Goal: Task Accomplishment & Management: Use online tool/utility

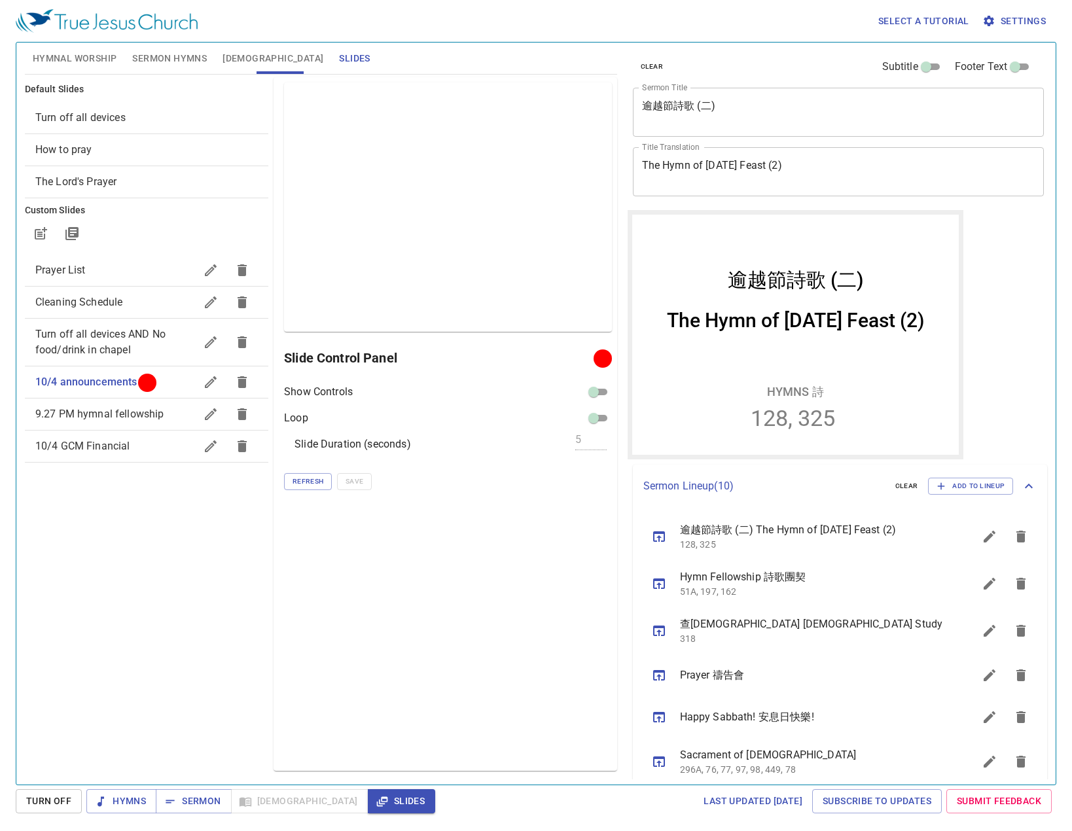
click at [165, 63] on span "Sermon Hymns" at bounding box center [169, 58] width 75 height 16
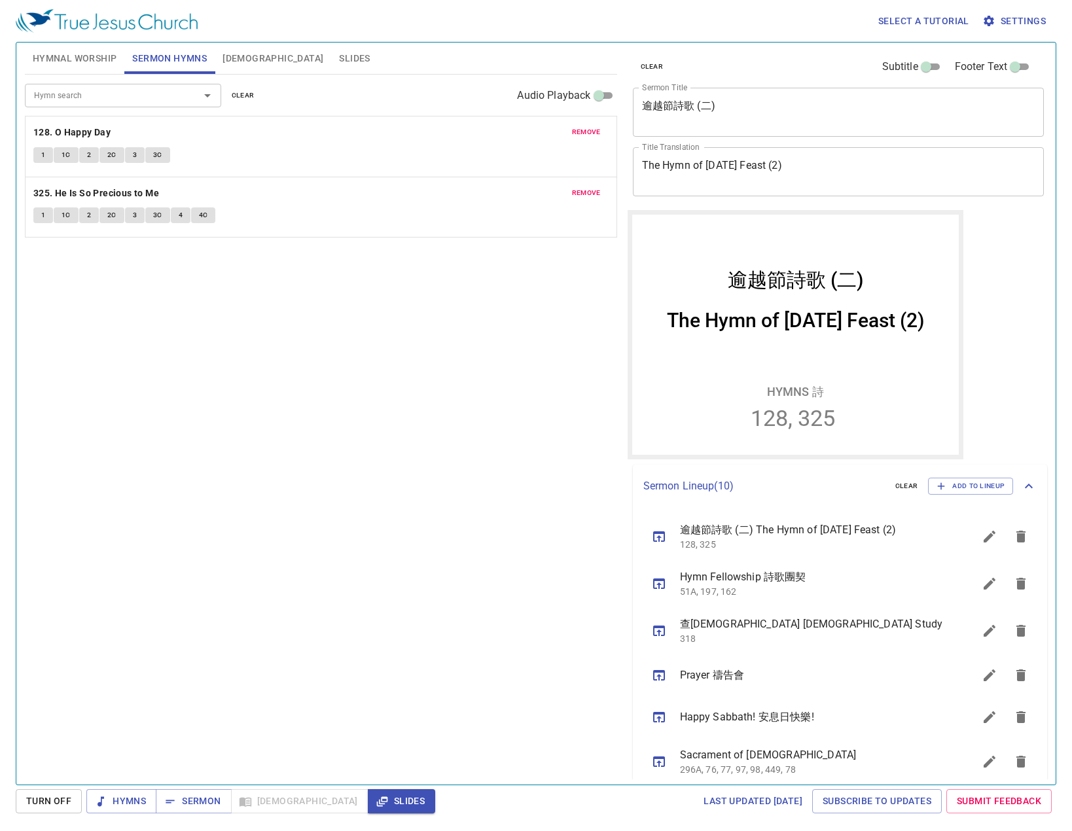
click at [69, 55] on span "Hymnal Worship" at bounding box center [75, 58] width 84 height 16
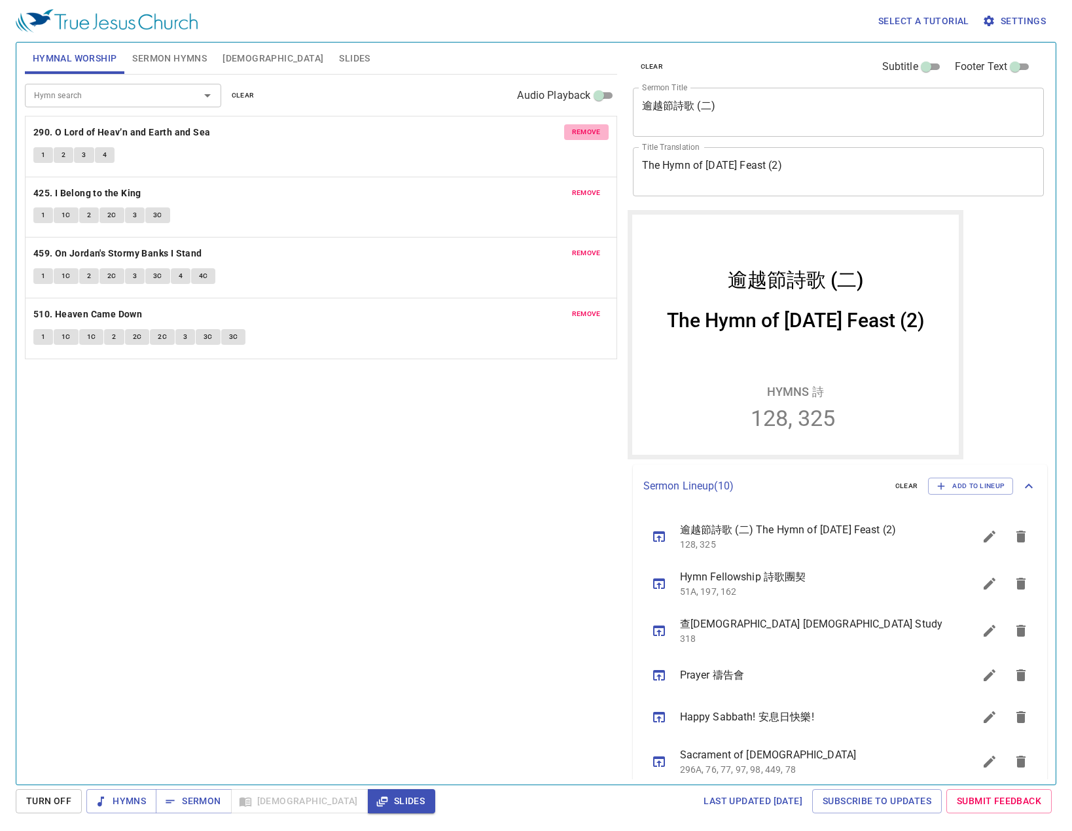
click at [588, 137] on span "remove" at bounding box center [586, 132] width 29 height 12
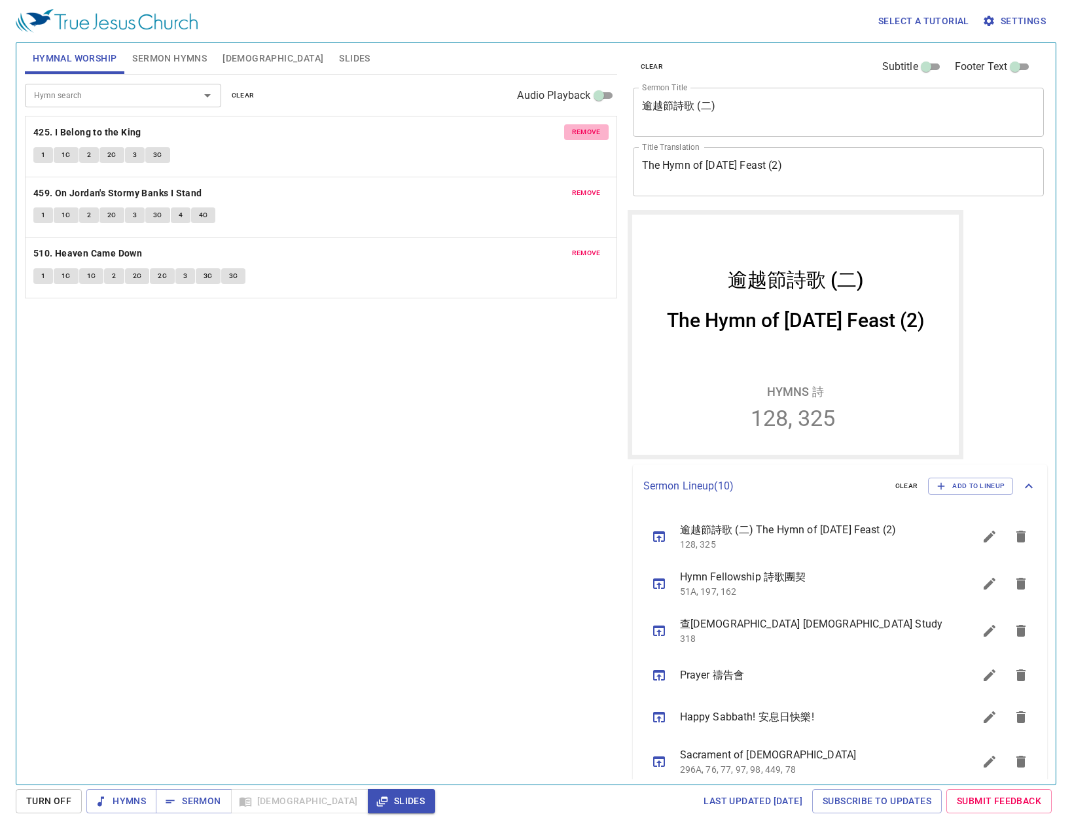
click at [588, 137] on span "remove" at bounding box center [586, 132] width 29 height 12
click at [588, 187] on span "remove" at bounding box center [586, 193] width 29 height 12
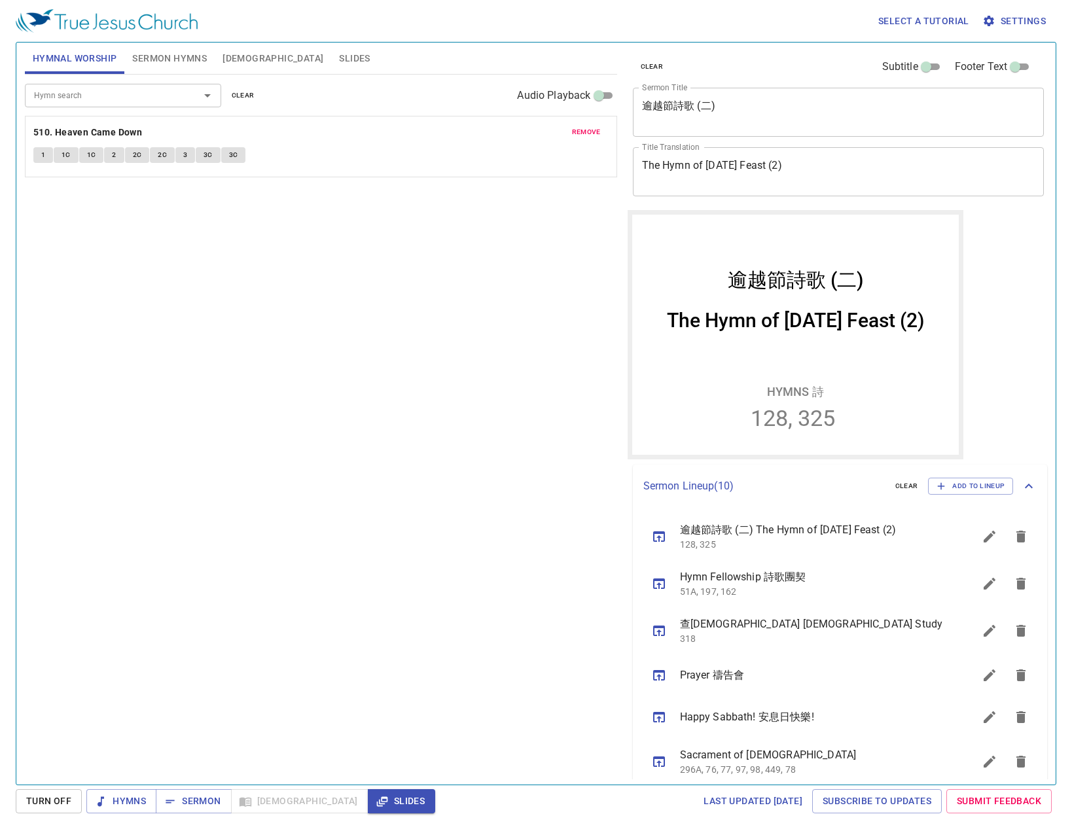
click at [588, 137] on span "remove" at bounding box center [586, 132] width 29 height 12
click at [94, 96] on input "Hymn search" at bounding box center [104, 95] width 150 height 15
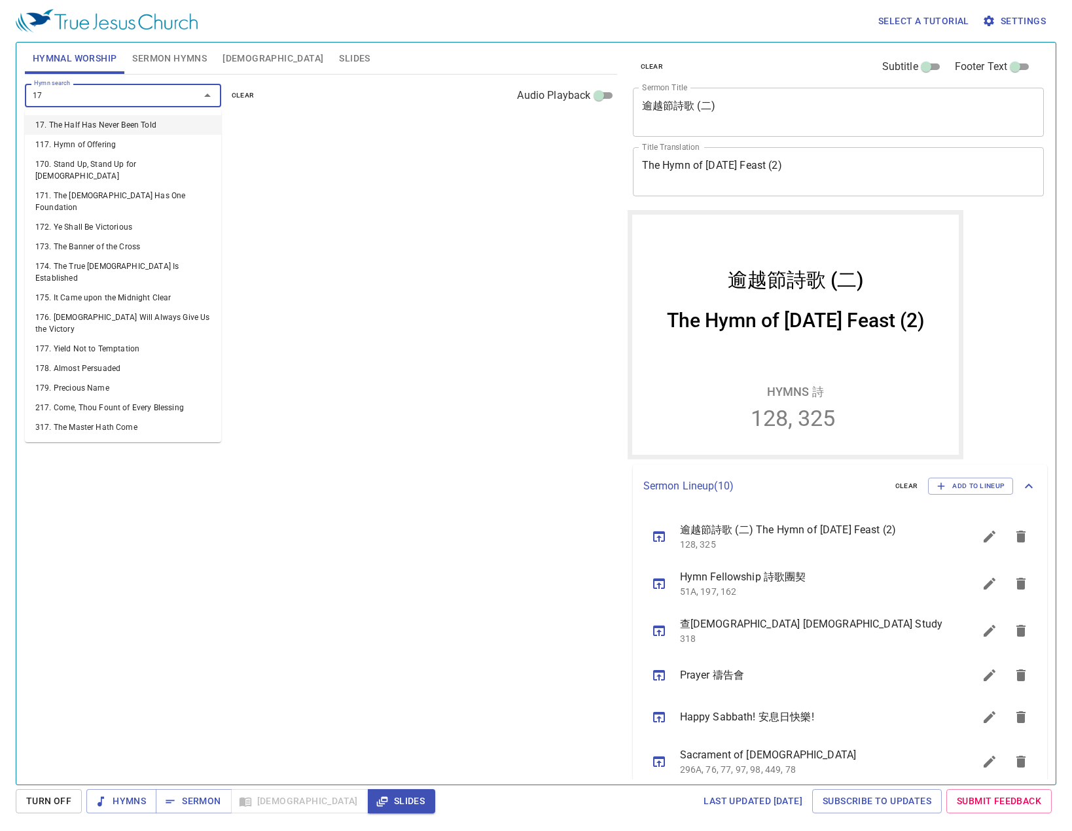
type input "173"
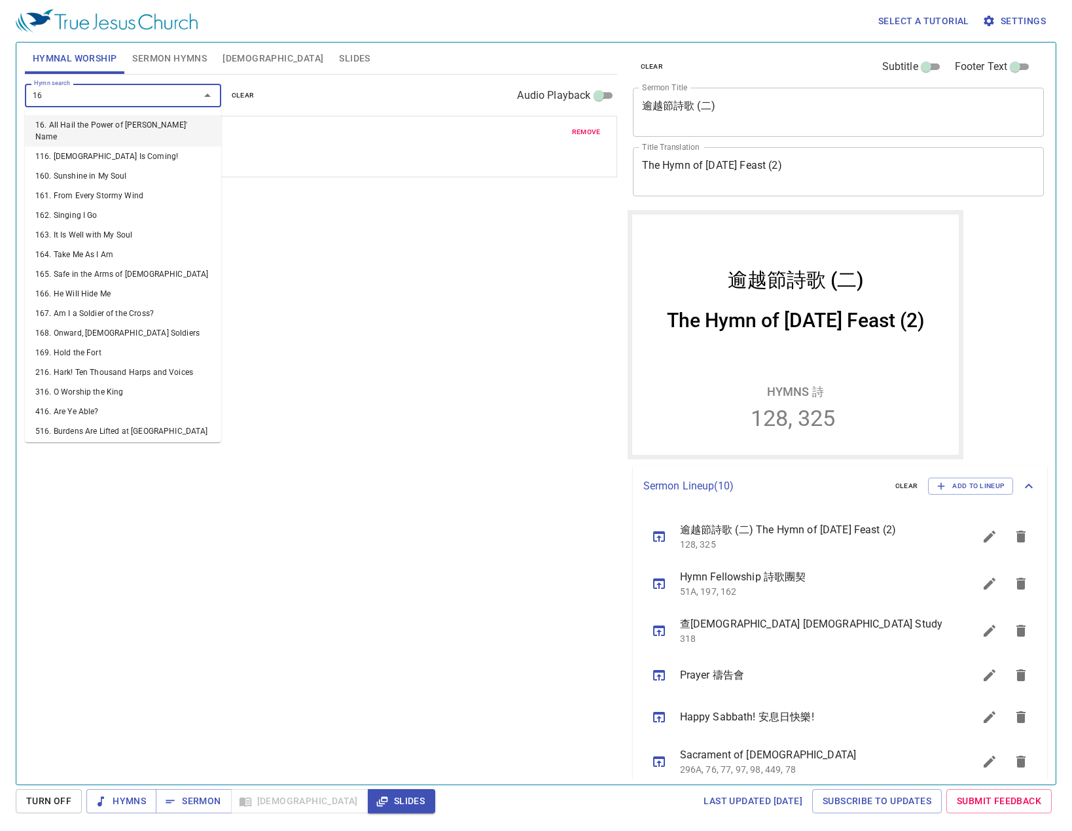
type input "166"
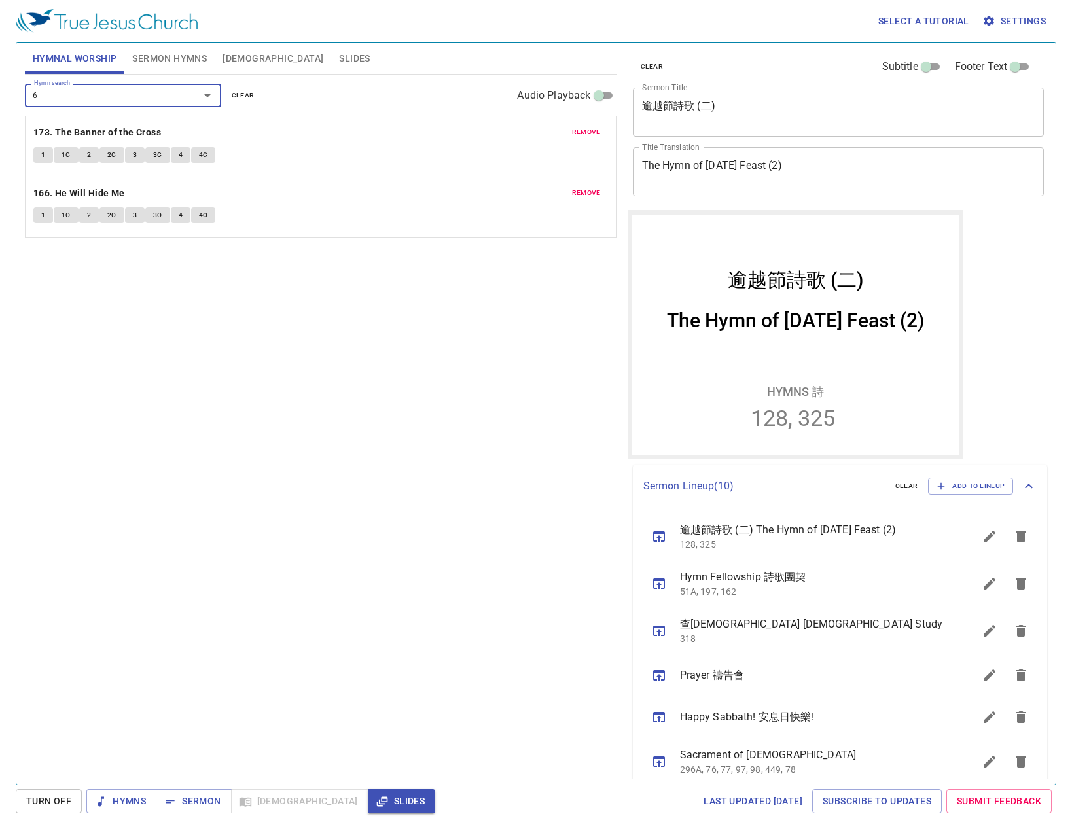
type input "65"
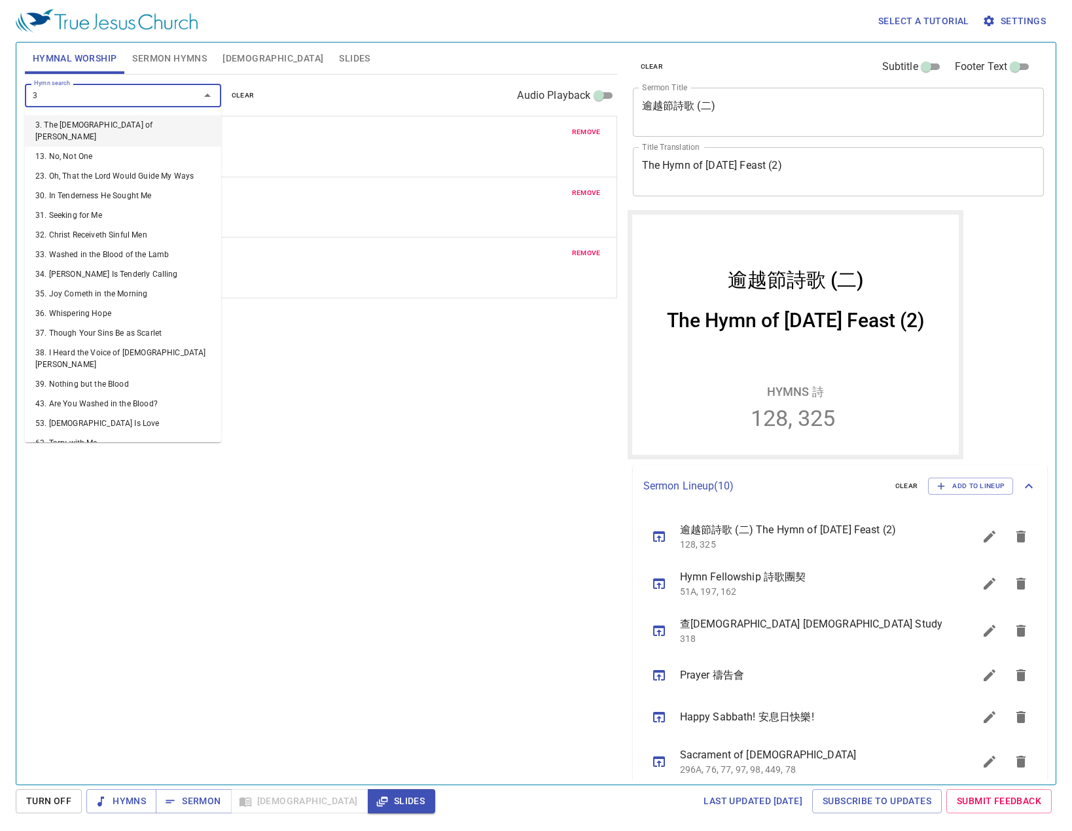
type input "39"
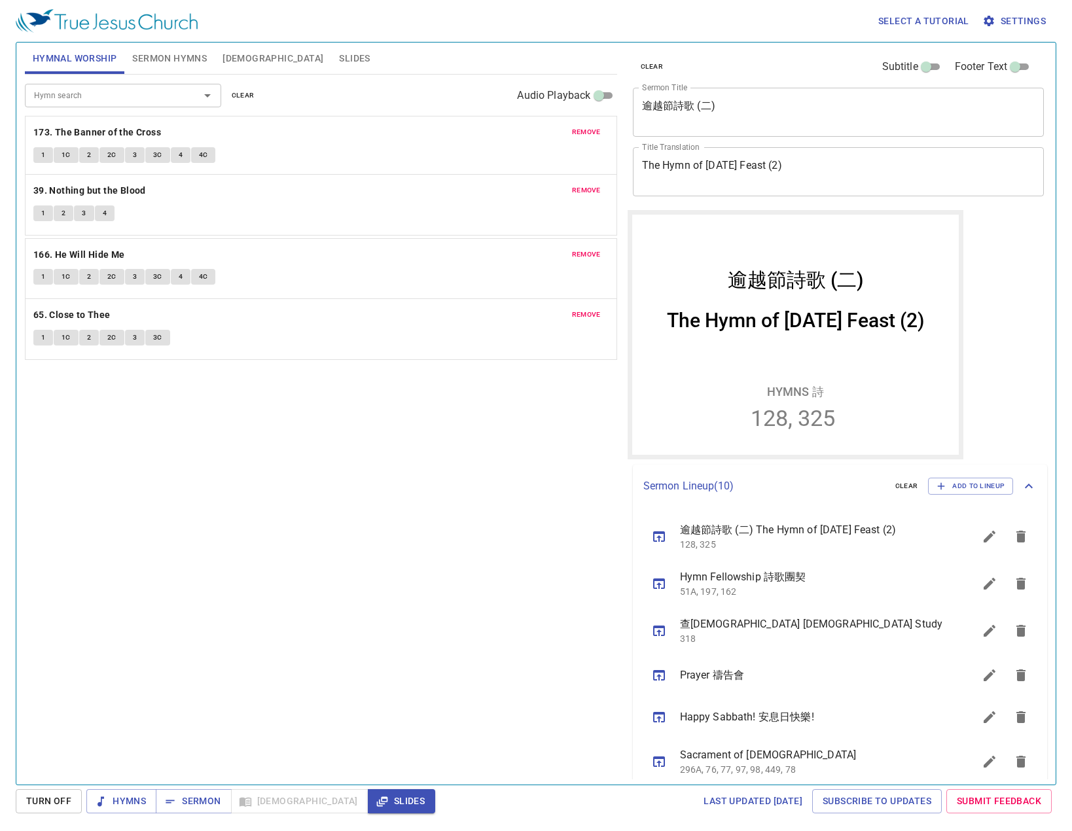
drag, startPoint x: 101, startPoint y: 315, endPoint x: 126, endPoint y: 202, distance: 115.3
click at [126, 202] on div "remove 173. The Banner of the Cross 1 1C 2 2C 3 3C 4 4C remove 166. He Will Hid…" at bounding box center [321, 238] width 592 height 244
click at [289, 445] on div "Hymn search Hymn search clear Audio Playback remove 173. The Banner of the Cros…" at bounding box center [321, 424] width 592 height 699
drag, startPoint x: 544, startPoint y: 645, endPoint x: 523, endPoint y: 658, distance: 24.4
click at [544, 642] on div "Hymn search Hymn search clear Audio Playback remove 173. The Banner of the Cros…" at bounding box center [321, 424] width 592 height 699
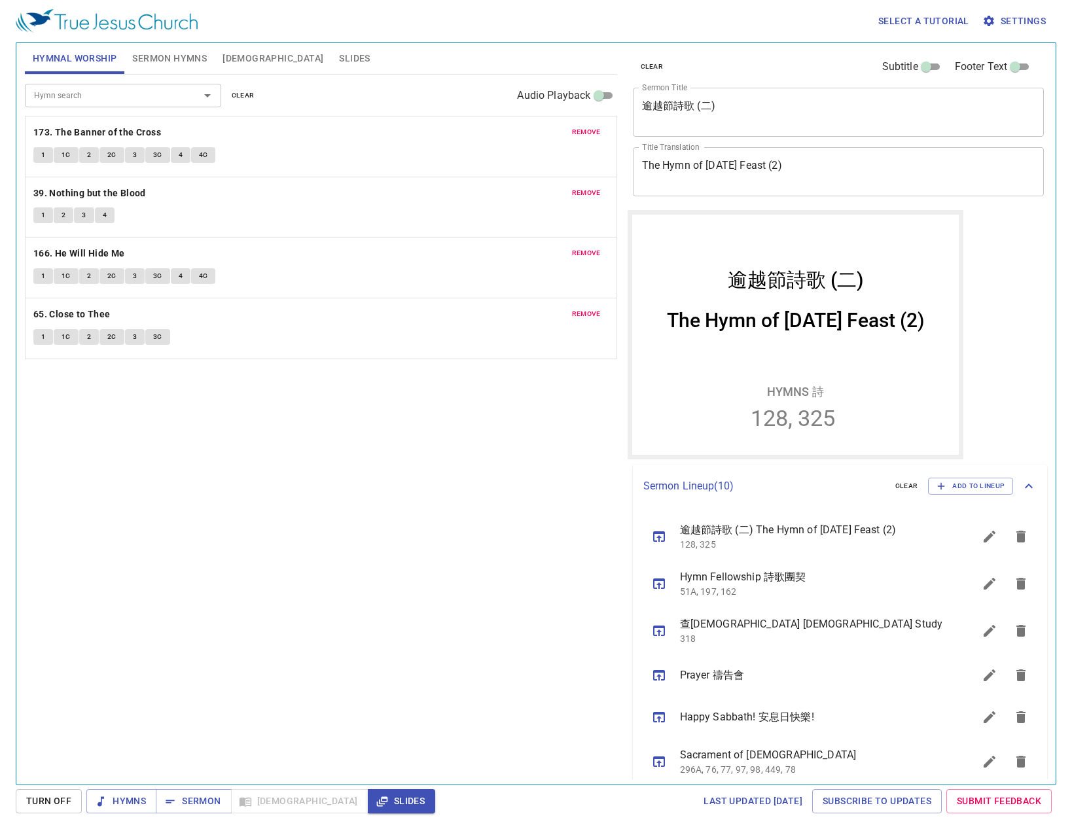
click at [284, 74] on div "Hymnal Worship Sermon Hymns Bible Slides" at bounding box center [321, 59] width 592 height 32
click at [331, 69] on button "Slides" at bounding box center [354, 58] width 46 height 31
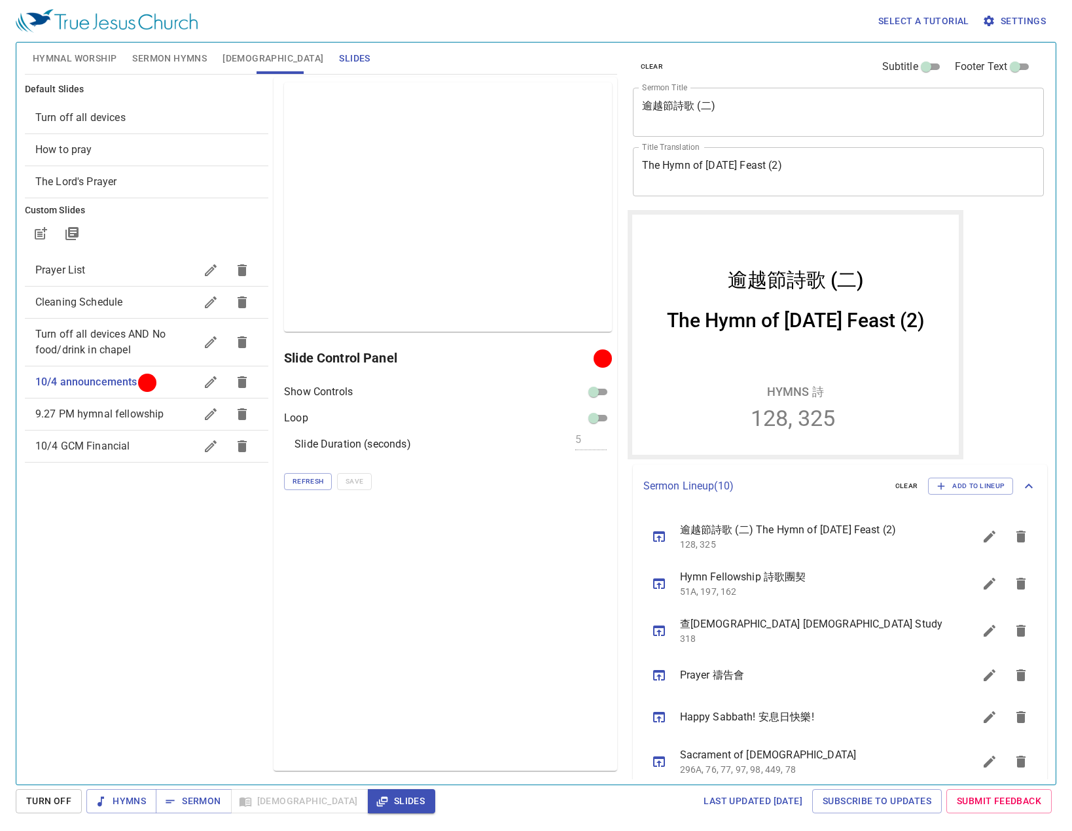
drag, startPoint x: 91, startPoint y: 456, endPoint x: 97, endPoint y: 452, distance: 6.7
click at [92, 454] on div "10/4 GCM Financial" at bounding box center [147, 446] width 244 height 31
drag, startPoint x: 136, startPoint y: 451, endPoint x: 92, endPoint y: 577, distance: 133.7
click at [113, 516] on div "Default Slides Turn off all devices How to pray The Lord's Prayer Custom Slides…" at bounding box center [146, 424] width 249 height 699
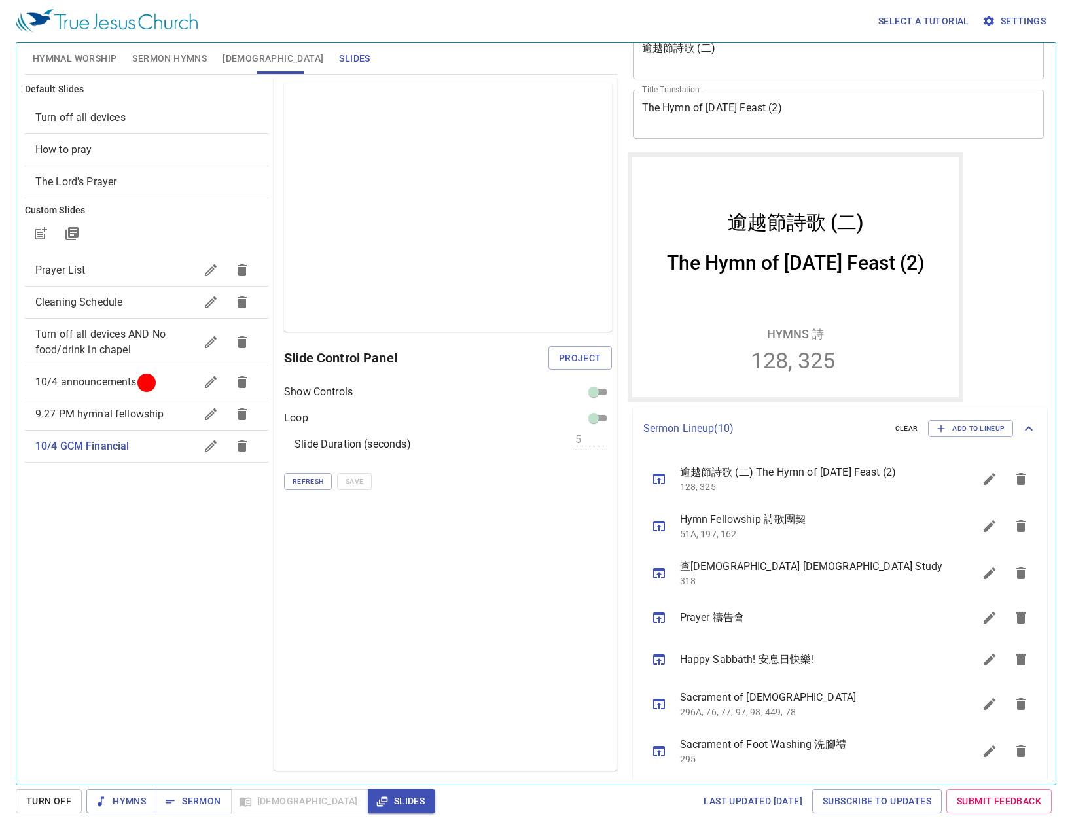
scroll to position [194, 0]
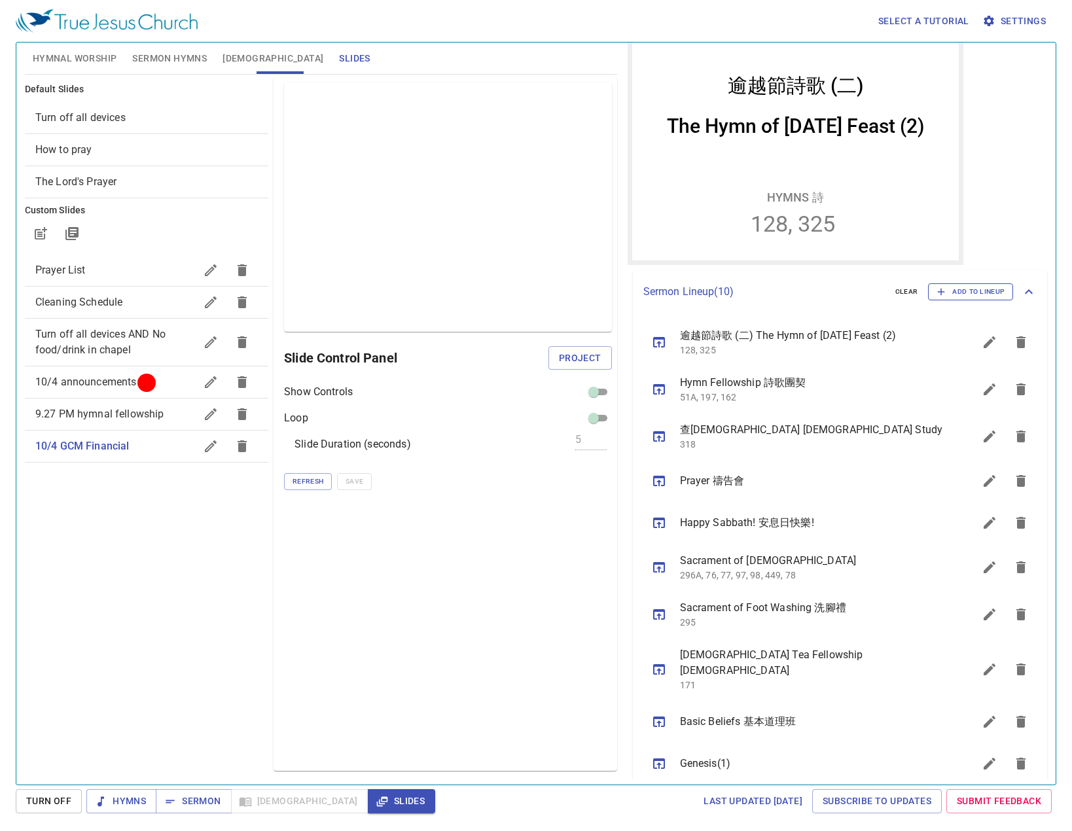
click at [941, 290] on span "Add to Lineup" at bounding box center [971, 292] width 68 height 12
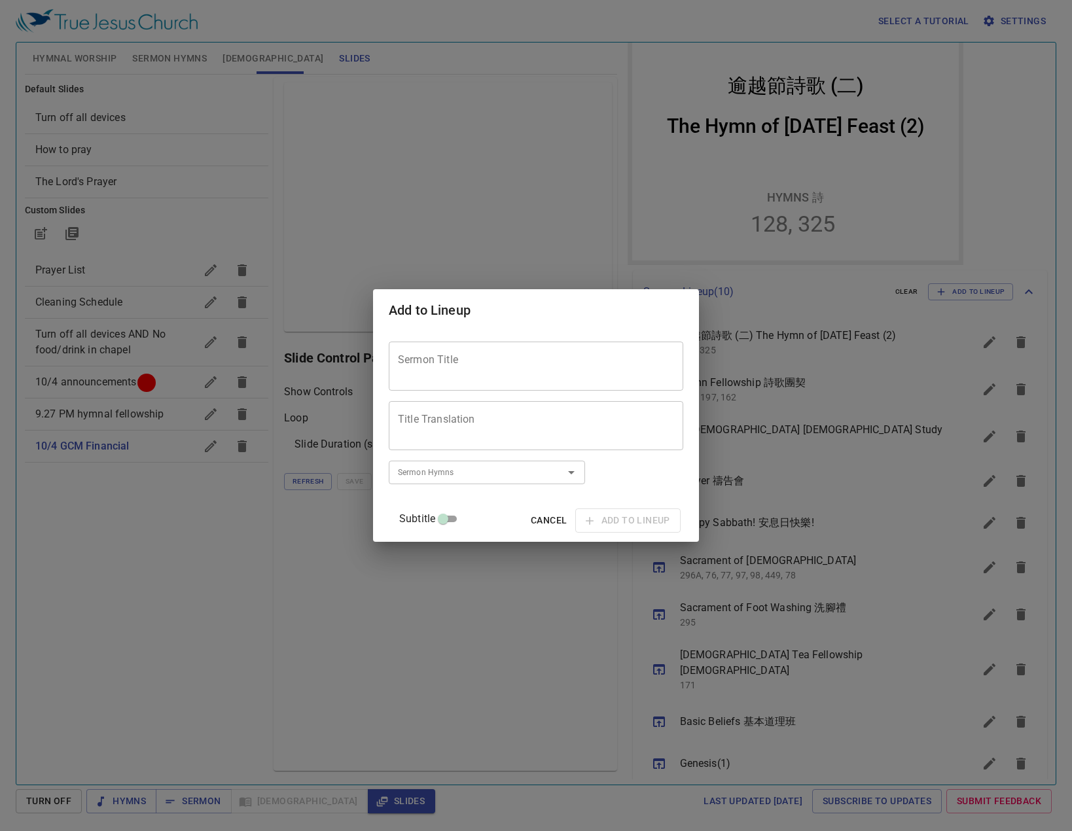
click at [577, 365] on textarea "Sermon Title" at bounding box center [536, 366] width 276 height 25
type textarea "General Congregation Meeting"
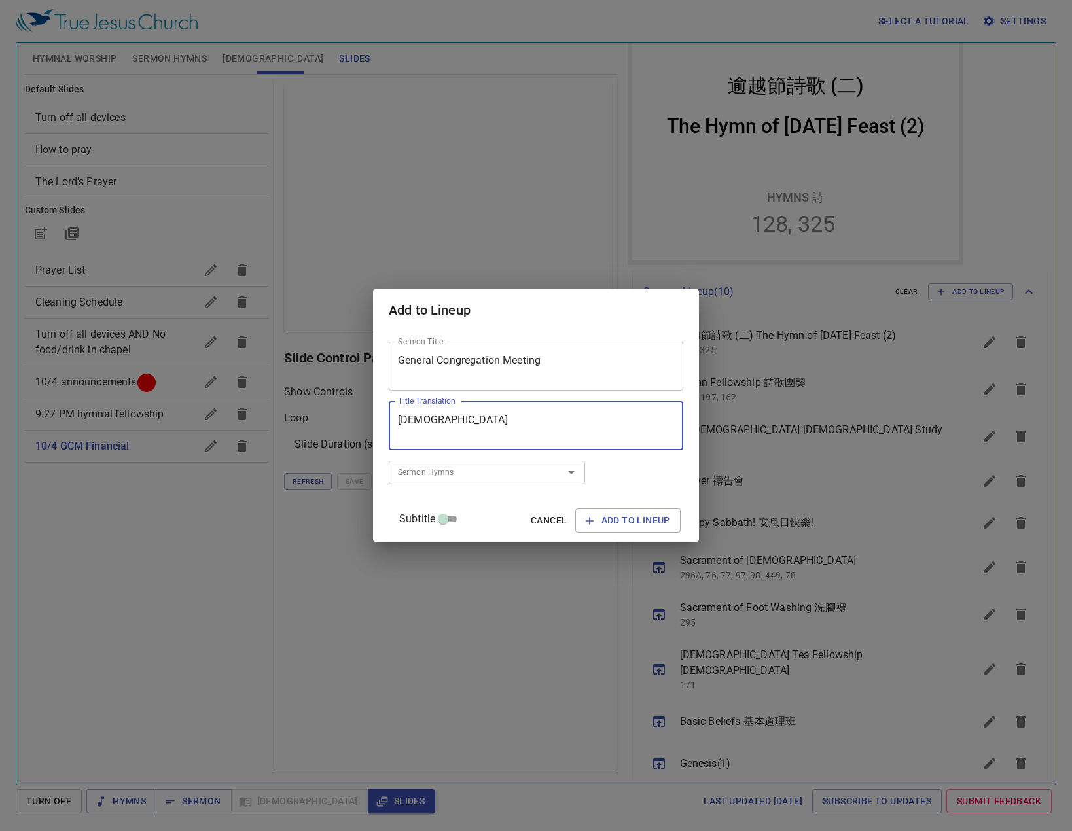
type textarea "[DEMOGRAPHIC_DATA]"
click at [628, 507] on div "Subtitle Cancel Add to Lineup" at bounding box center [536, 520] width 295 height 31
click at [623, 507] on div "Subtitle Cancel Add to Lineup" at bounding box center [536, 520] width 295 height 31
click at [618, 516] on span "Add to Lineup" at bounding box center [628, 521] width 84 height 16
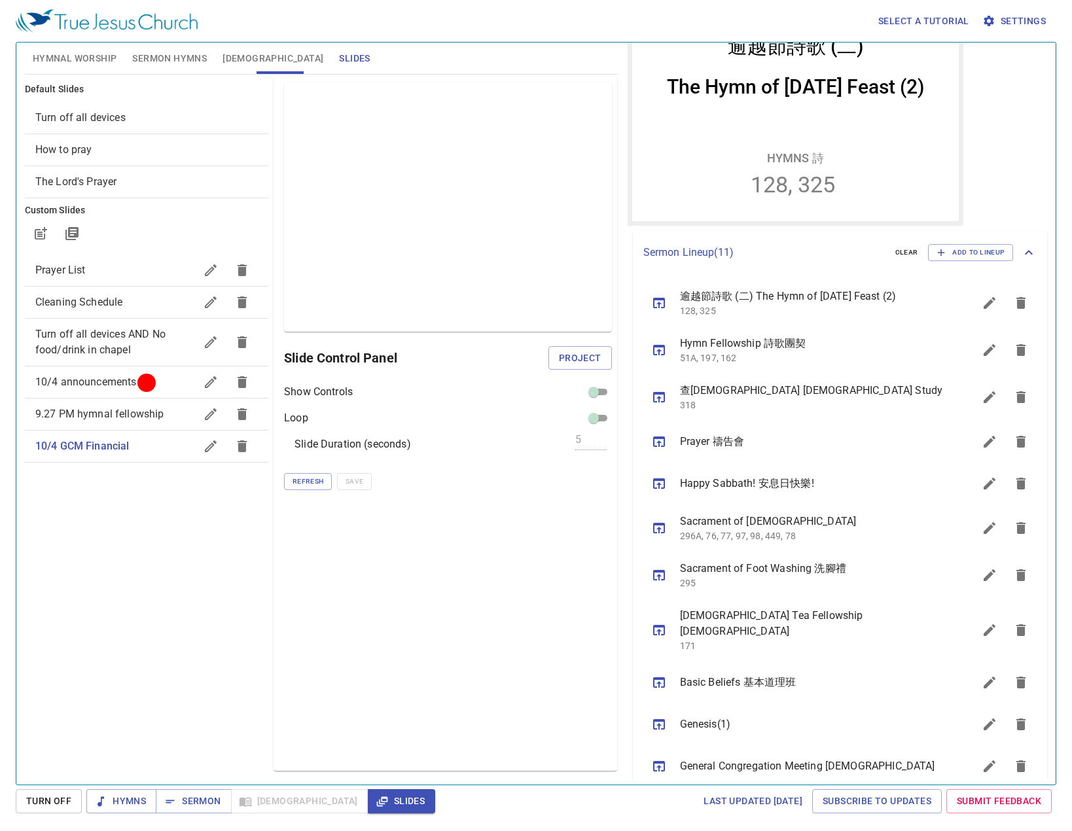
scroll to position [236, 0]
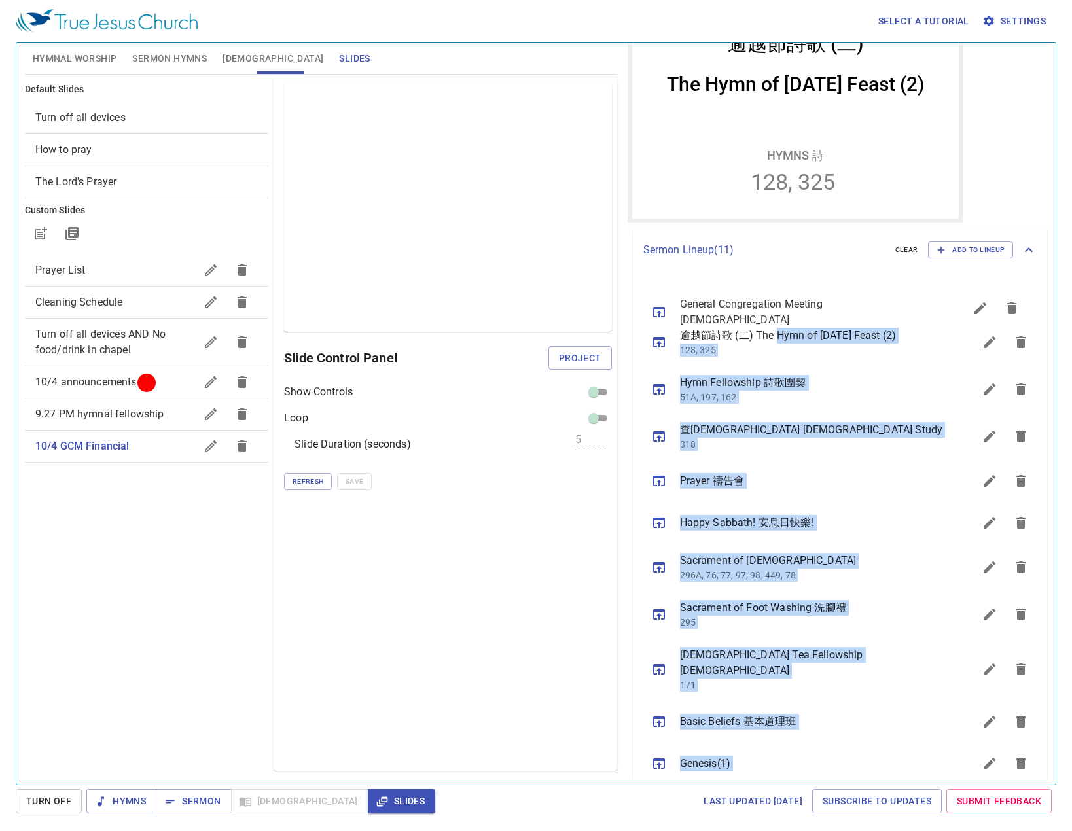
drag, startPoint x: 753, startPoint y: 748, endPoint x: 779, endPoint y: 283, distance: 464.8
click at [779, 283] on ul "逾越節詩歌 (二) The Hymn of Passover Feast (2) 128, 325 Hymn Fellowship 詩歌團契 51A, 197…" at bounding box center [840, 531] width 415 height 518
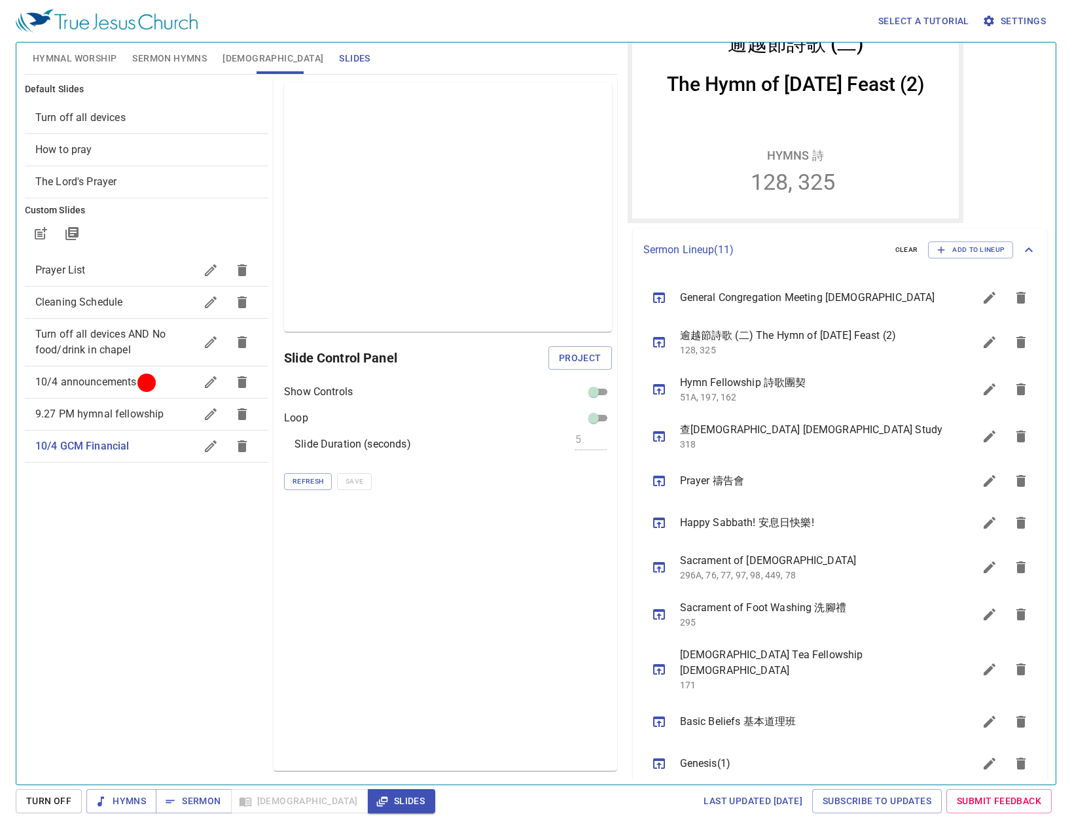
click at [560, 557] on div "Preview Only Slide Control Panel Project Show Controls Loop Slide Duration (sec…" at bounding box center [445, 424] width 343 height 694
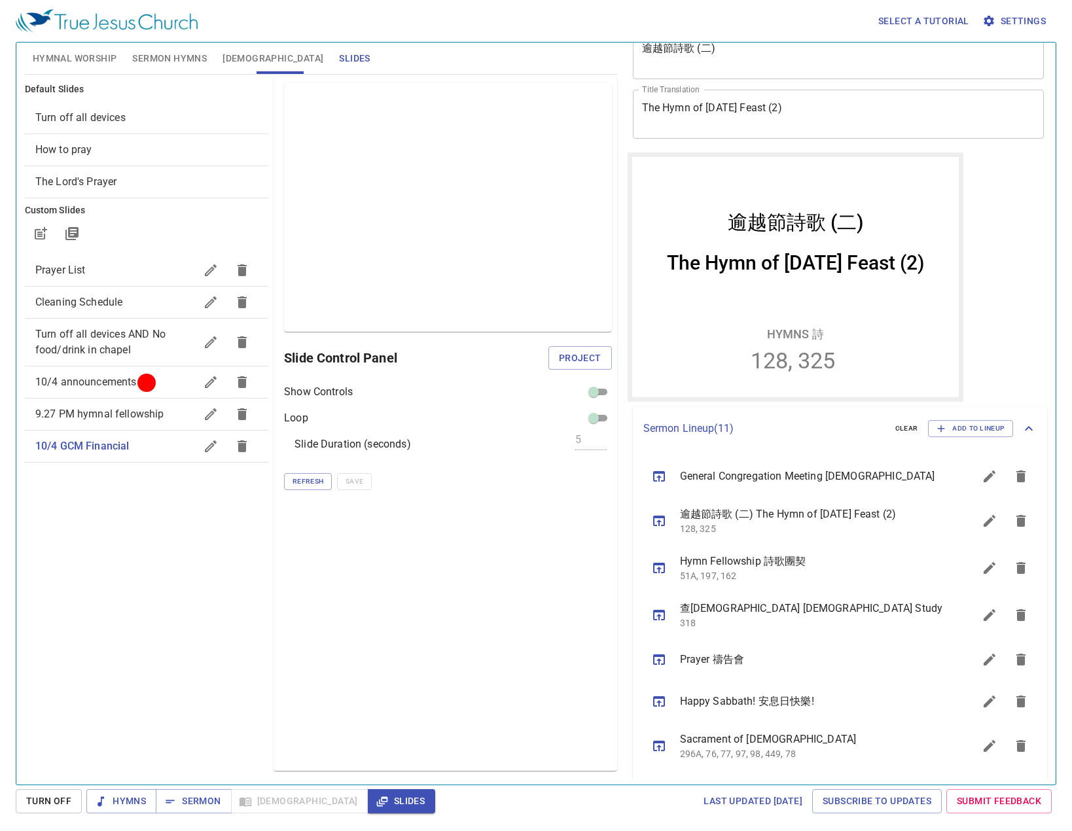
scroll to position [0, 0]
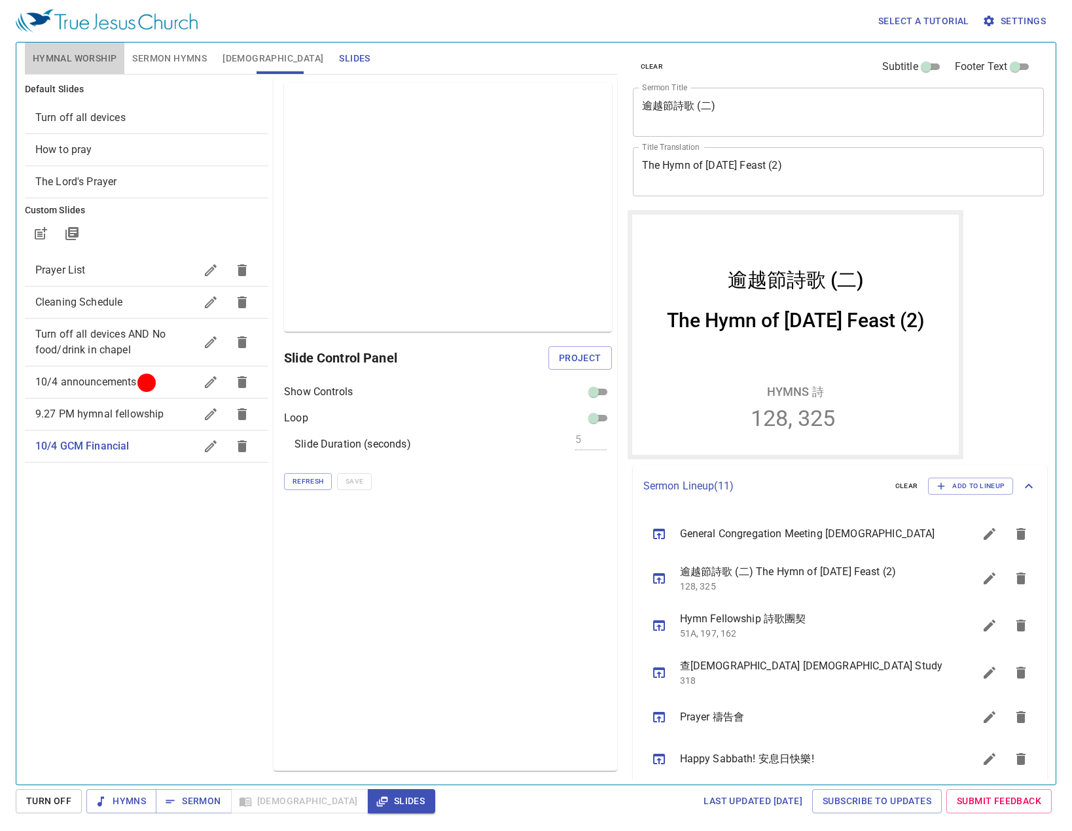
click at [79, 51] on span "Hymnal Worship" at bounding box center [75, 58] width 84 height 16
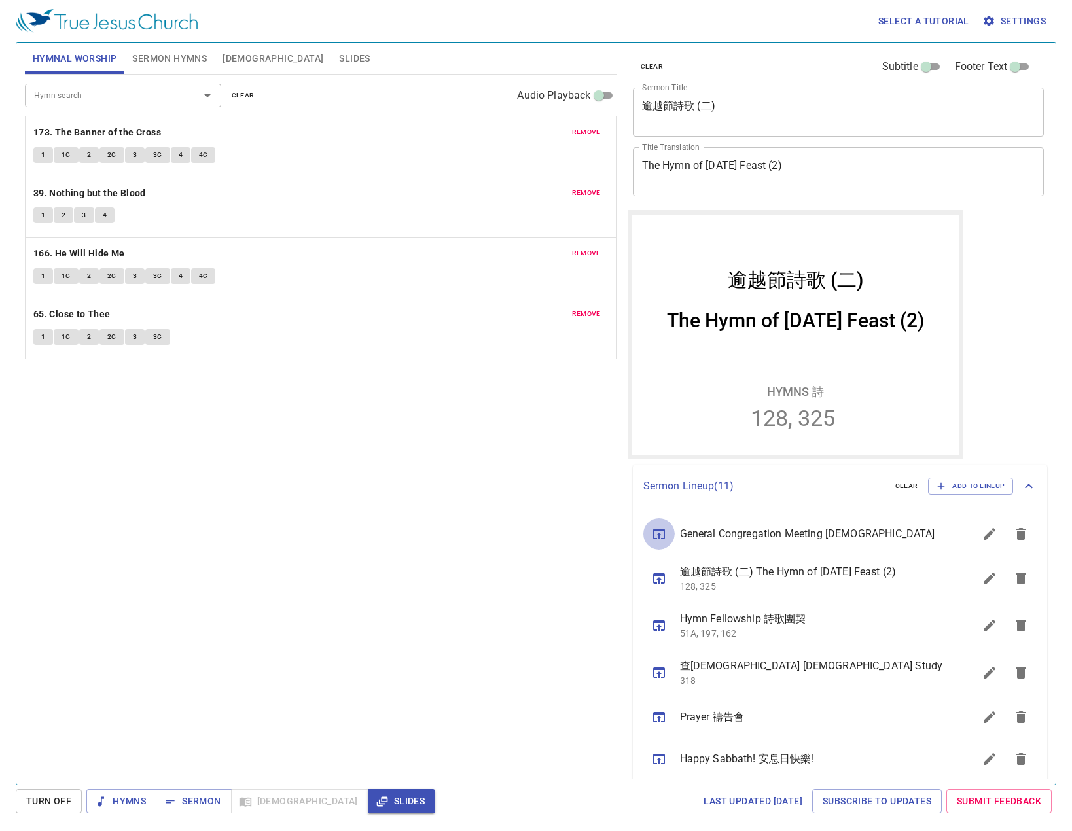
click at [655, 543] on button "sermon lineup list" at bounding box center [658, 533] width 31 height 31
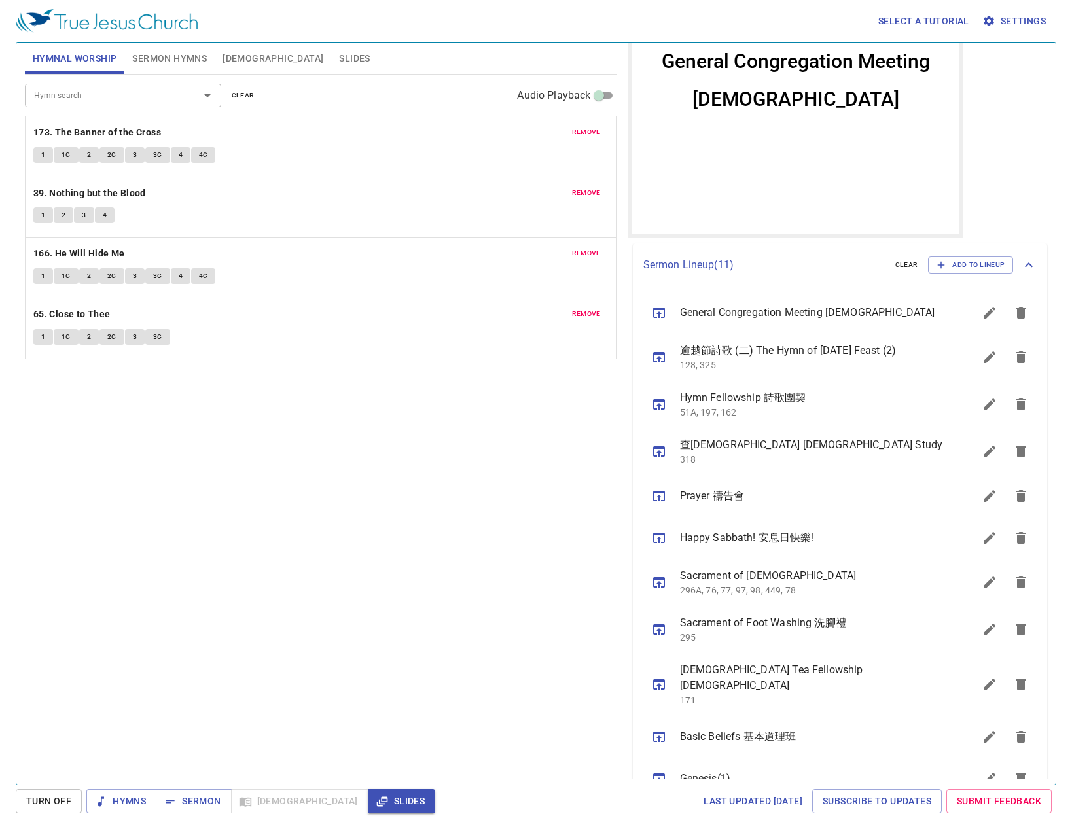
scroll to position [236, 0]
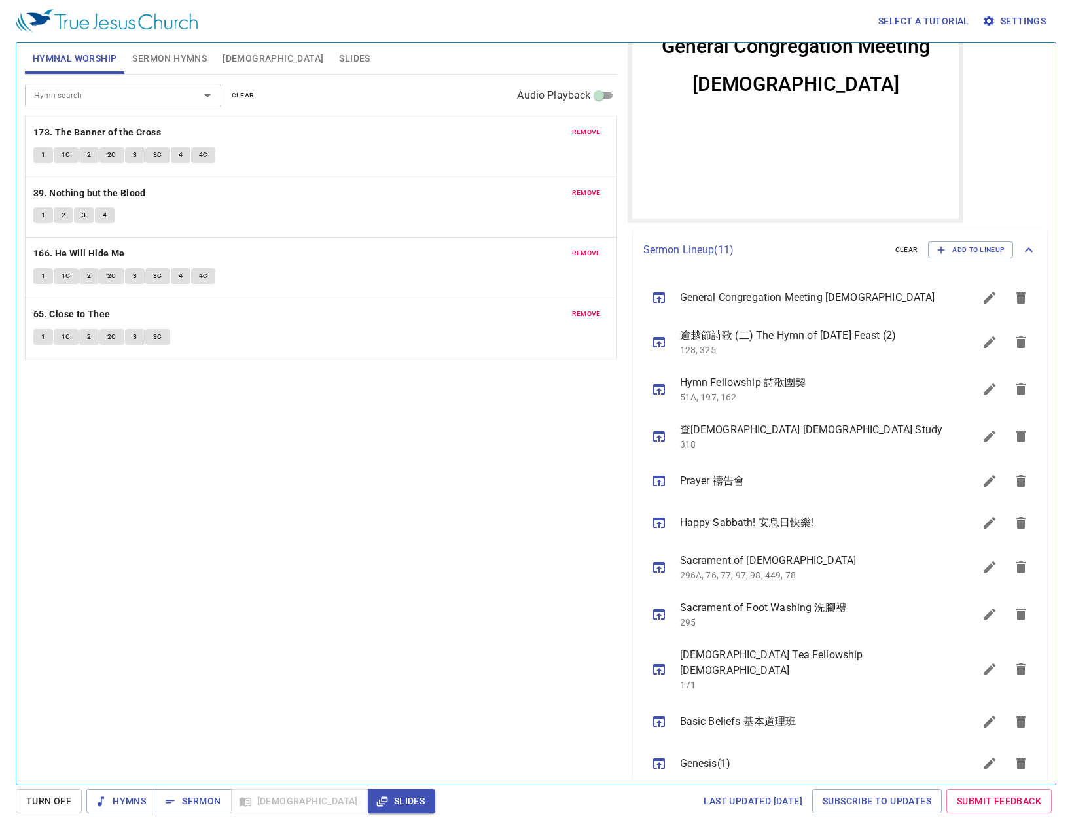
click at [190, 502] on div "Hymn search Hymn search clear Audio Playback remove 173. The Banner of the Cros…" at bounding box center [321, 424] width 592 height 699
click at [276, 424] on div "Hymn search Hymn search clear Audio Playback remove 173. The Banner of the Cros…" at bounding box center [321, 424] width 592 height 699
click at [1017, 758] on icon "sermon lineup list" at bounding box center [1021, 764] width 9 height 12
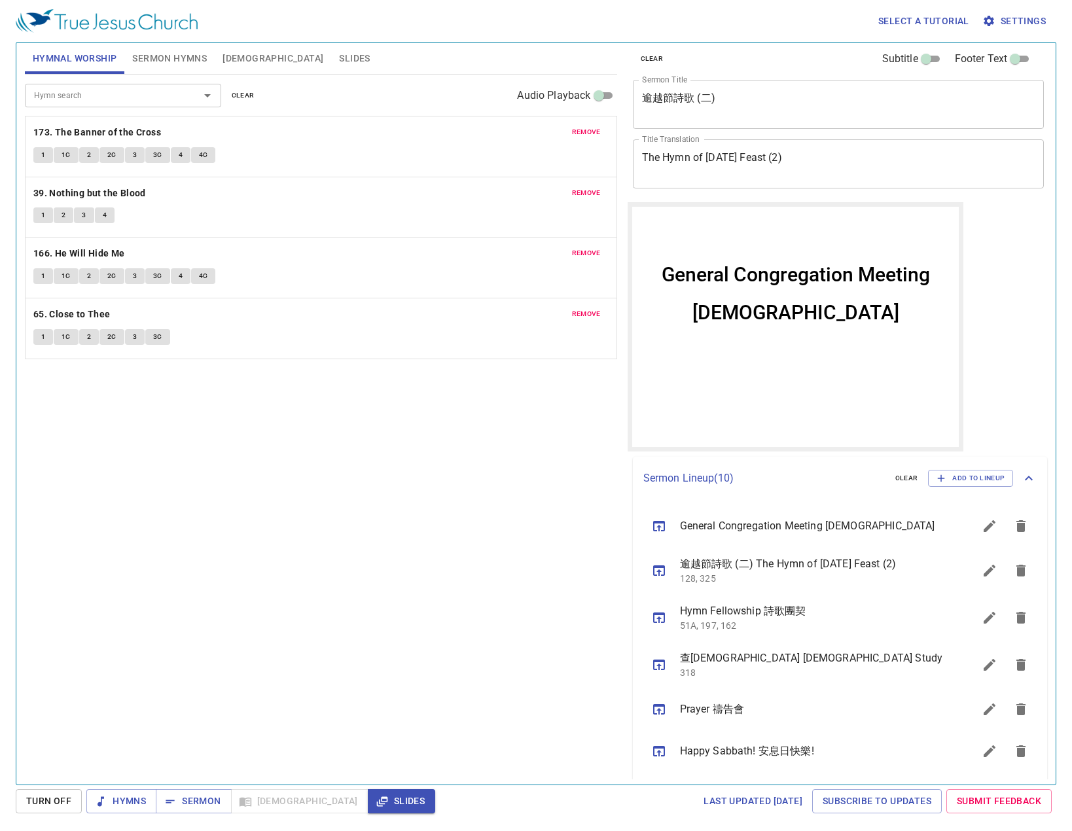
scroll to position [0, 0]
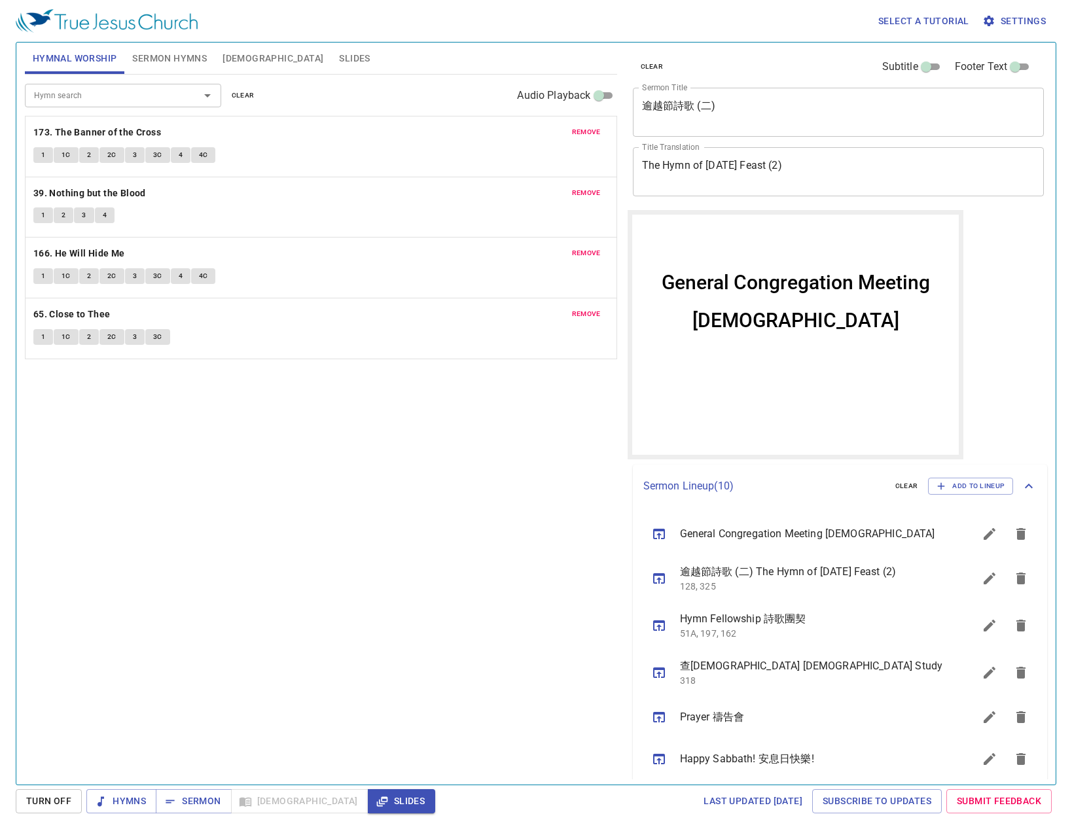
click at [274, 491] on div "Hymn search Hymn search clear Audio Playback remove 173. The Banner of the Cros…" at bounding box center [321, 424] width 592 height 699
click at [136, 806] on span "Hymns" at bounding box center [121, 801] width 49 height 16
click at [262, 468] on div "Hymn search Hymn search clear Audio Playback remove 173. The Banner of the Cros…" at bounding box center [321, 424] width 592 height 699
click at [73, 128] on b "173. The Banner of the Cross" at bounding box center [97, 132] width 128 height 16
click at [47, 157] on button "1" at bounding box center [43, 155] width 20 height 16
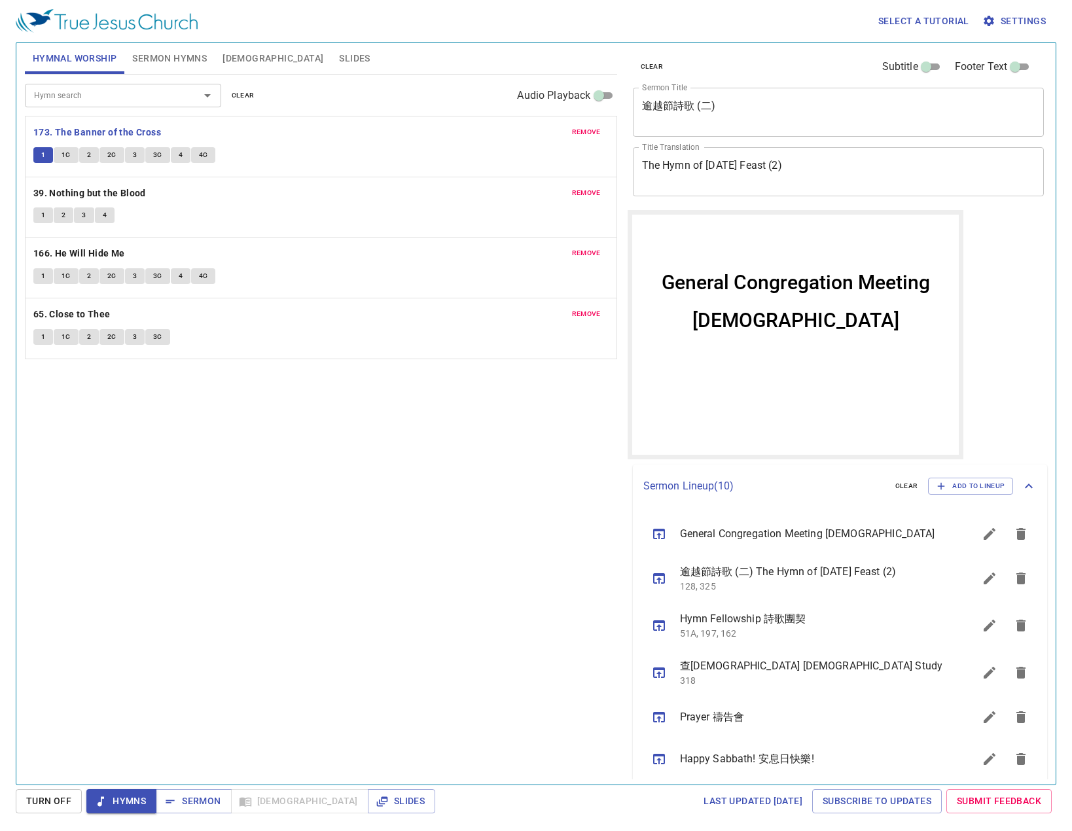
click at [982, 588] on button "sermon lineup list" at bounding box center [989, 578] width 31 height 31
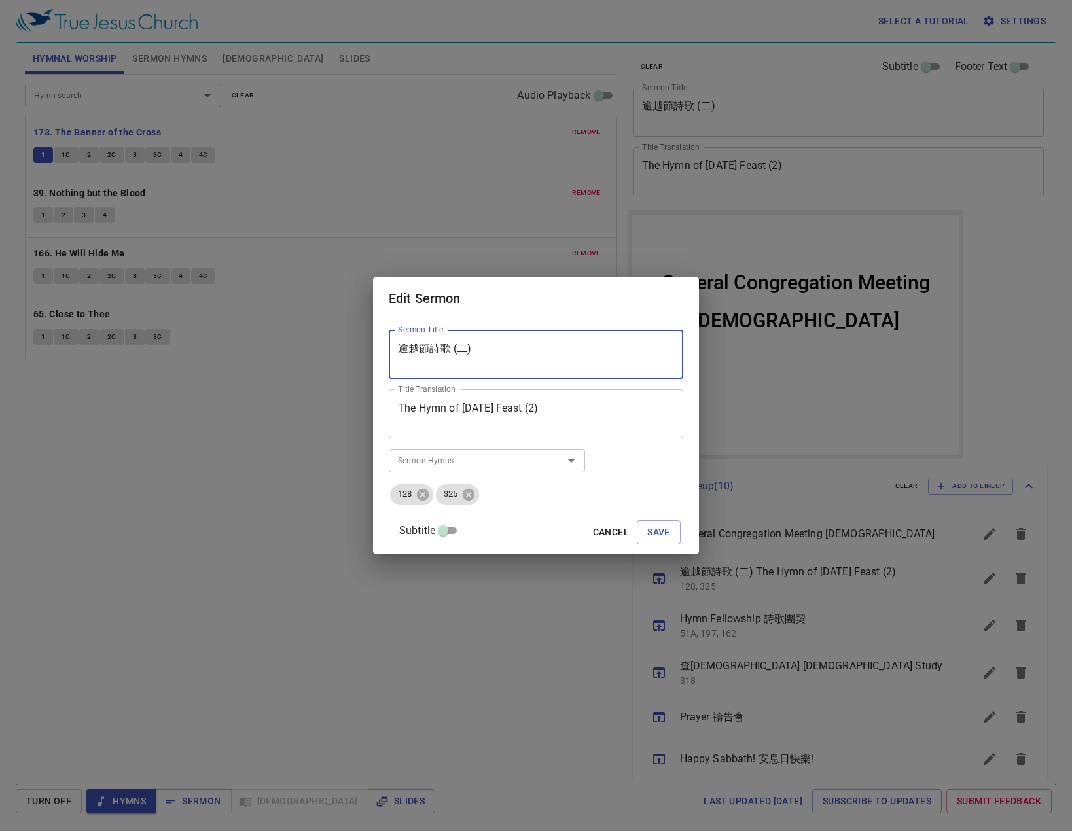
drag, startPoint x: 495, startPoint y: 356, endPoint x: 460, endPoint y: 378, distance: 41.4
click at [379, 342] on div "Edit Sermon Sermon Title 逾越節詩歌 (二) Sermon Title Title Translation The Hymn of P…" at bounding box center [536, 415] width 1072 height 831
click at [603, 363] on textarea "逾越節詩歌 (二)" at bounding box center [536, 354] width 276 height 25
click at [647, 528] on span "Save" at bounding box center [658, 532] width 23 height 16
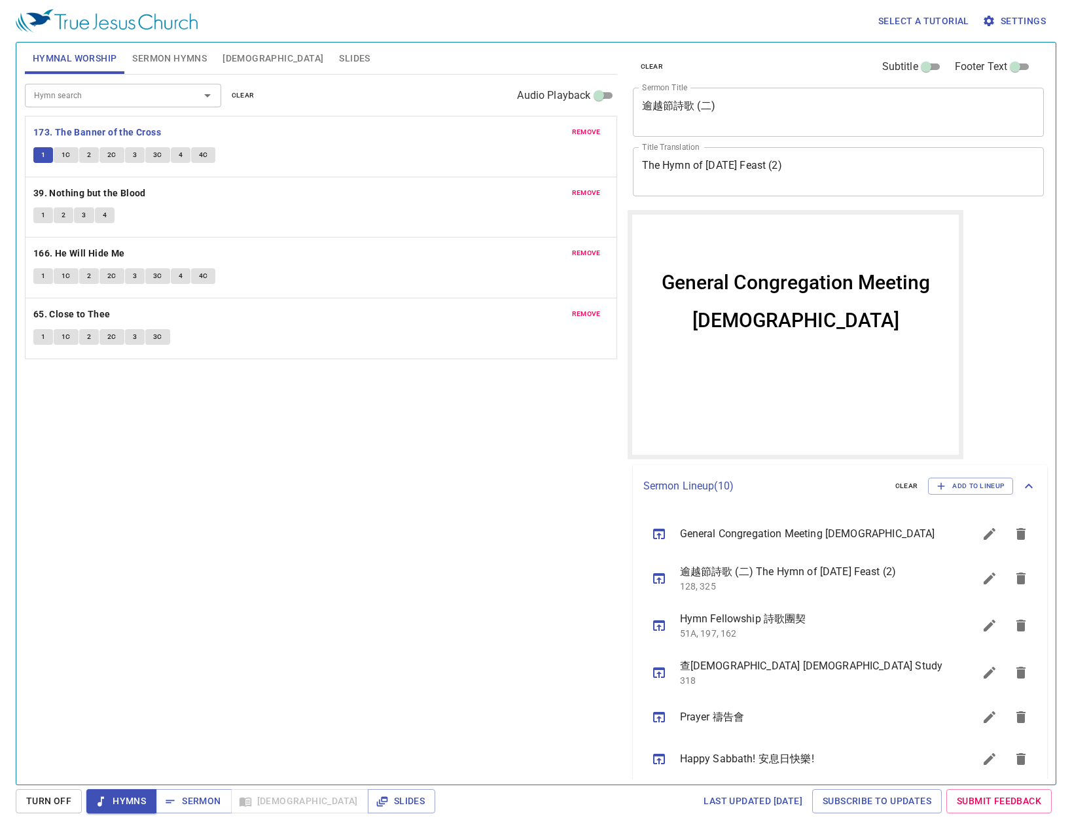
click at [75, 151] on button "1C" at bounding box center [66, 155] width 25 height 16
click at [83, 149] on button "2" at bounding box center [89, 155] width 20 height 16
click at [118, 160] on button "2C" at bounding box center [111, 155] width 25 height 16
click at [136, 160] on span "3" at bounding box center [135, 155] width 4 height 12
click at [148, 154] on button "3C" at bounding box center [157, 155] width 25 height 16
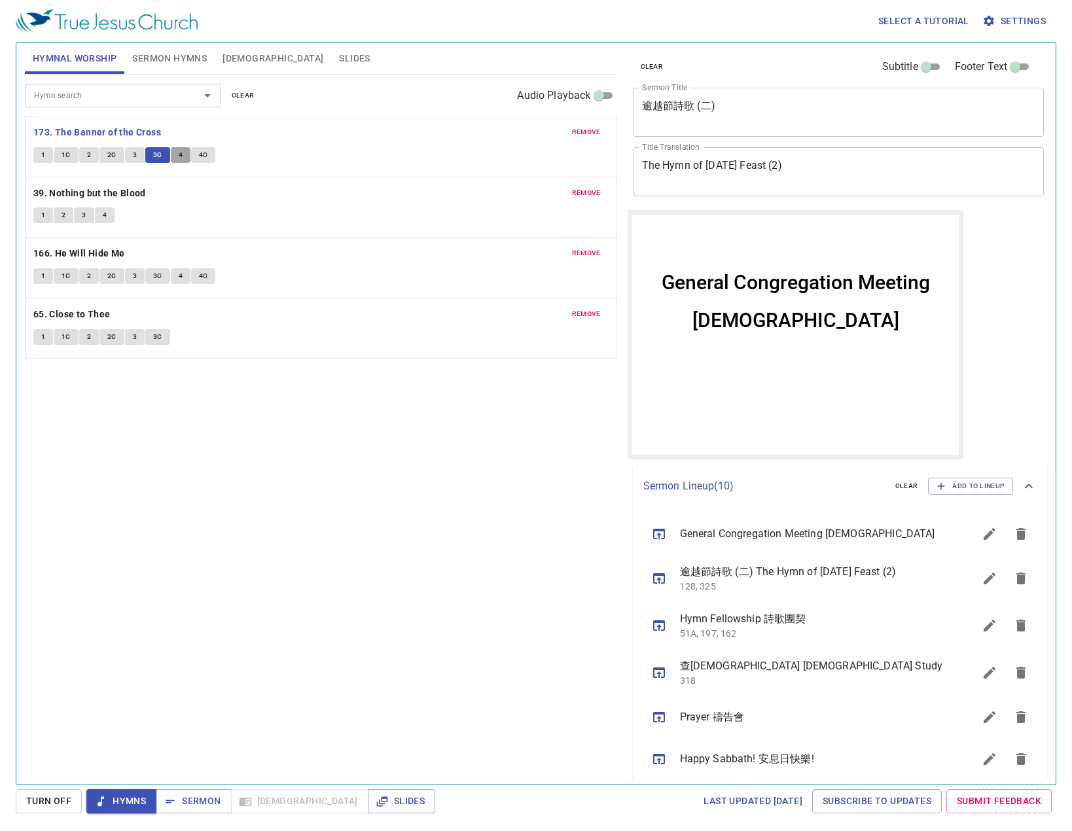
click at [175, 158] on button "4" at bounding box center [181, 155] width 20 height 16
click at [130, 194] on b "39. Nothing but the Blood" at bounding box center [89, 193] width 113 height 16
click at [52, 221] on button "1" at bounding box center [43, 216] width 20 height 16
click at [58, 219] on button "2" at bounding box center [64, 216] width 20 height 16
click at [87, 219] on button "3" at bounding box center [84, 216] width 20 height 16
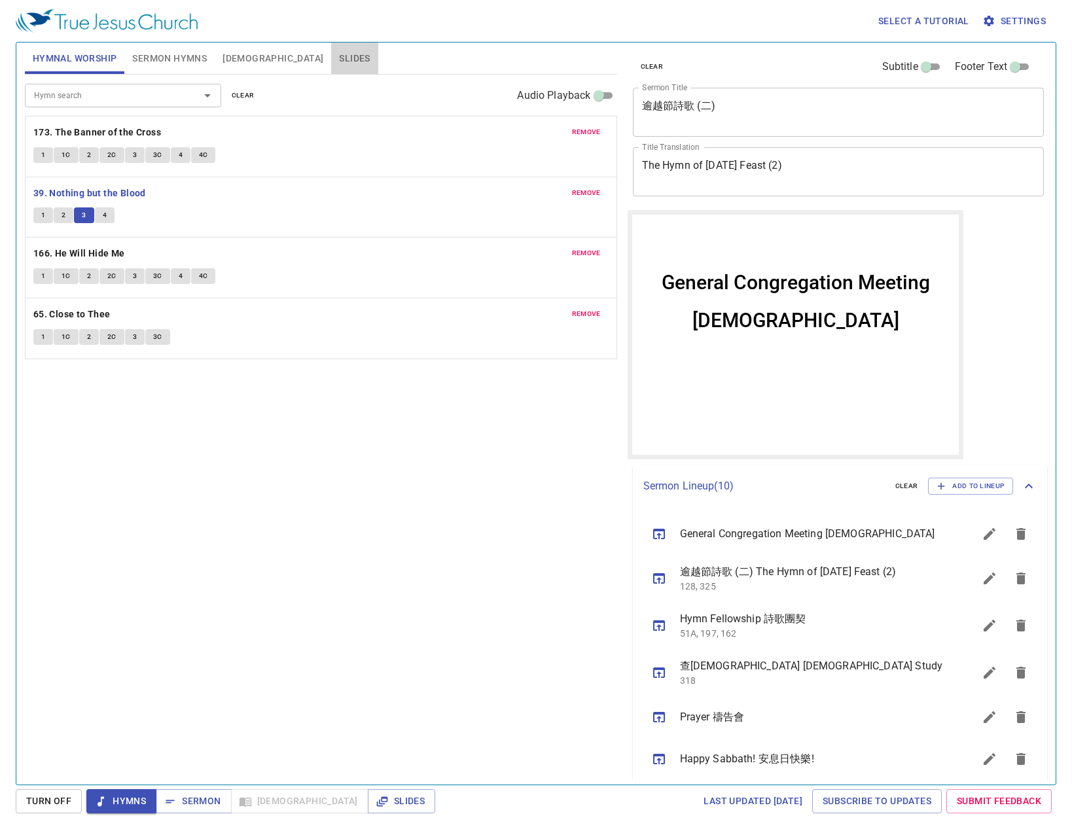
click at [339, 62] on span "Slides" at bounding box center [354, 58] width 31 height 16
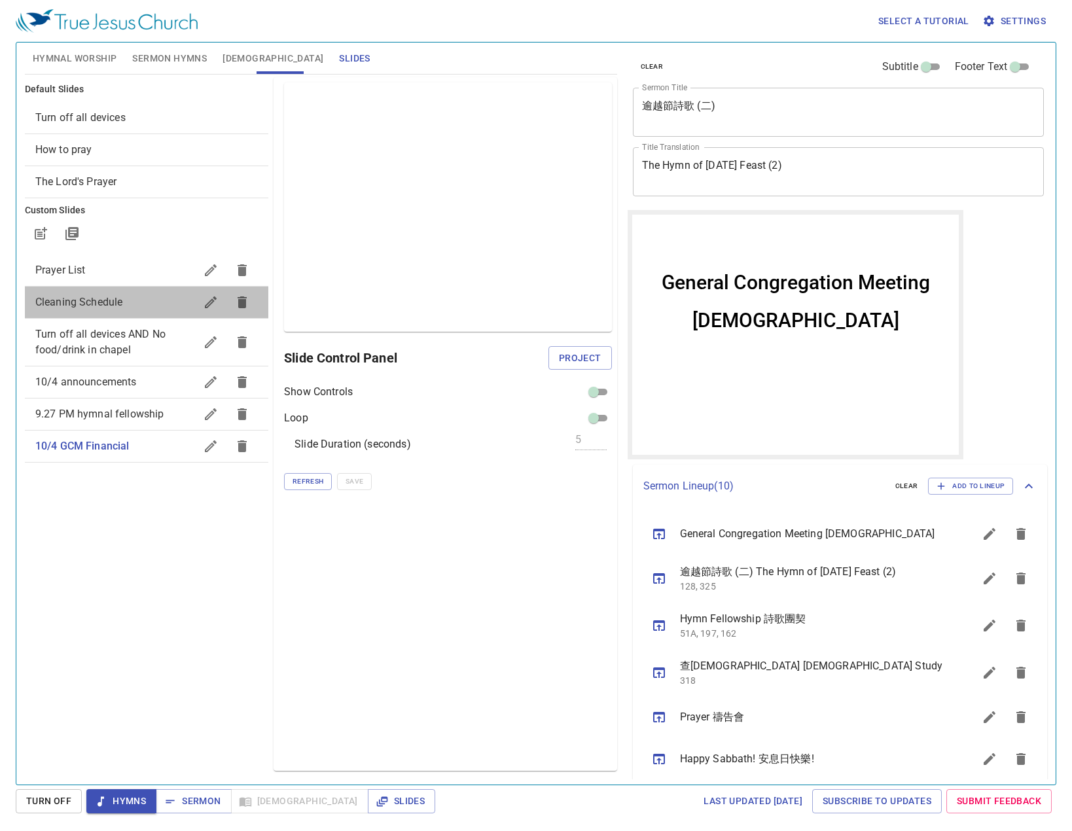
click at [134, 296] on span "Cleaning Schedule" at bounding box center [115, 303] width 160 height 16
click at [90, 60] on span "Hymnal Worship" at bounding box center [75, 58] width 84 height 16
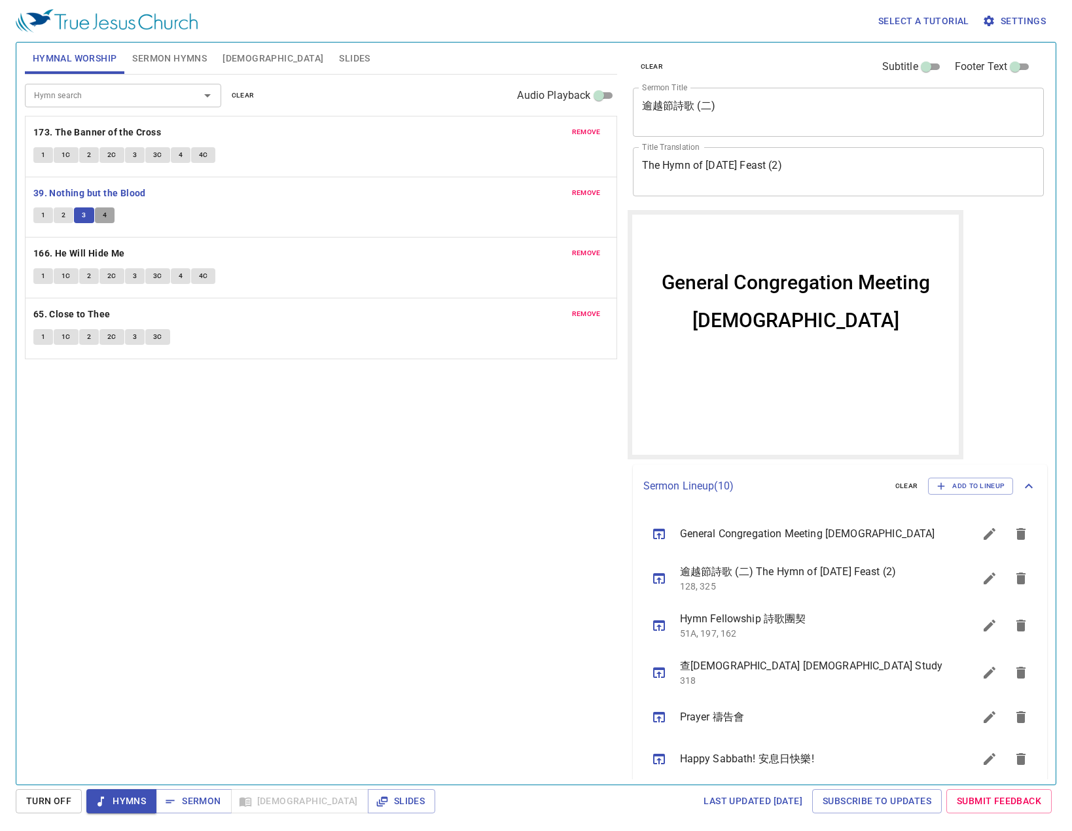
click at [111, 215] on button "4" at bounding box center [105, 216] width 20 height 16
click at [118, 251] on b "166. He Will Hide Me" at bounding box center [79, 253] width 92 height 16
click at [39, 282] on button "1" at bounding box center [43, 276] width 20 height 16
click at [69, 278] on span "1C" at bounding box center [66, 276] width 9 height 12
click at [91, 278] on button "2" at bounding box center [89, 276] width 20 height 16
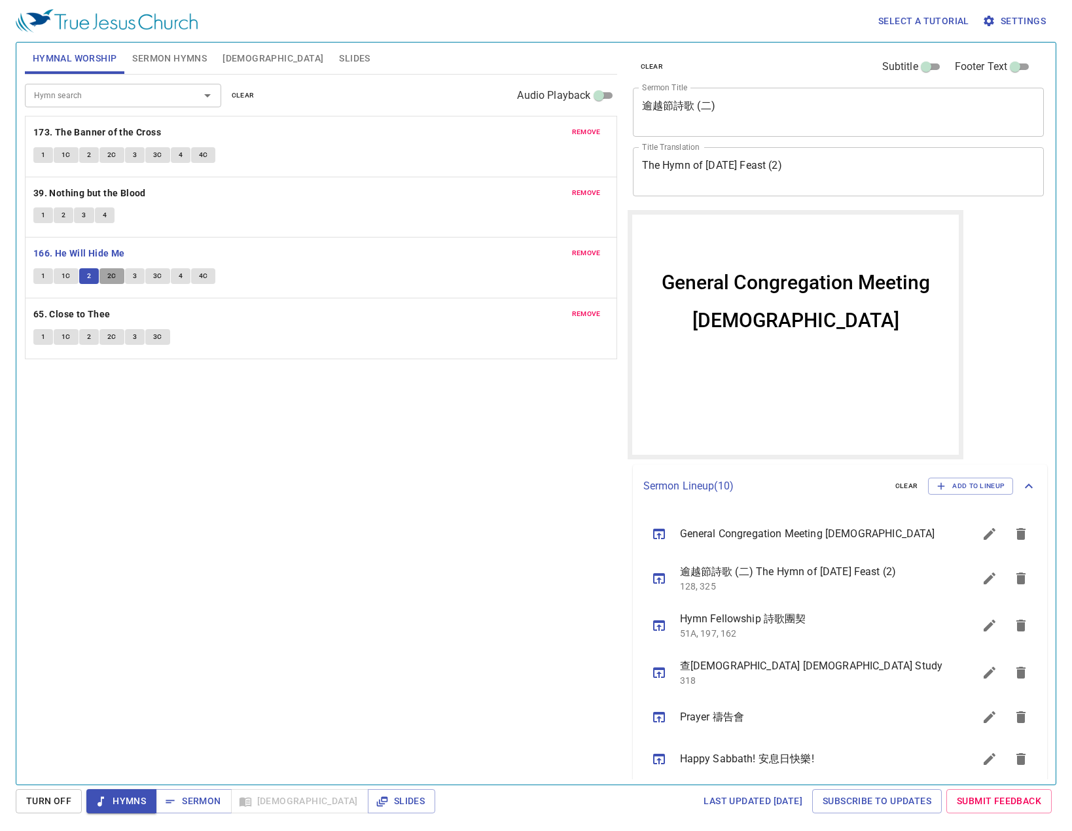
click at [107, 278] on span "2C" at bounding box center [111, 276] width 9 height 12
click at [134, 273] on span "3" at bounding box center [135, 276] width 4 height 12
click at [154, 276] on span "3C" at bounding box center [157, 276] width 9 height 12
click at [176, 277] on button "4" at bounding box center [181, 276] width 20 height 16
click at [202, 278] on span "4C" at bounding box center [203, 276] width 9 height 12
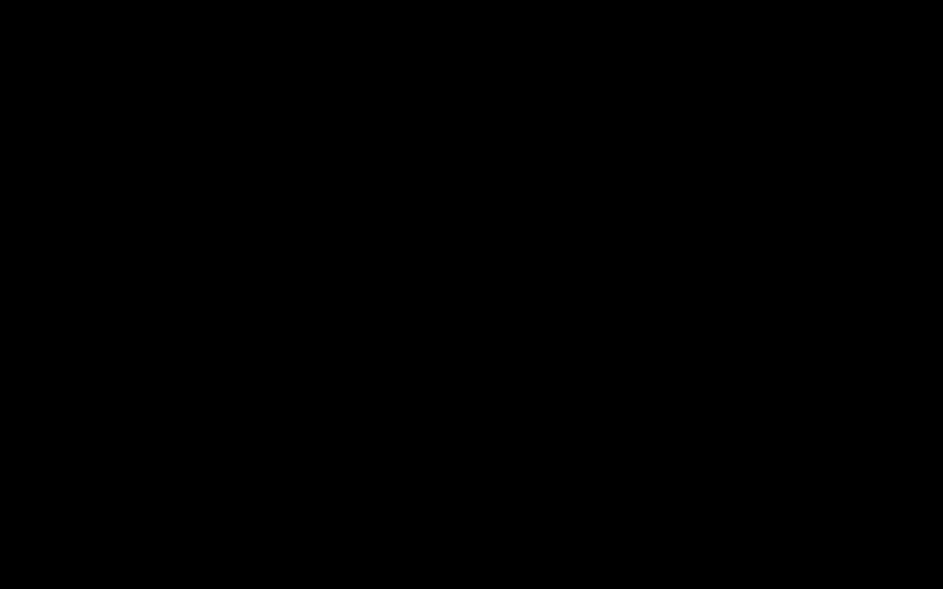
click at [941, 94] on div at bounding box center [471, 294] width 943 height 589
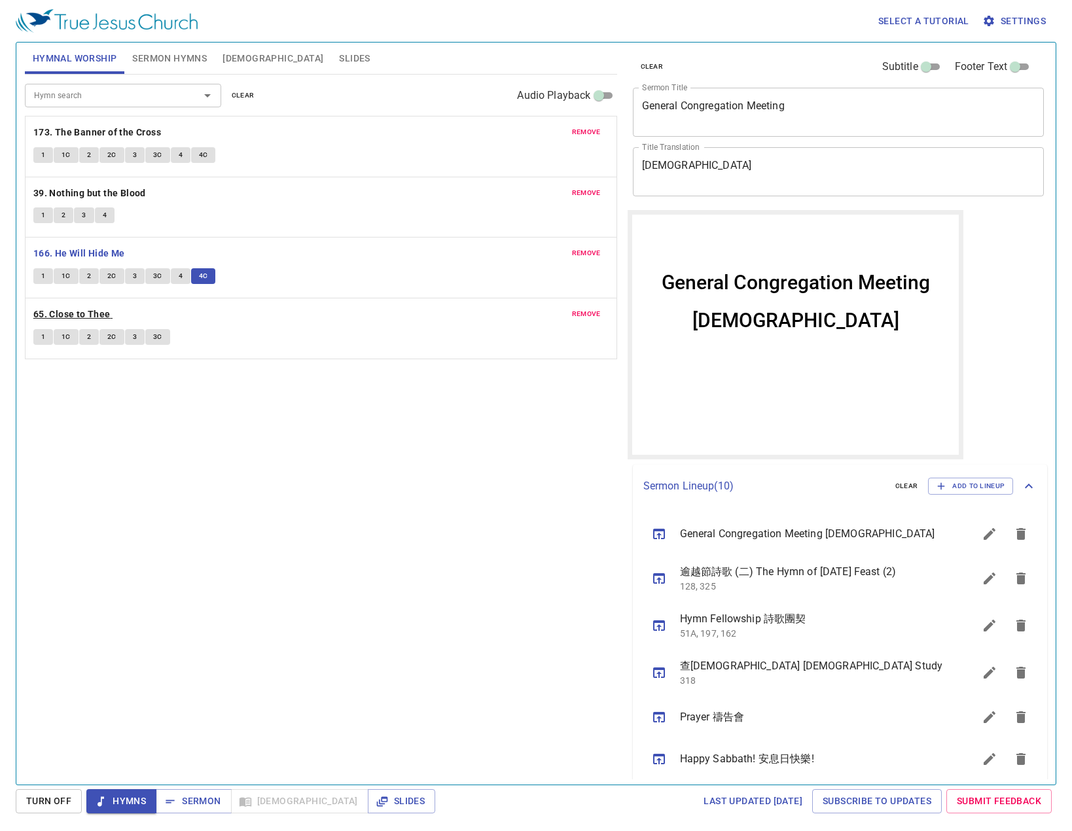
click at [85, 309] on b "65. Close to Thee" at bounding box center [71, 314] width 77 height 16
click at [39, 333] on button "1" at bounding box center [43, 337] width 20 height 16
click at [65, 340] on span "1C" at bounding box center [66, 337] width 9 height 12
click at [90, 334] on span "2" at bounding box center [89, 337] width 4 height 12
click at [109, 332] on span "2C" at bounding box center [111, 337] width 9 height 12
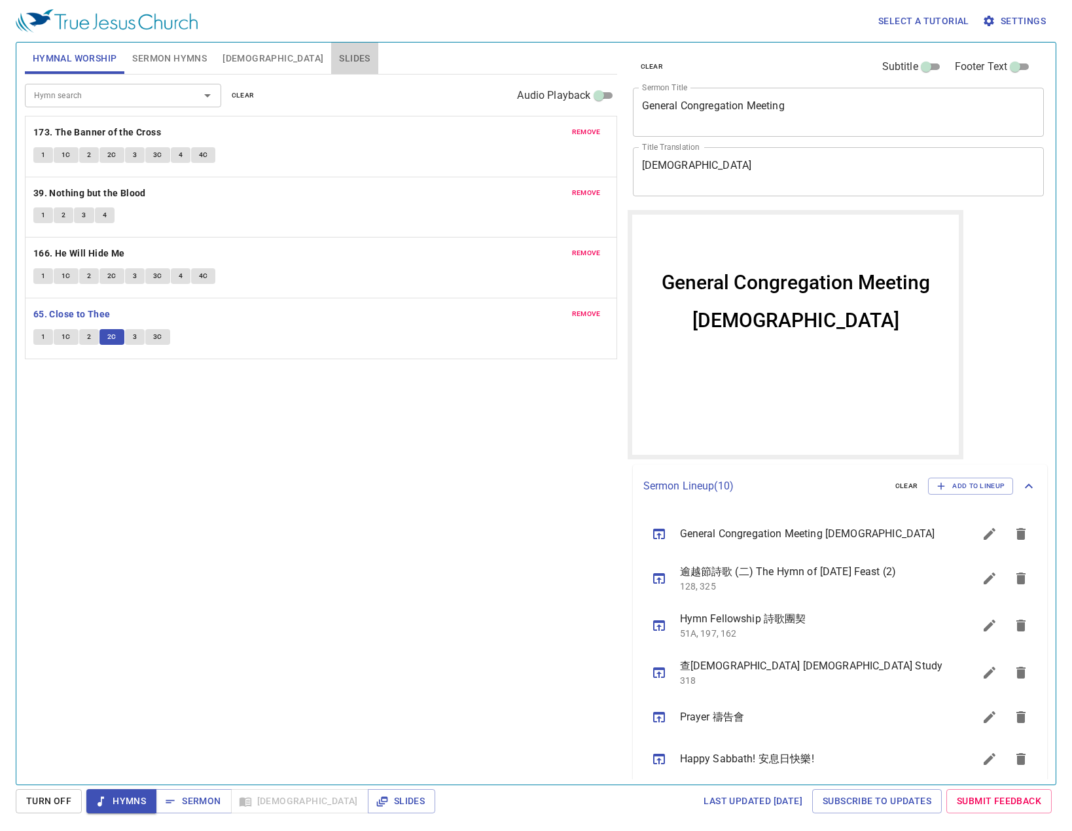
click at [331, 48] on button "Slides" at bounding box center [354, 58] width 46 height 31
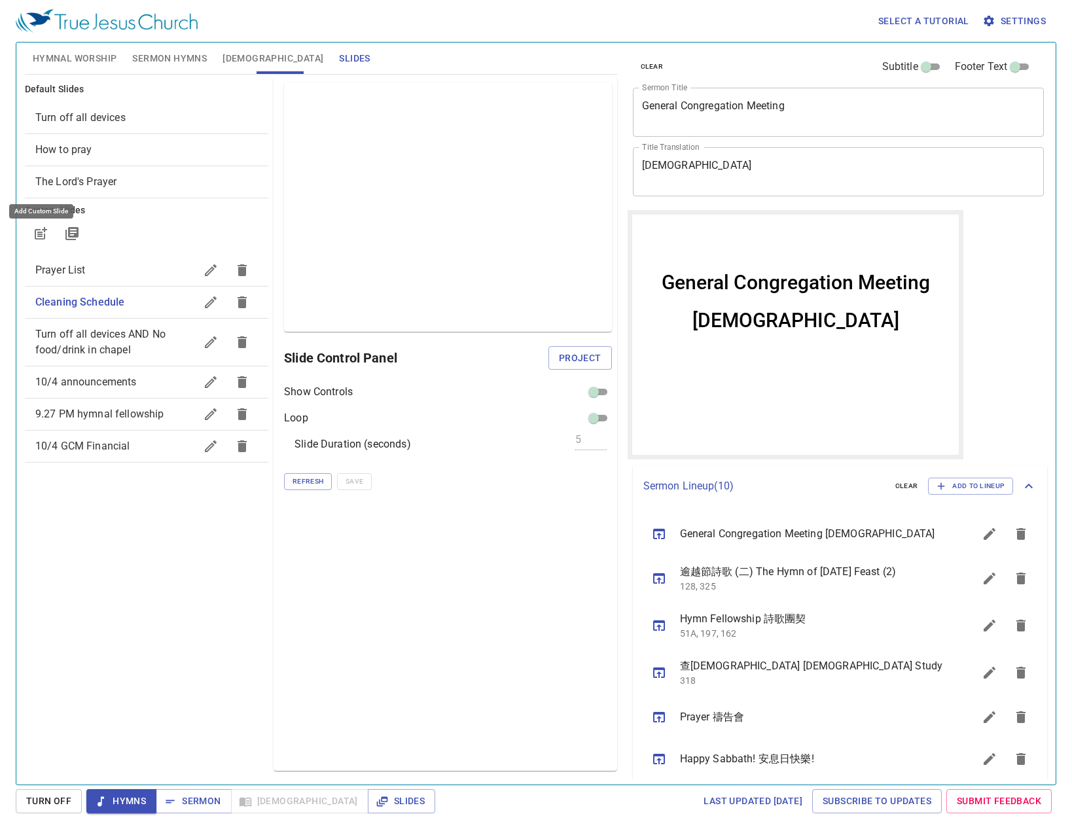
click at [40, 228] on icon "button" at bounding box center [41, 234] width 16 height 16
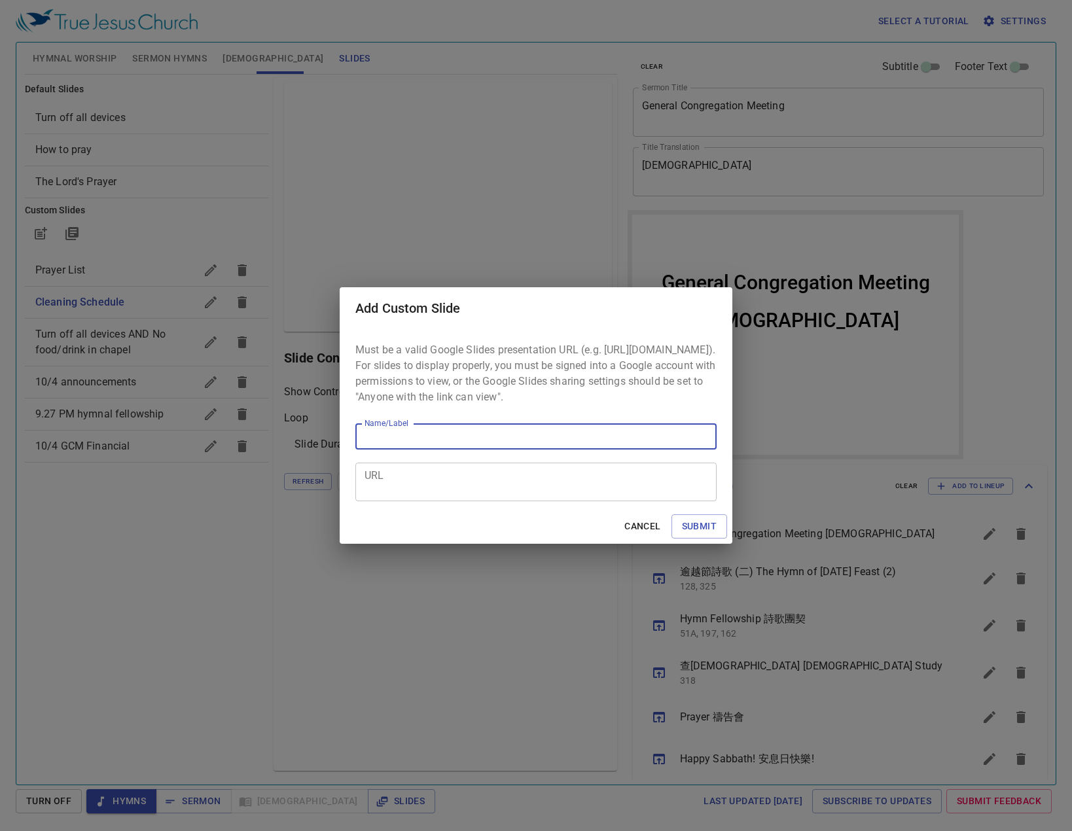
click at [453, 484] on textarea "URL" at bounding box center [536, 482] width 343 height 25
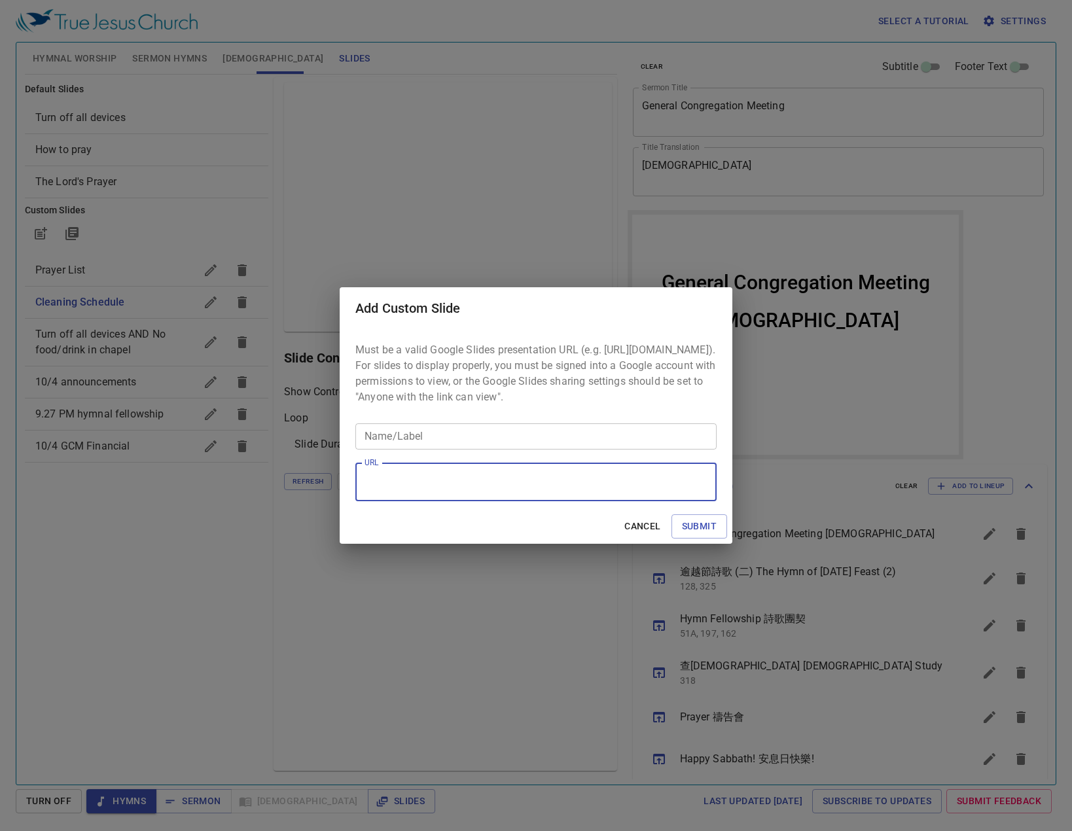
paste textarea "https://docs.google.com/presentation/d/1U-BflimAQ49NrTzuFTAPqHeE9ehsAEs2Xr74Oxu…"
type textarea "https://docs.google.com/presentation/d/1U-BflimAQ49NrTzuFTAPqHeE9ehsAEs2Xr74Oxu…"
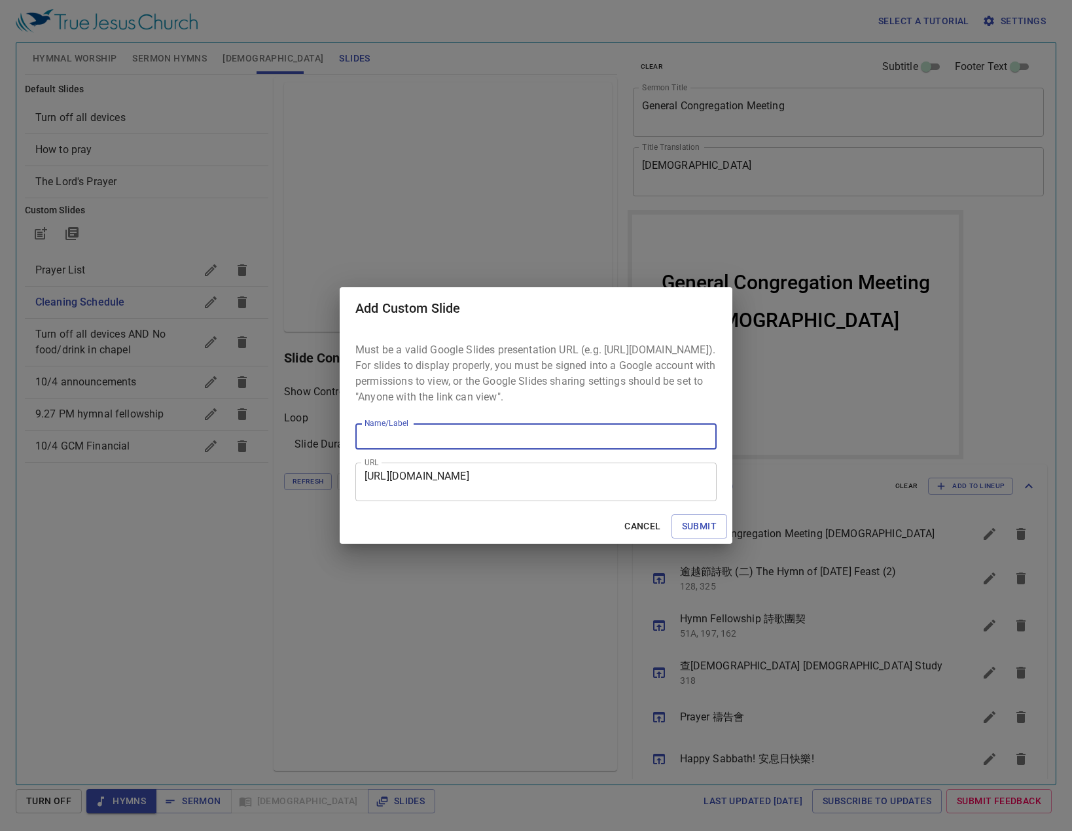
click at [446, 449] on input "Name/Label" at bounding box center [535, 437] width 361 height 26
click at [692, 524] on button "Submit" at bounding box center [700, 527] width 56 height 24
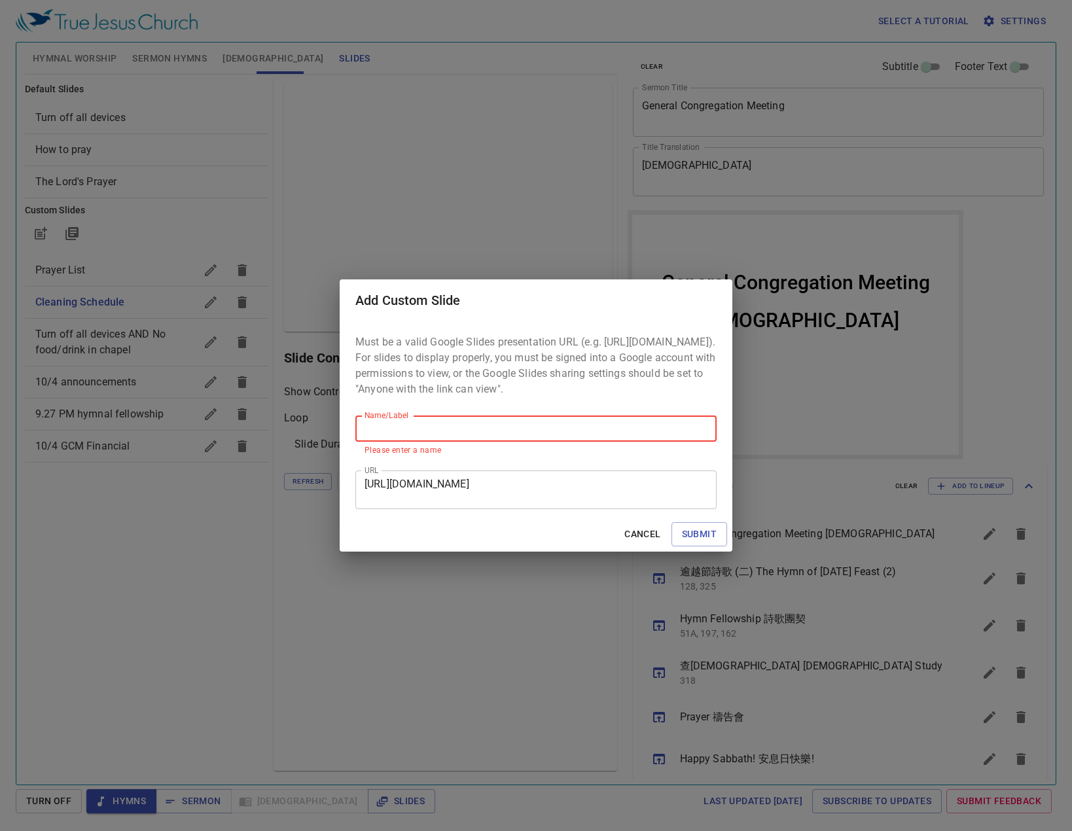
click at [487, 439] on input "Name/Label" at bounding box center [535, 429] width 361 height 26
type input "Religious"
click at [672, 522] on button "Submit" at bounding box center [700, 534] width 56 height 24
checkbox input "true"
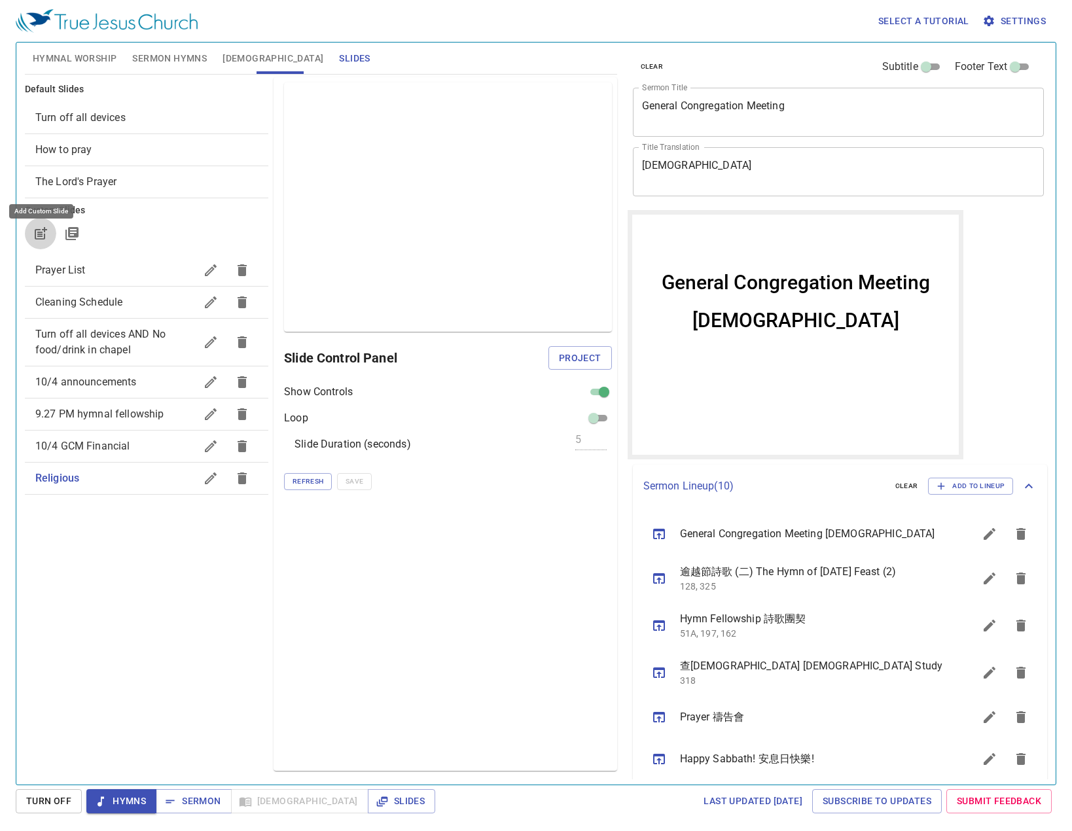
scroll to position [0, 0]
drag, startPoint x: 98, startPoint y: 55, endPoint x: 117, endPoint y: 80, distance: 31.3
click at [98, 55] on span "Hymnal Worship" at bounding box center [75, 58] width 84 height 16
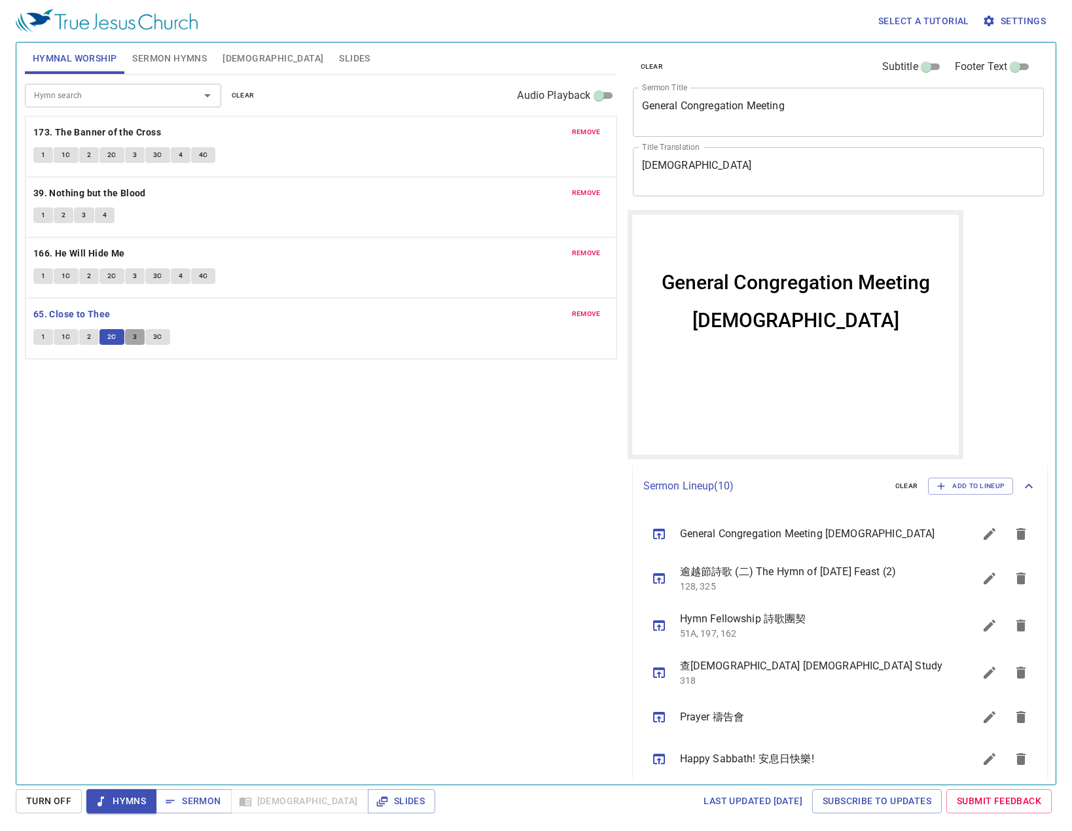
click at [138, 340] on button "3" at bounding box center [135, 337] width 20 height 16
click at [331, 46] on button "Slides" at bounding box center [354, 58] width 46 height 31
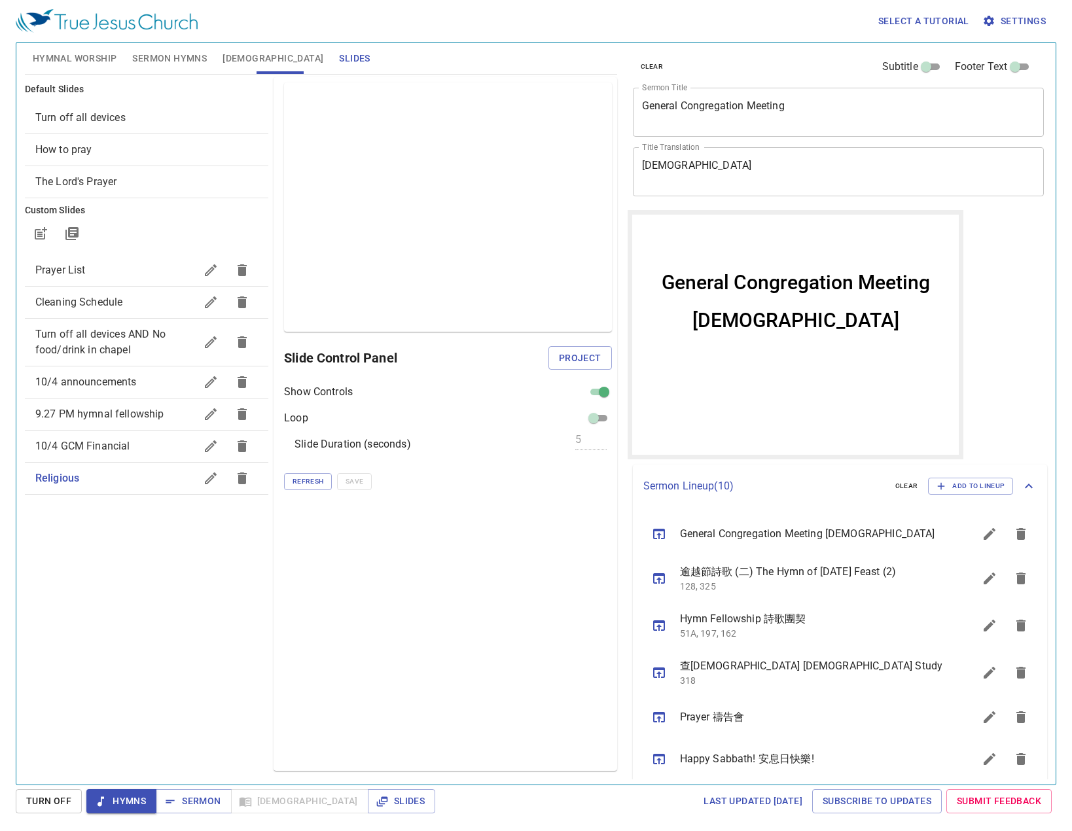
click at [213, 481] on icon "button" at bounding box center [211, 479] width 16 height 16
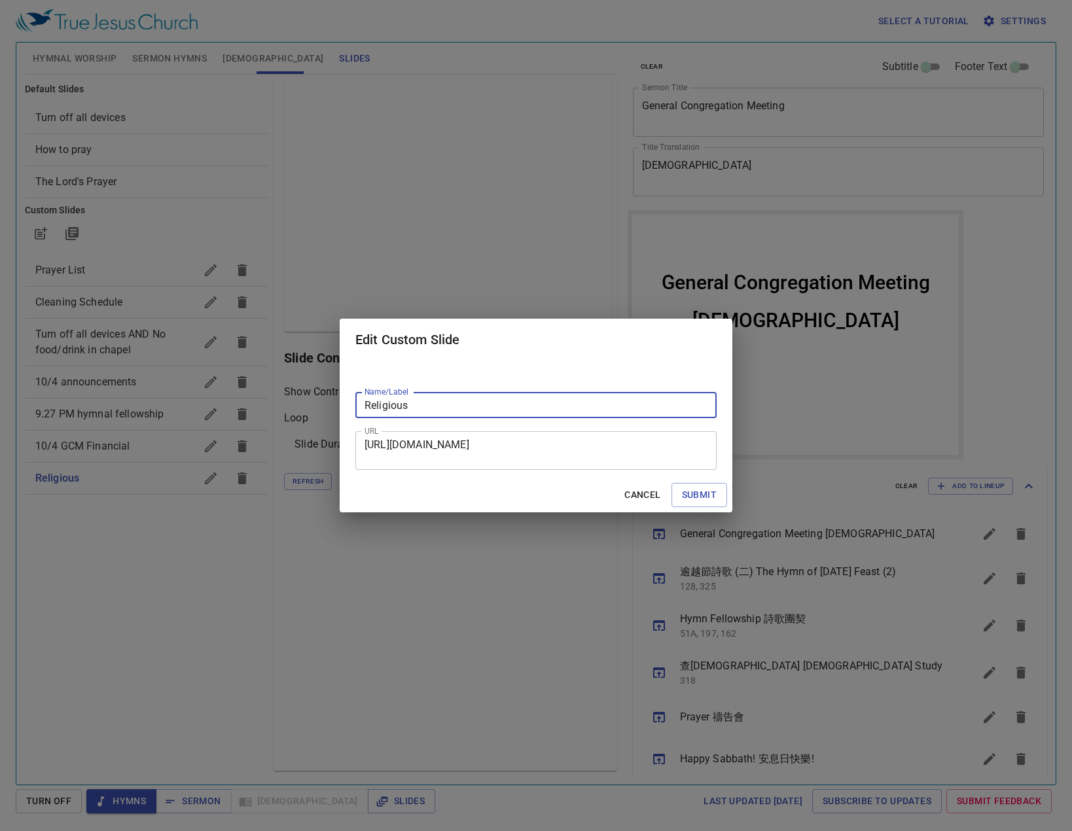
drag, startPoint x: 456, startPoint y: 410, endPoint x: 308, endPoint y: 409, distance: 147.9
click at [311, 410] on div "Edit Custom Slide Name/Label Religious Name/Label URL https://docs.google.com/p…" at bounding box center [536, 415] width 1072 height 831
type input "10/4 GCM Religious"
click at [713, 496] on span "Submit" at bounding box center [699, 495] width 35 height 16
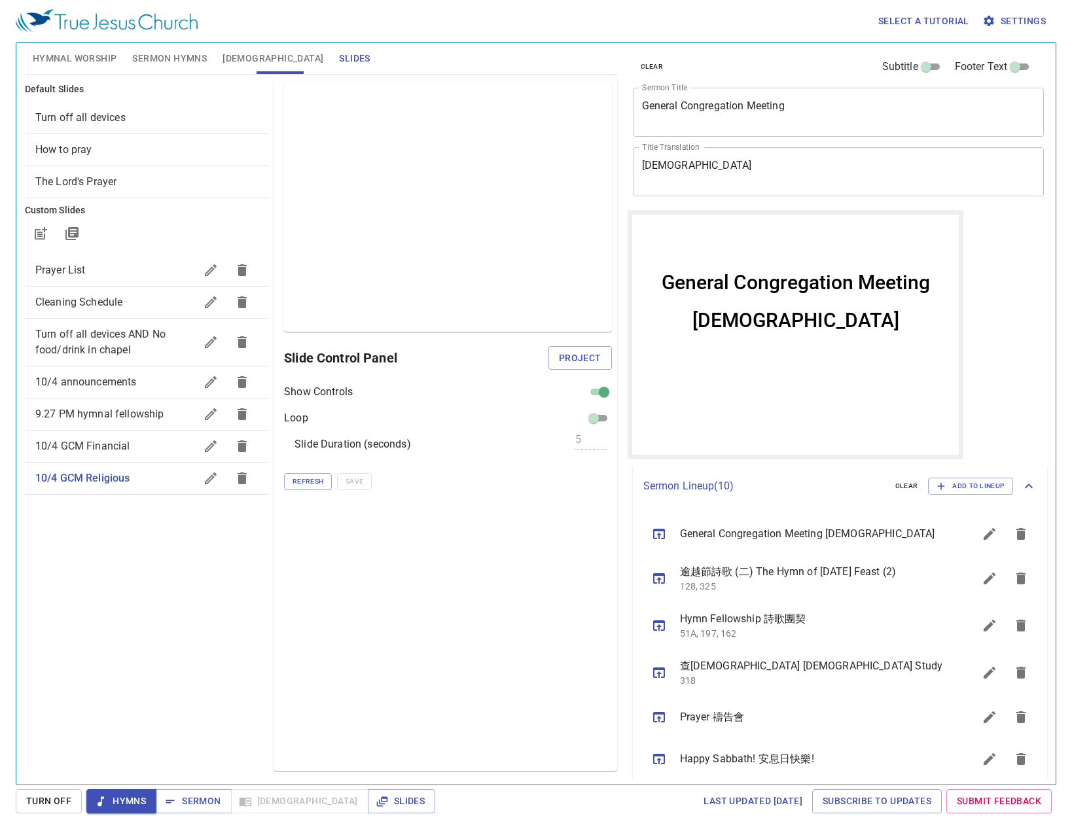
click at [90, 56] on span "Hymnal Worship" at bounding box center [75, 58] width 84 height 16
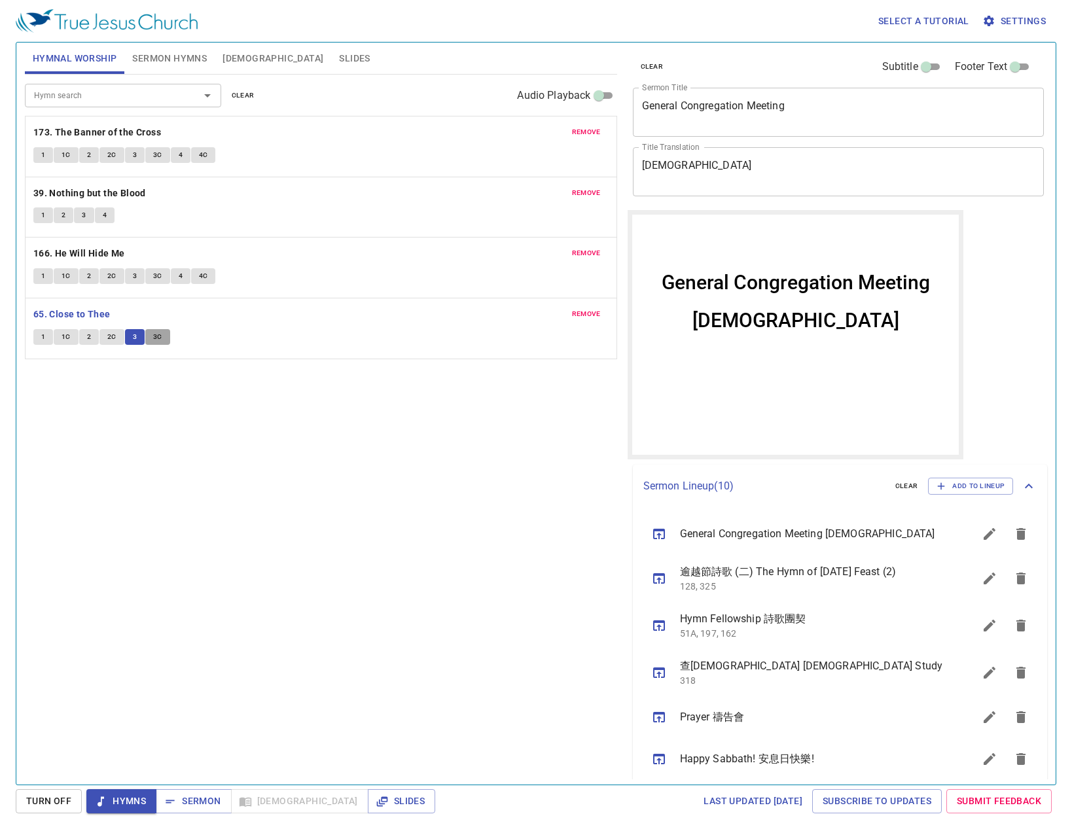
click at [159, 332] on span "3C" at bounding box center [157, 337] width 9 height 12
click at [331, 53] on button "Slides" at bounding box center [354, 58] width 46 height 31
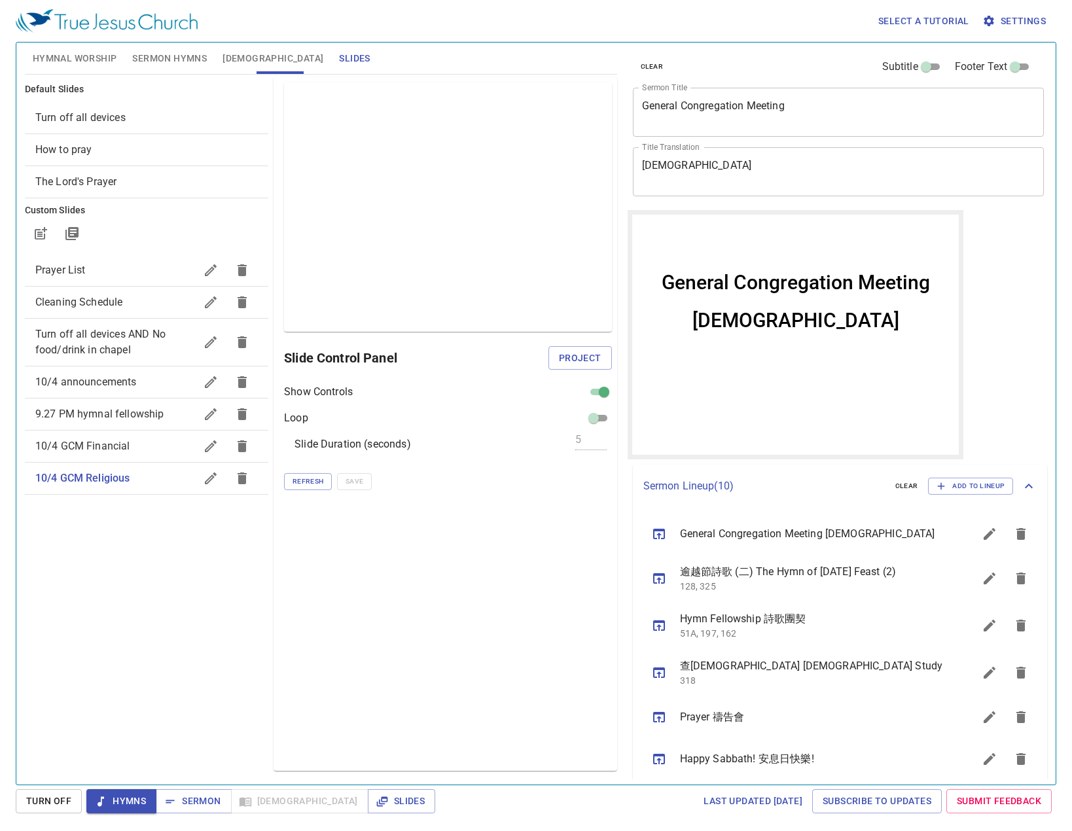
click at [207, 484] on icon "button" at bounding box center [211, 479] width 12 height 12
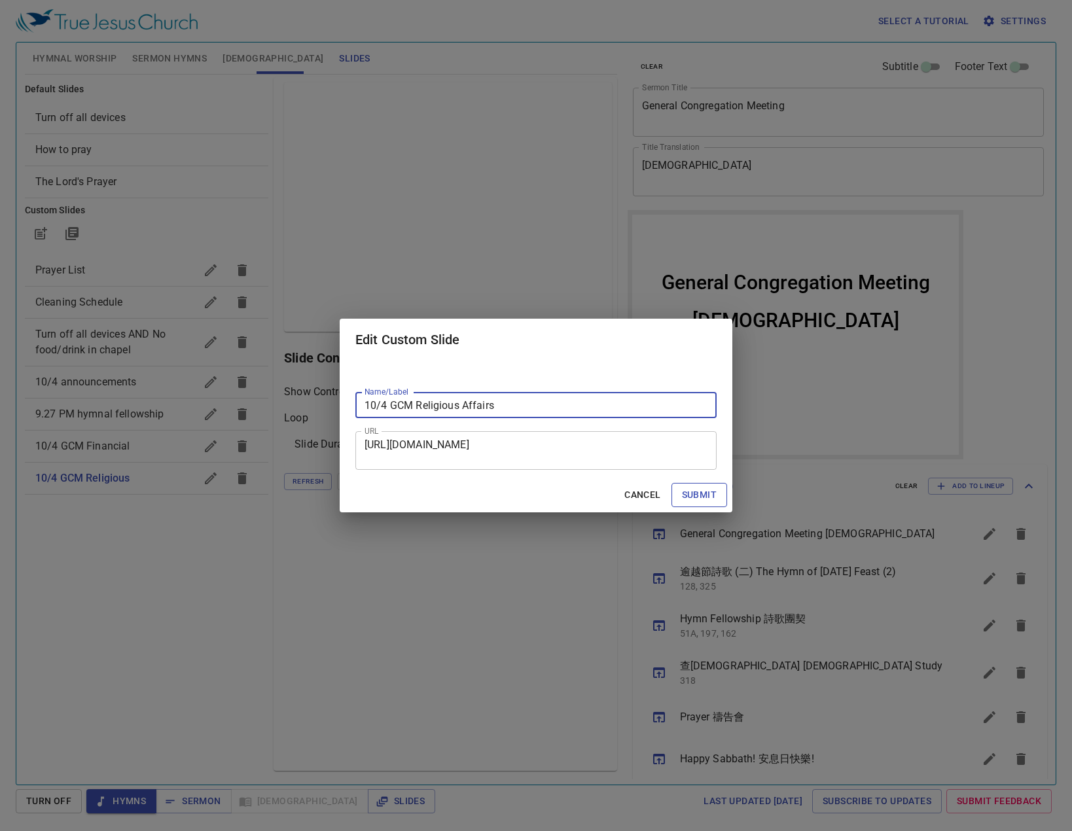
type input "10/4 GCM Religious Affairs"
click at [698, 496] on span "Submit" at bounding box center [699, 495] width 35 height 16
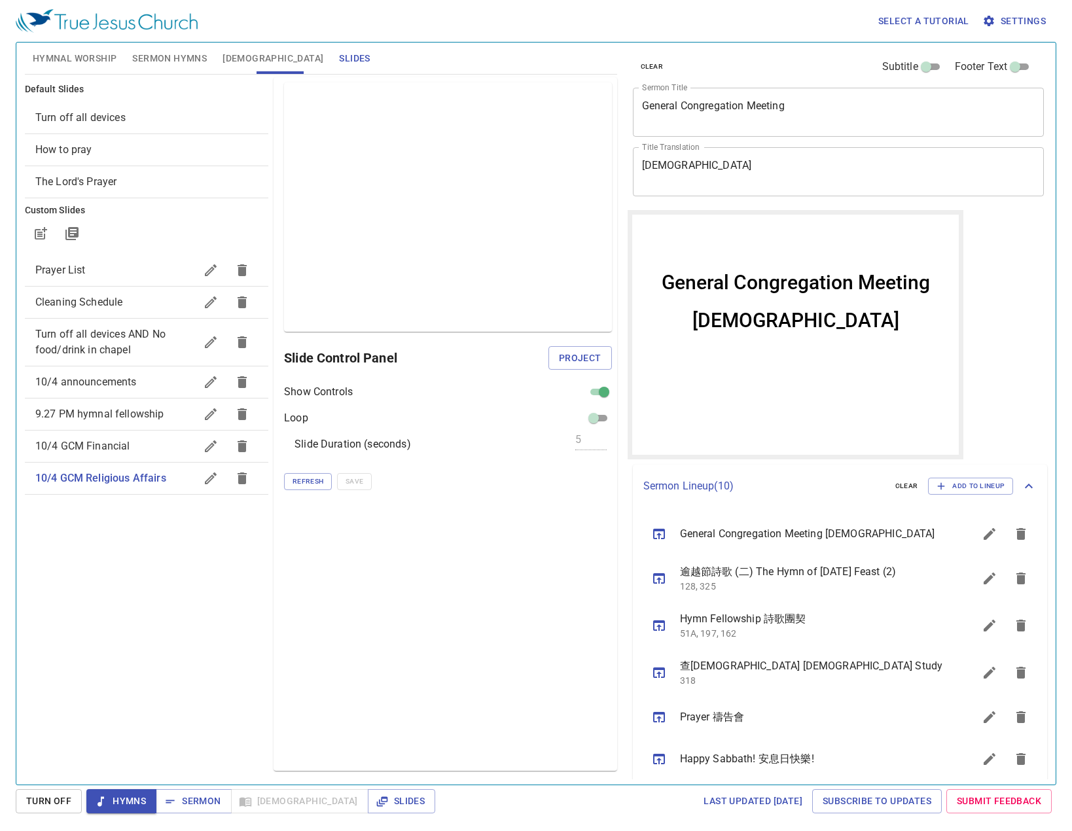
click at [602, 379] on div "Preview Only Slide Control Panel Project Show Controls Loop Slide Duration (sec…" at bounding box center [445, 424] width 343 height 694
click at [602, 389] on input "checkbox" at bounding box center [604, 395] width 47 height 16
checkbox input "false"
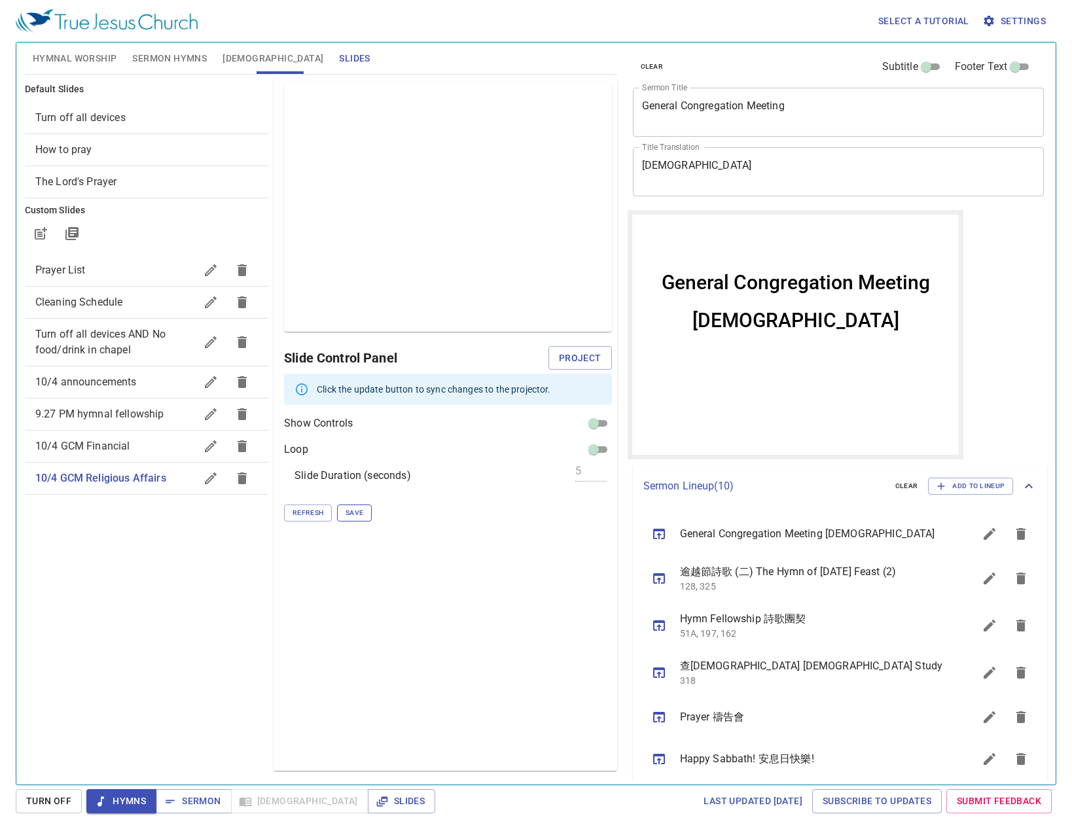
click at [354, 521] on button "Save" at bounding box center [354, 513] width 35 height 17
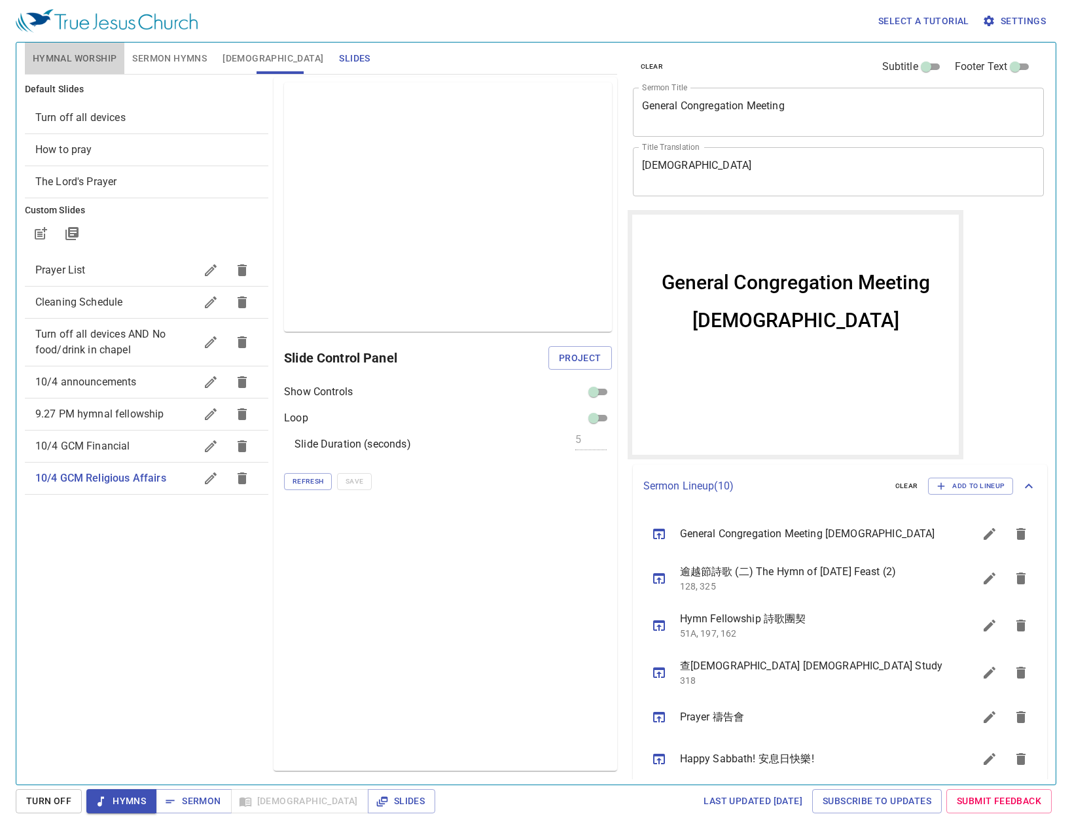
click at [78, 54] on span "Hymnal Worship" at bounding box center [75, 58] width 84 height 16
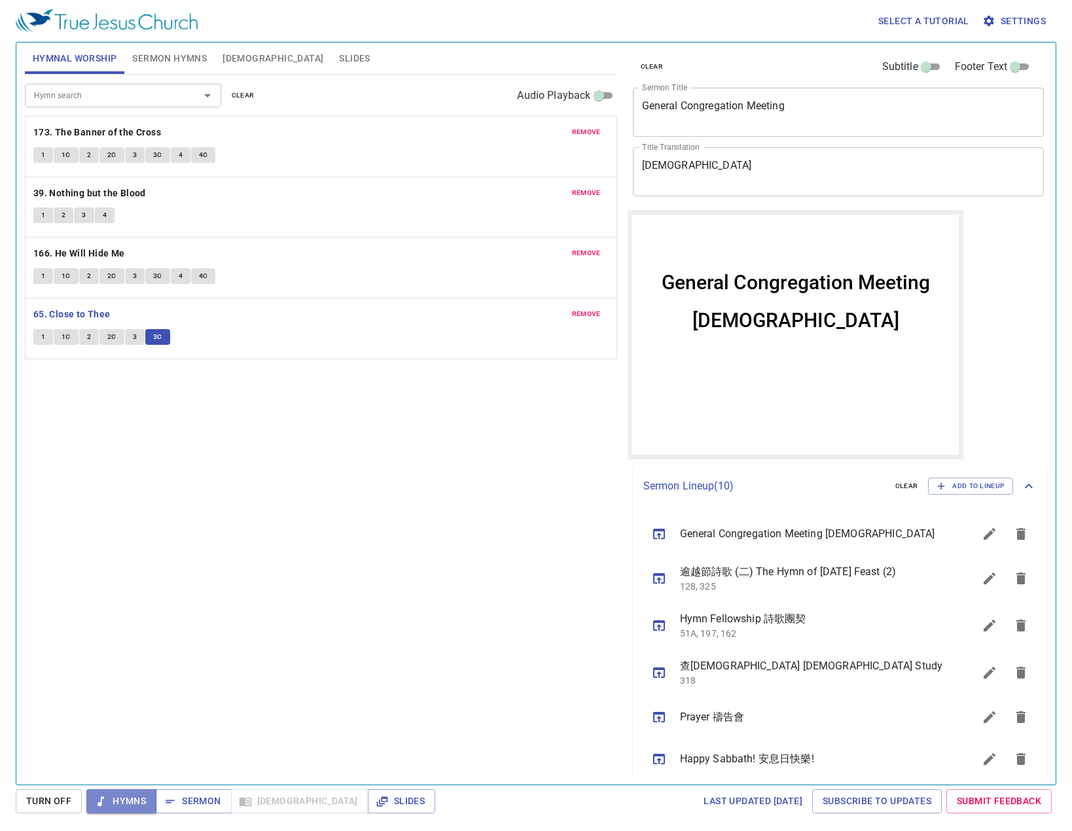
click at [112, 801] on span "Hymns" at bounding box center [121, 801] width 49 height 16
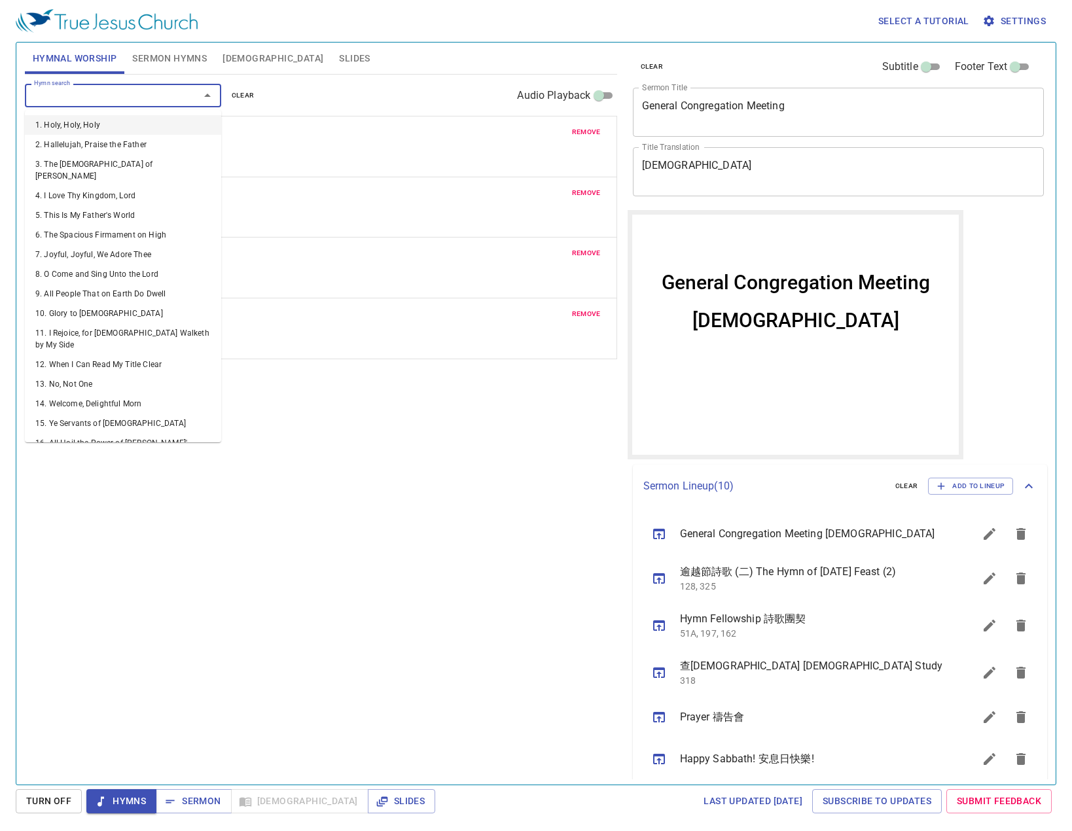
click at [111, 89] on input "Hymn search" at bounding box center [104, 95] width 150 height 15
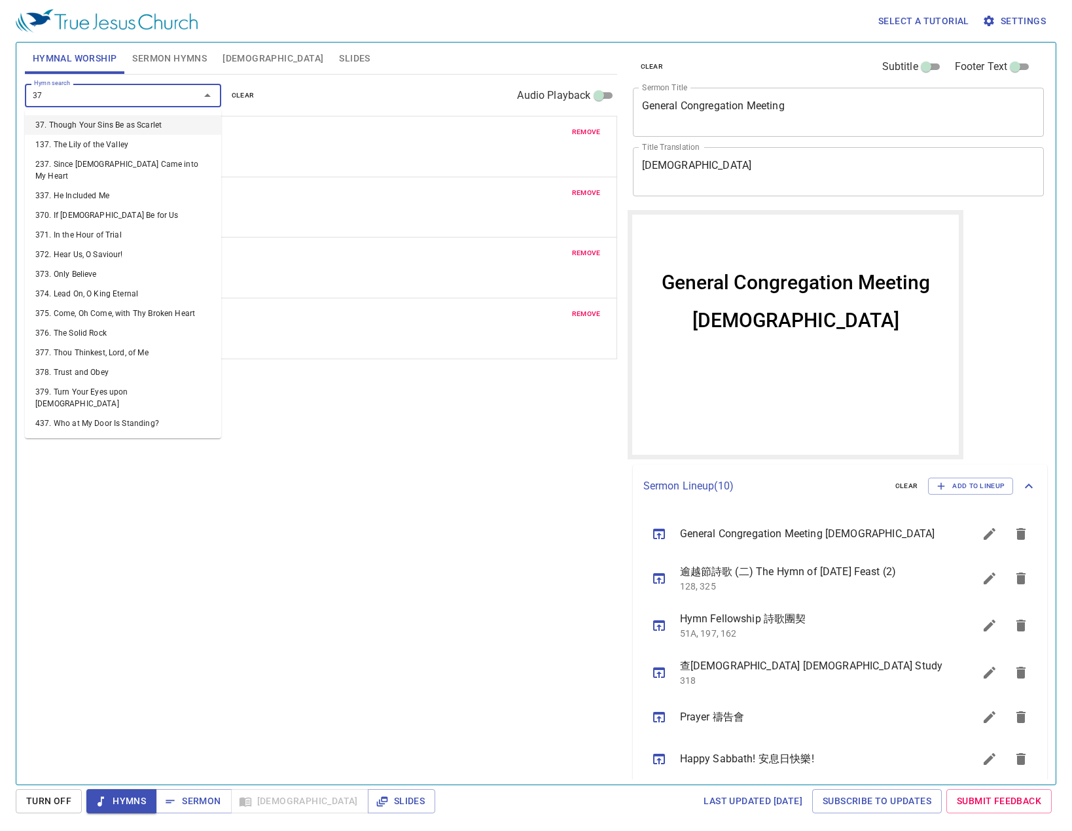
type input "377"
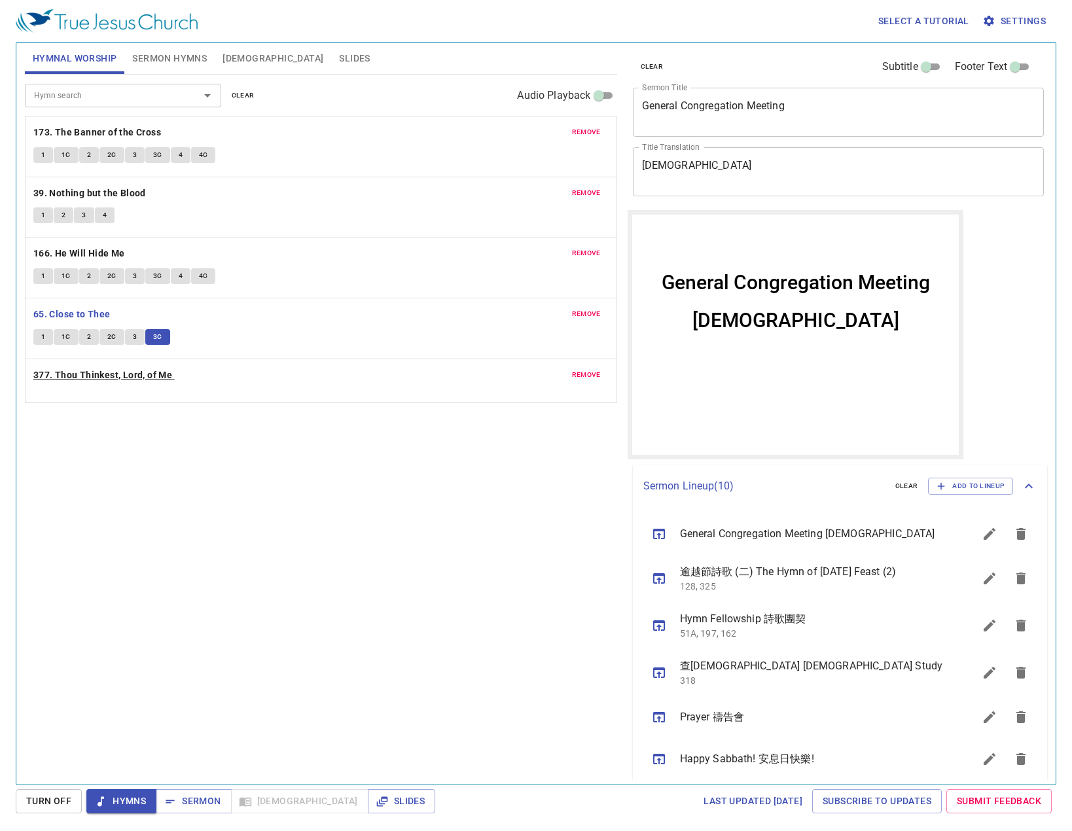
drag, startPoint x: 153, startPoint y: 378, endPoint x: 165, endPoint y: 378, distance: 12.4
click at [157, 378] on div "remove 173. The Banner of the Cross 1 1C 2 2C 3 3C 4 4C remove 39. Nothing but …" at bounding box center [321, 259] width 592 height 287
click at [49, 379] on b "377. Thou Thinkest, Lord, of Me" at bounding box center [102, 375] width 139 height 16
click at [52, 394] on button "1" at bounding box center [43, 397] width 20 height 16
click at [61, 396] on button "1C" at bounding box center [66, 397] width 25 height 16
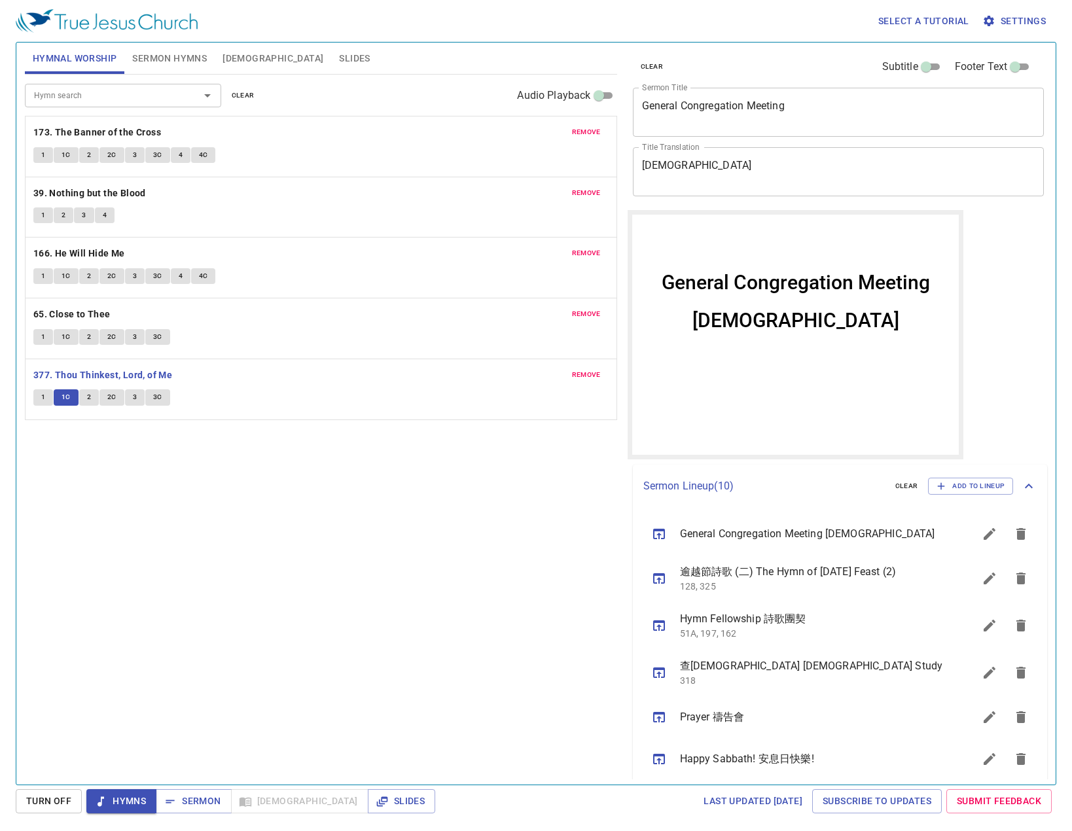
drag, startPoint x: 308, startPoint y: 684, endPoint x: 312, endPoint y: 659, distance: 25.1
click at [310, 676] on div "Hymn search Hymn search clear Audio Playback remove 173. The Banner of the Cros…" at bounding box center [321, 424] width 592 height 699
click at [85, 398] on button "2" at bounding box center [89, 397] width 20 height 16
drag, startPoint x: 290, startPoint y: 712, endPoint x: 465, endPoint y: 632, distance: 192.4
click at [302, 699] on div "Hymn search Hymn search clear Audio Playback remove 173. The Banner of the Cros…" at bounding box center [321, 424] width 592 height 699
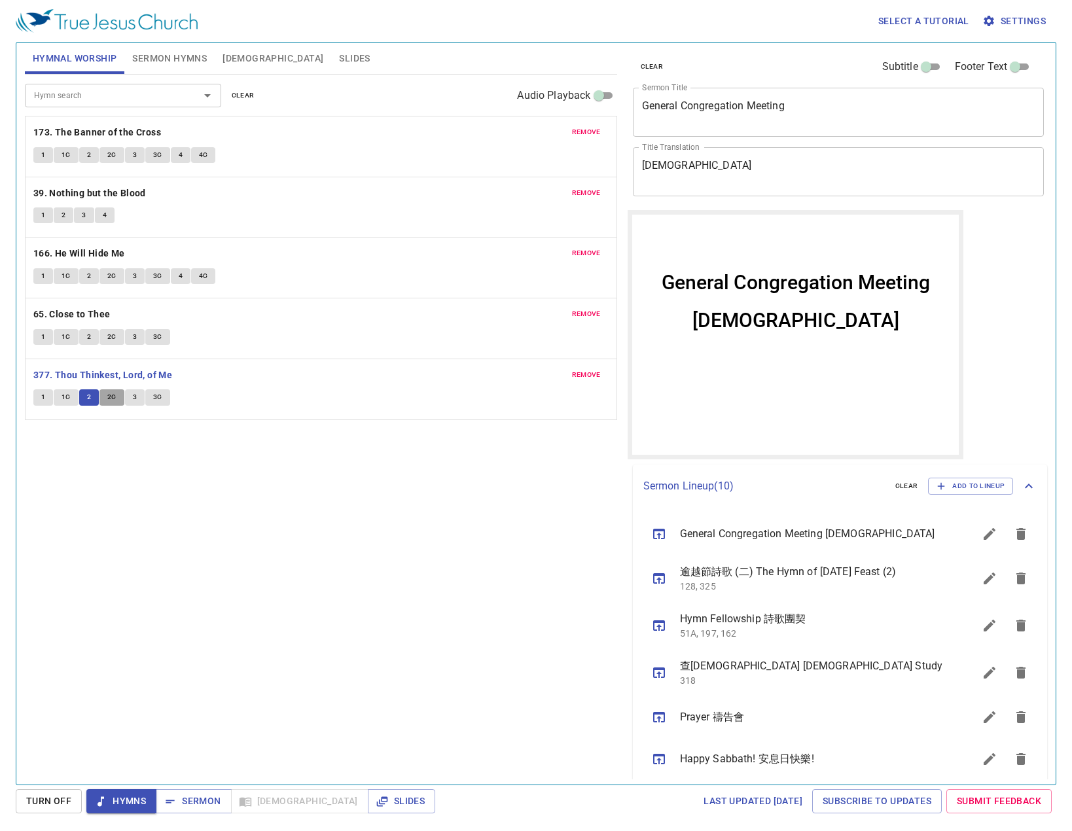
click at [114, 397] on span "2C" at bounding box center [111, 397] width 9 height 12
click at [977, 543] on button "sermon lineup list" at bounding box center [989, 533] width 31 height 31
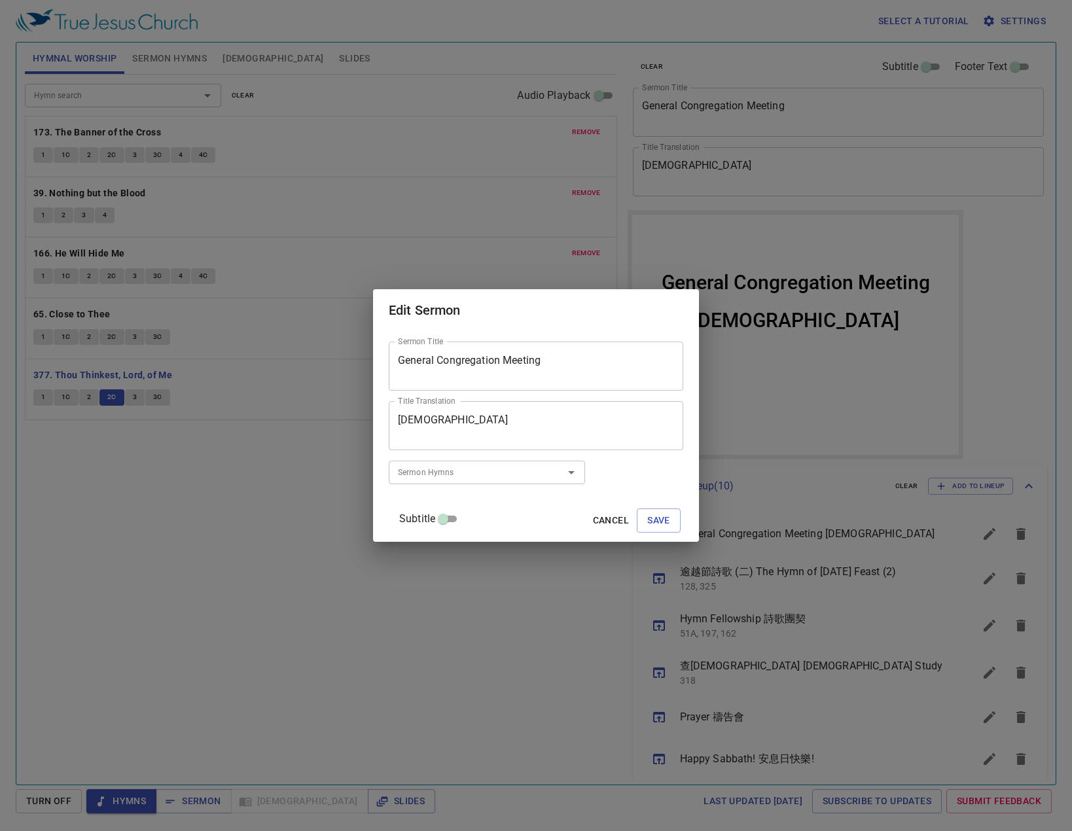
click at [435, 482] on div "Sermon Hymns" at bounding box center [487, 472] width 196 height 23
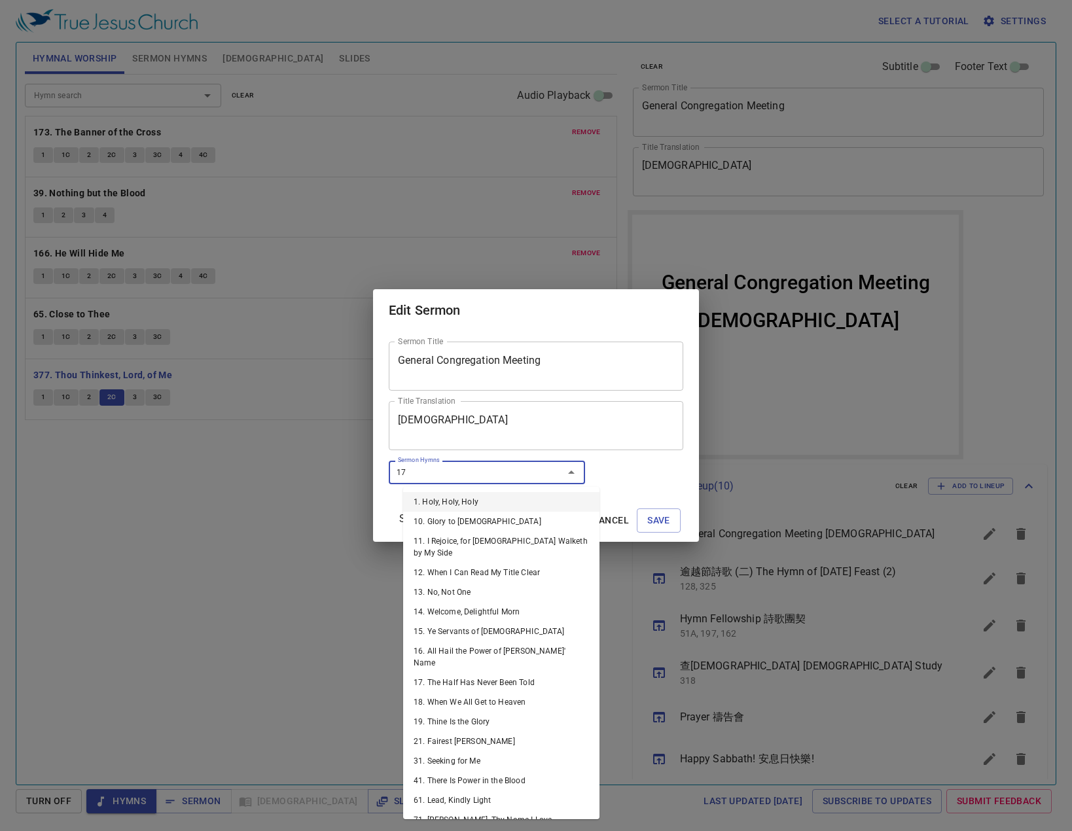
type input "171"
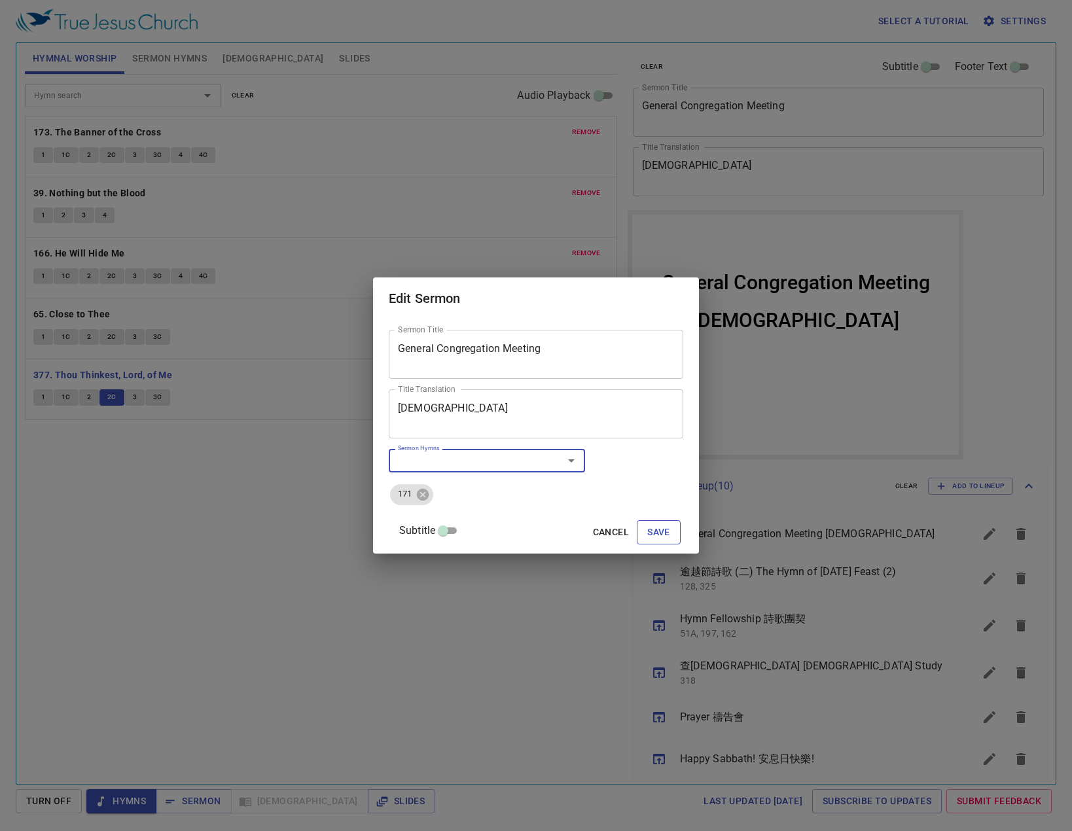
click at [664, 531] on button "Save" at bounding box center [659, 532] width 44 height 24
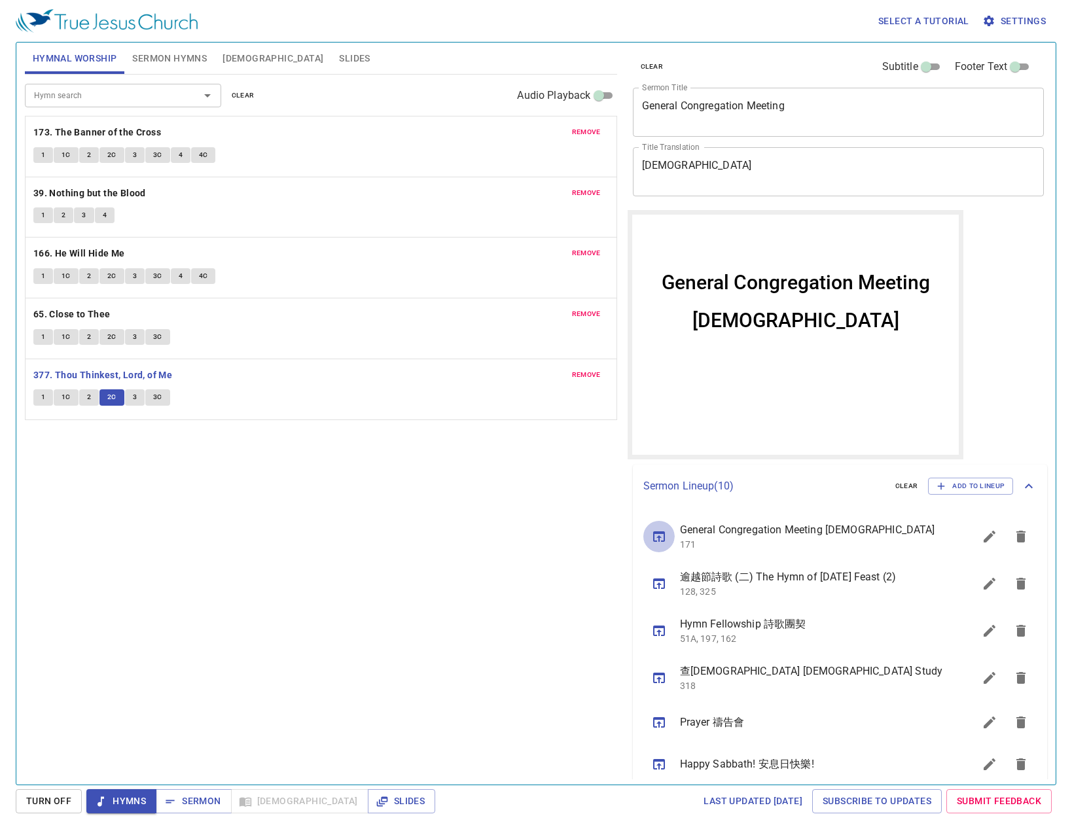
click at [661, 532] on icon "sermon lineup list" at bounding box center [659, 537] width 12 height 10
click at [134, 395] on span "3" at bounding box center [135, 397] width 4 height 12
click at [125, 811] on button "Hymns" at bounding box center [121, 801] width 70 height 24
click at [204, 797] on span "Sermon" at bounding box center [193, 801] width 54 height 16
click at [339, 50] on span "Slides" at bounding box center [354, 58] width 31 height 16
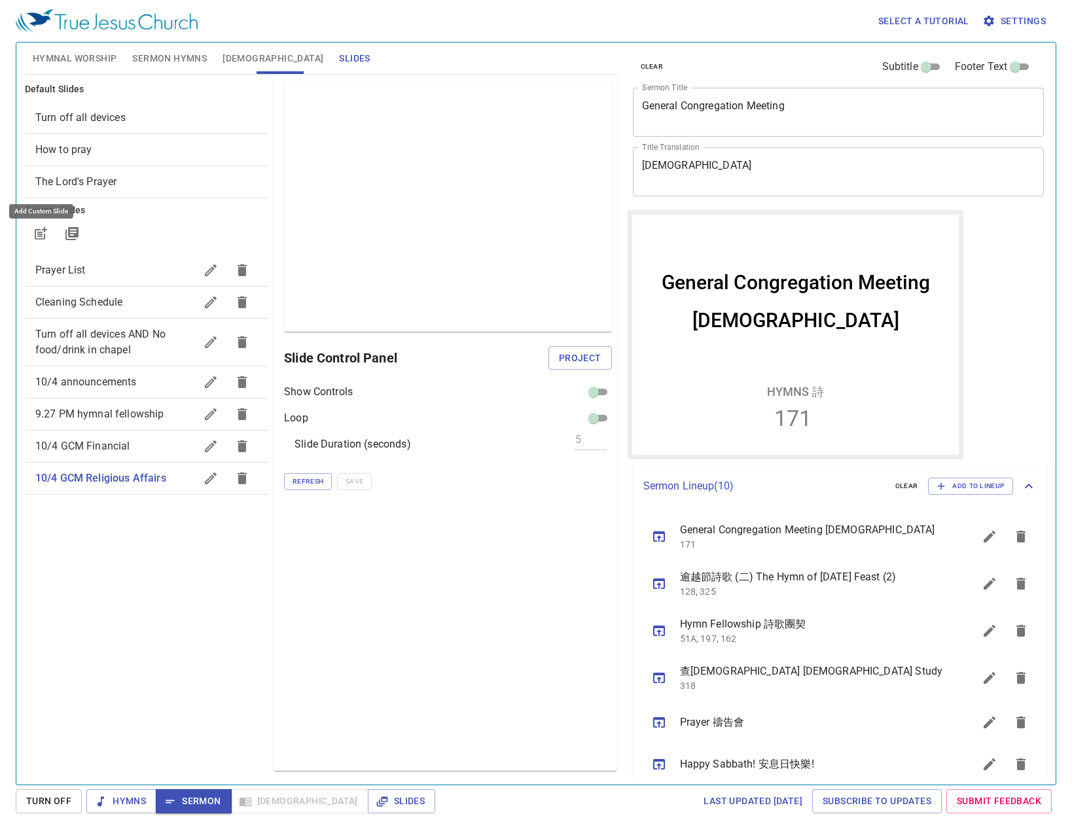
click at [45, 242] on button "button" at bounding box center [40, 233] width 31 height 31
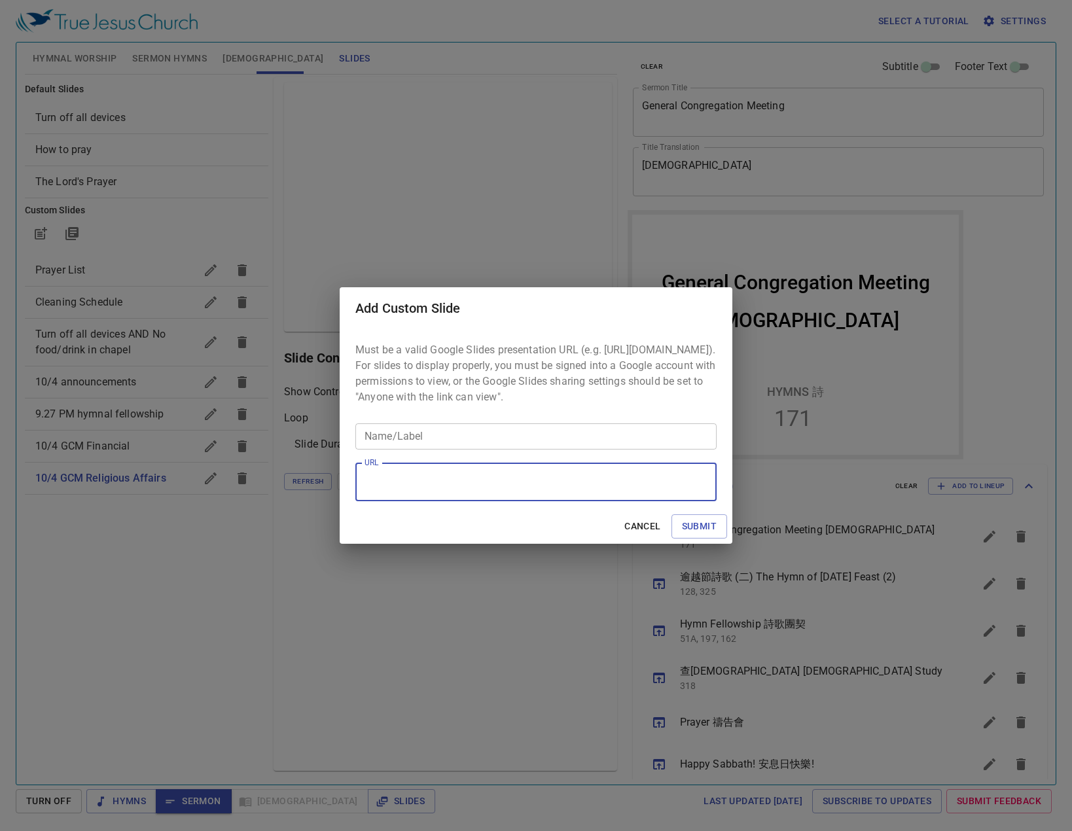
drag, startPoint x: 509, startPoint y: 494, endPoint x: 545, endPoint y: 488, distance: 36.6
click at [535, 488] on textarea "URL" at bounding box center [536, 482] width 343 height 25
paste textarea "[URL][DOMAIN_NAME]"
type textarea "[URL][DOMAIN_NAME]"
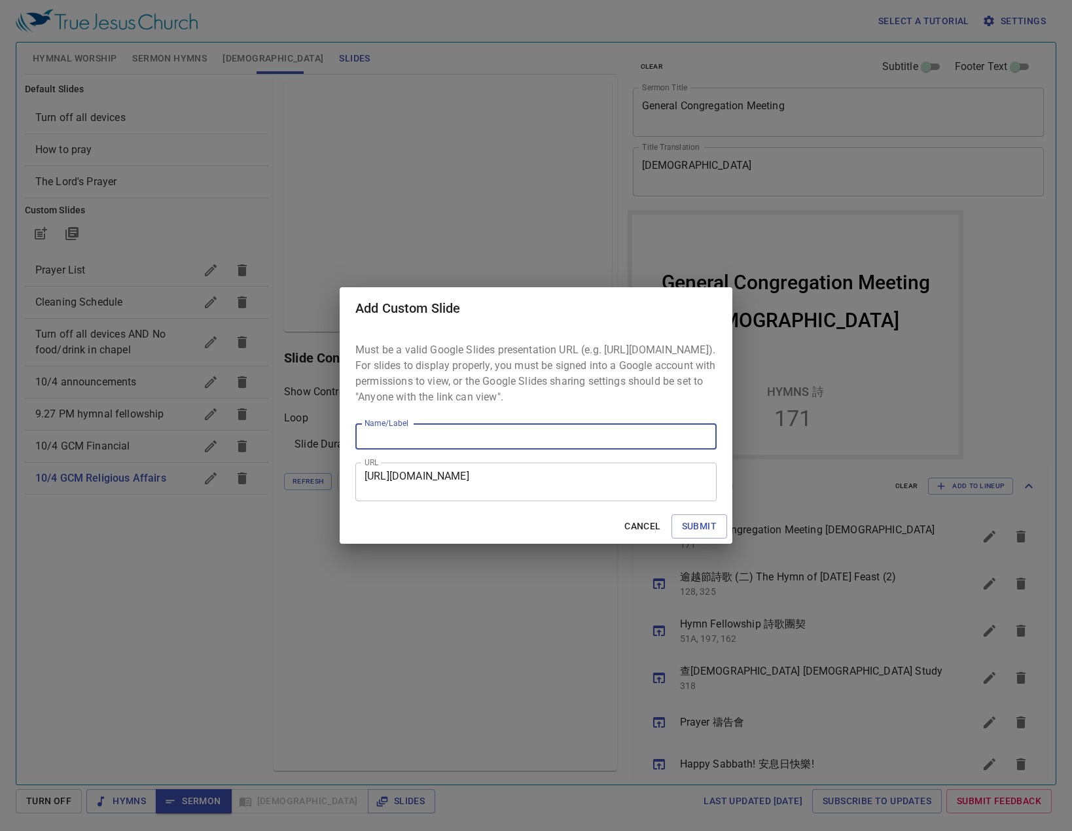
drag, startPoint x: 510, startPoint y: 437, endPoint x: 508, endPoint y: 447, distance: 10.0
click at [509, 443] on input "Name/Label" at bounding box center [535, 437] width 361 height 26
type input "GCM"
click at [672, 515] on button "Submit" at bounding box center [700, 527] width 56 height 24
checkbox input "true"
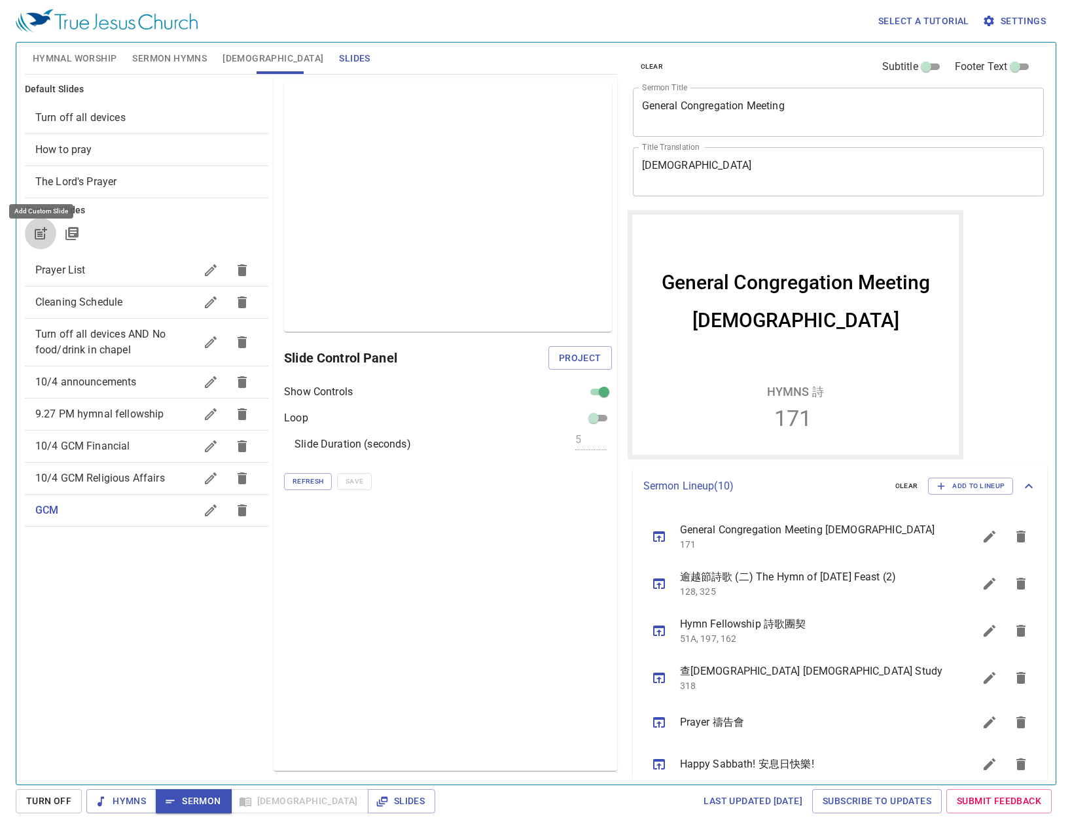
click at [607, 388] on input "checkbox" at bounding box center [604, 395] width 47 height 16
checkbox input "false"
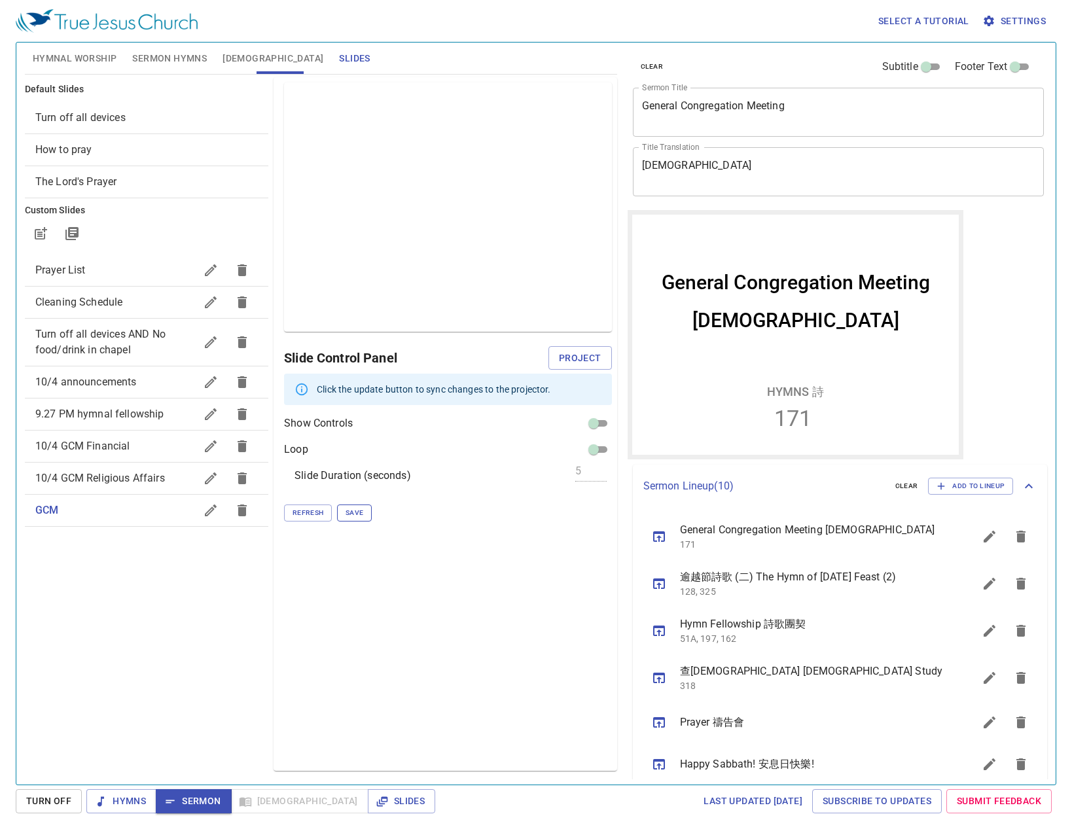
click at [359, 517] on span "Save" at bounding box center [355, 513] width 18 height 12
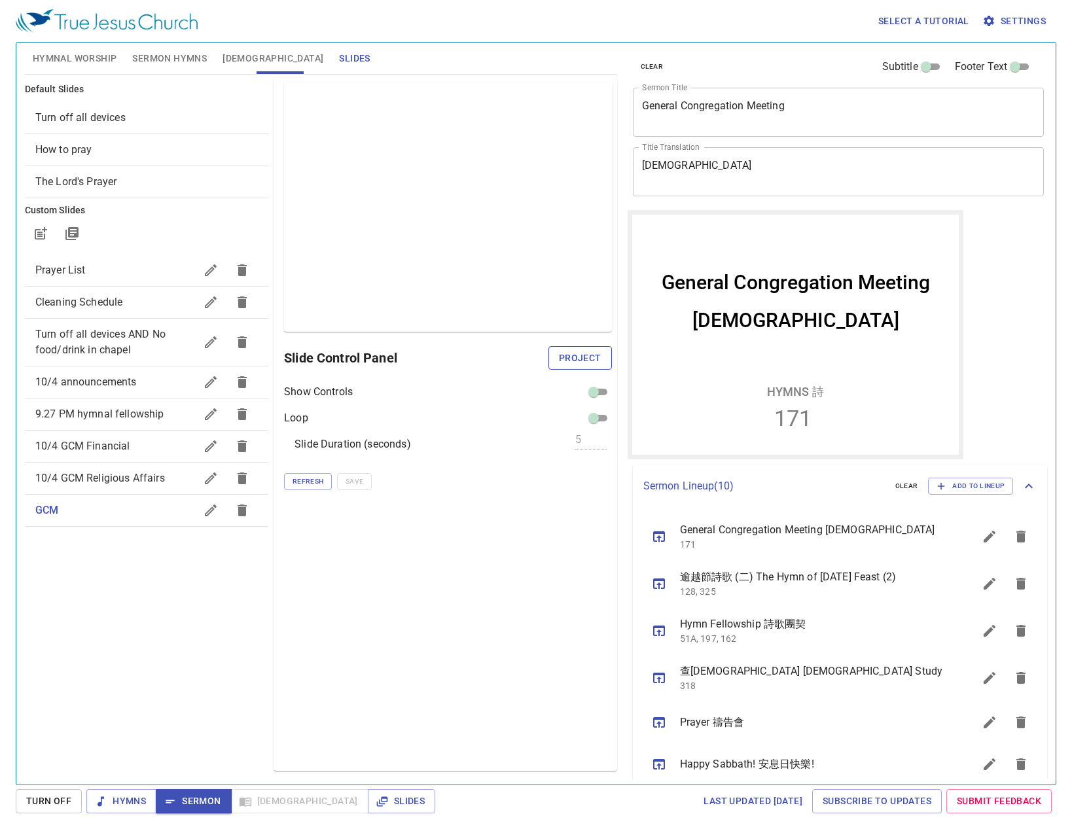
click at [597, 358] on span "Project" at bounding box center [580, 358] width 43 height 16
click at [134, 57] on span "Sermon Hymns" at bounding box center [169, 58] width 75 height 16
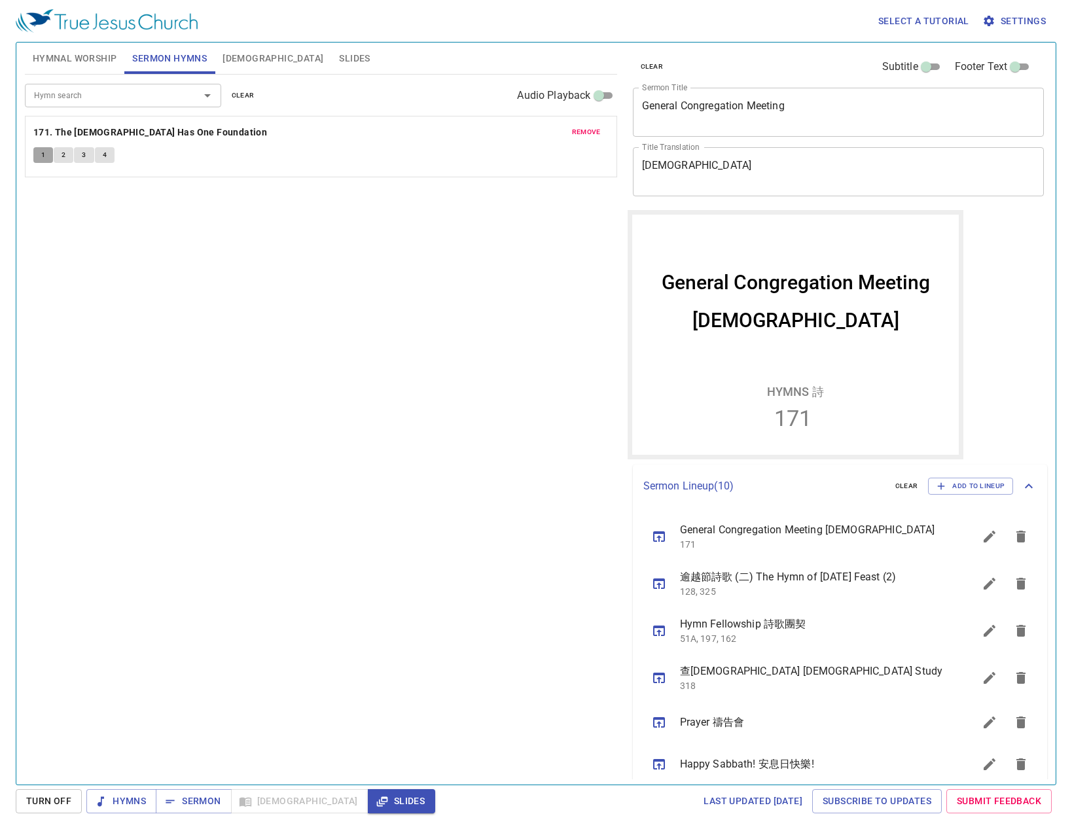
click at [45, 153] on span "1" at bounding box center [43, 155] width 4 height 12
click at [339, 54] on span "Slides" at bounding box center [354, 58] width 31 height 16
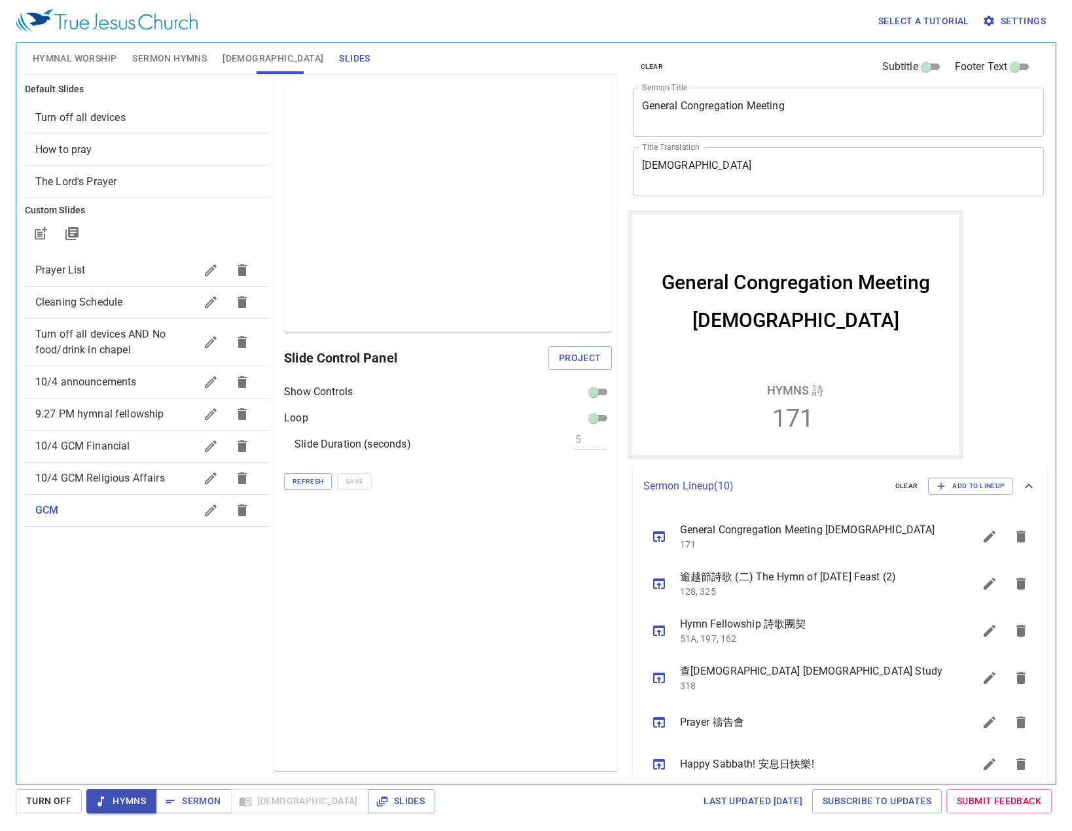
click at [147, 479] on span "10/4 GCM Religious Affairs" at bounding box center [100, 478] width 130 height 12
click at [41, 228] on icon "button" at bounding box center [41, 234] width 16 height 16
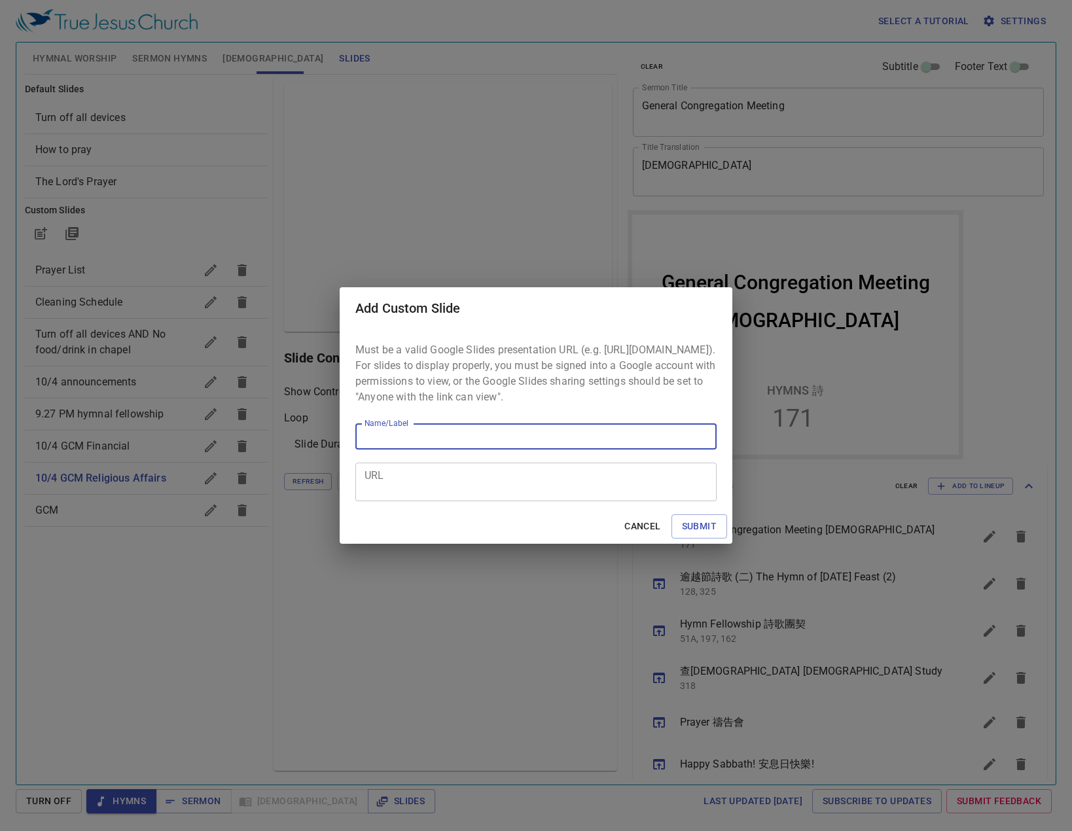
click at [484, 484] on textarea "URL" at bounding box center [536, 482] width 343 height 25
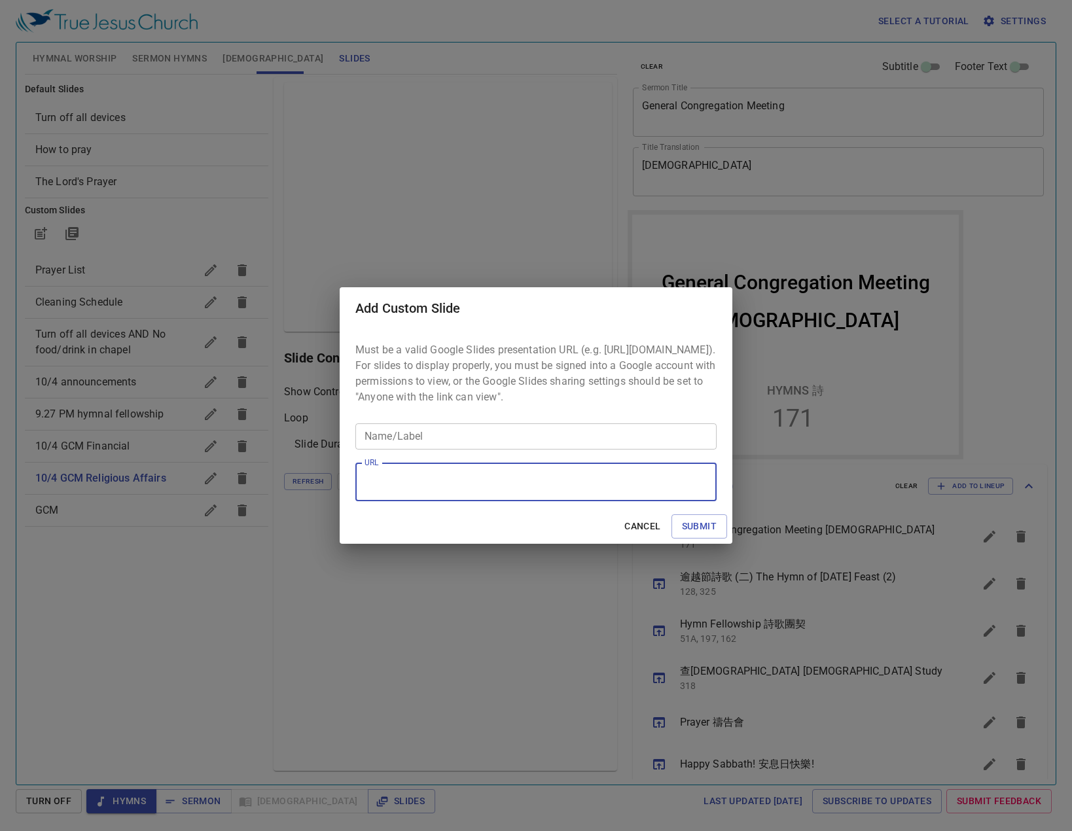
paste textarea "[URL][DOMAIN_NAME]"
type textarea "[URL][DOMAIN_NAME]"
click at [475, 459] on div "Must be a valid Google Slides presentation URL (e.g. [URL][DOMAIN_NAME]). For s…" at bounding box center [536, 419] width 393 height 180
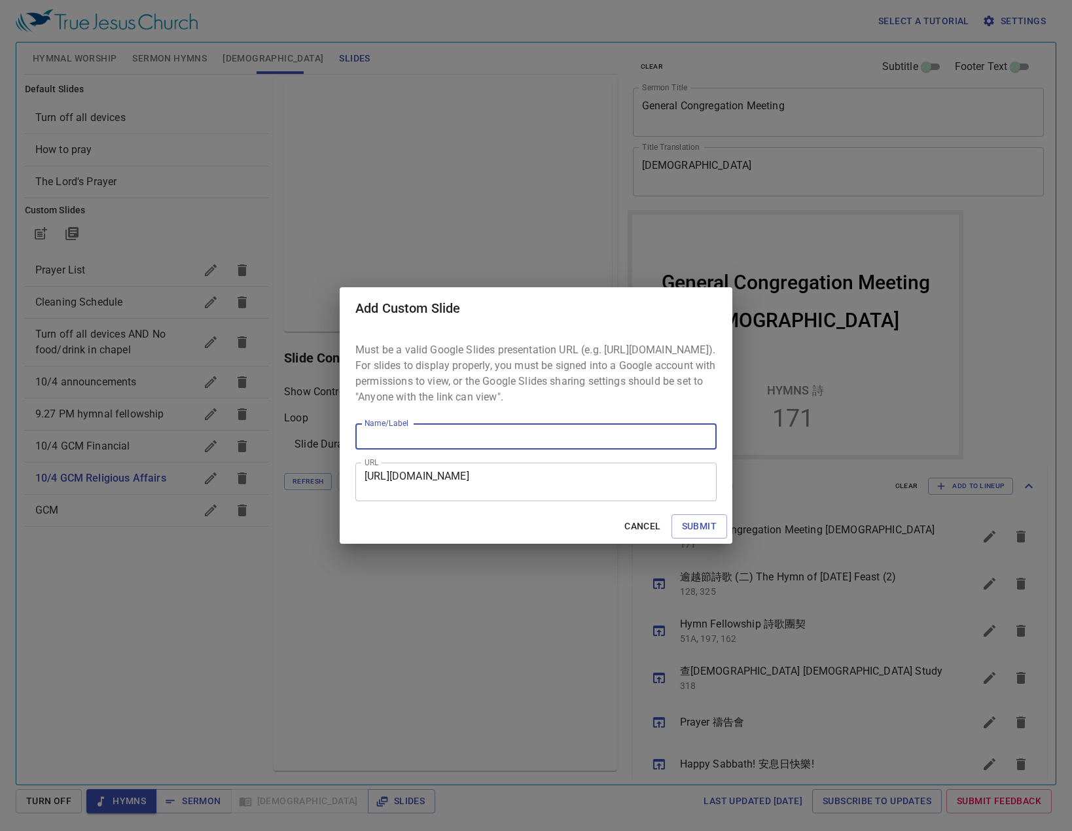
click at [475, 450] on input "Name/Label" at bounding box center [535, 437] width 361 height 26
type input "R"
type input "10/4 Religious Affairs"
click at [672, 515] on button "Submit" at bounding box center [700, 527] width 56 height 24
checkbox input "true"
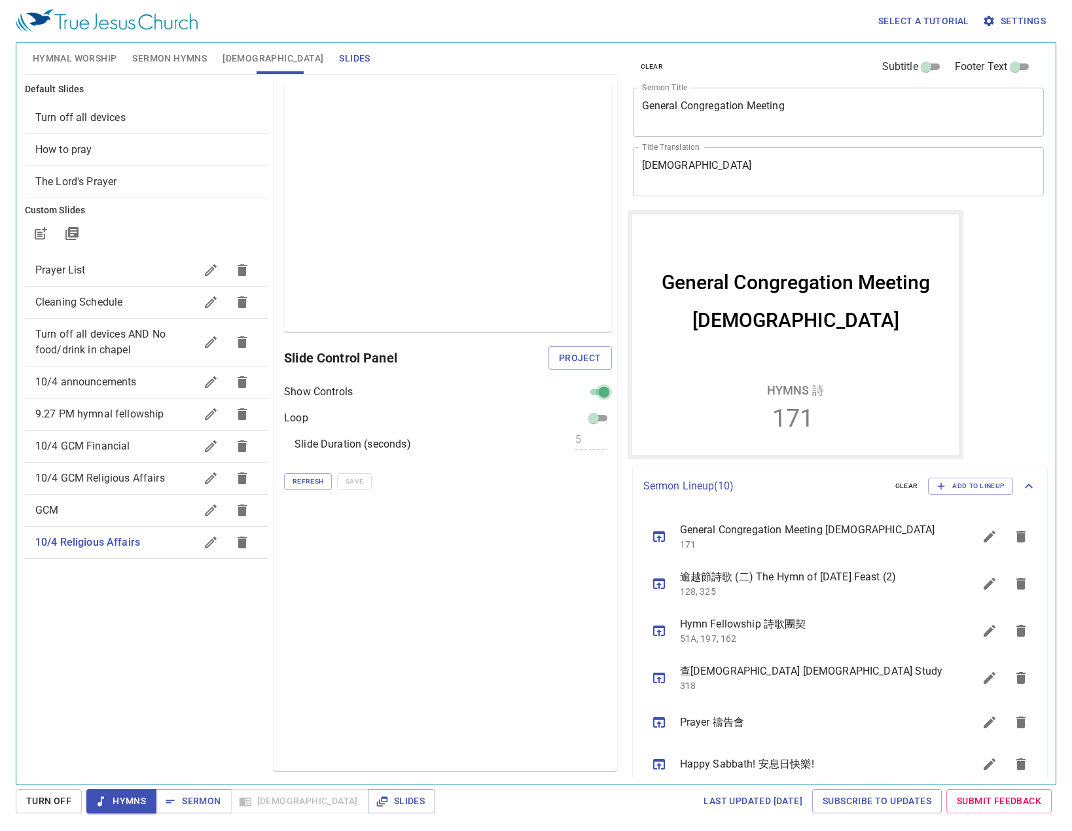
click at [600, 390] on input "checkbox" at bounding box center [604, 395] width 47 height 16
checkbox input "false"
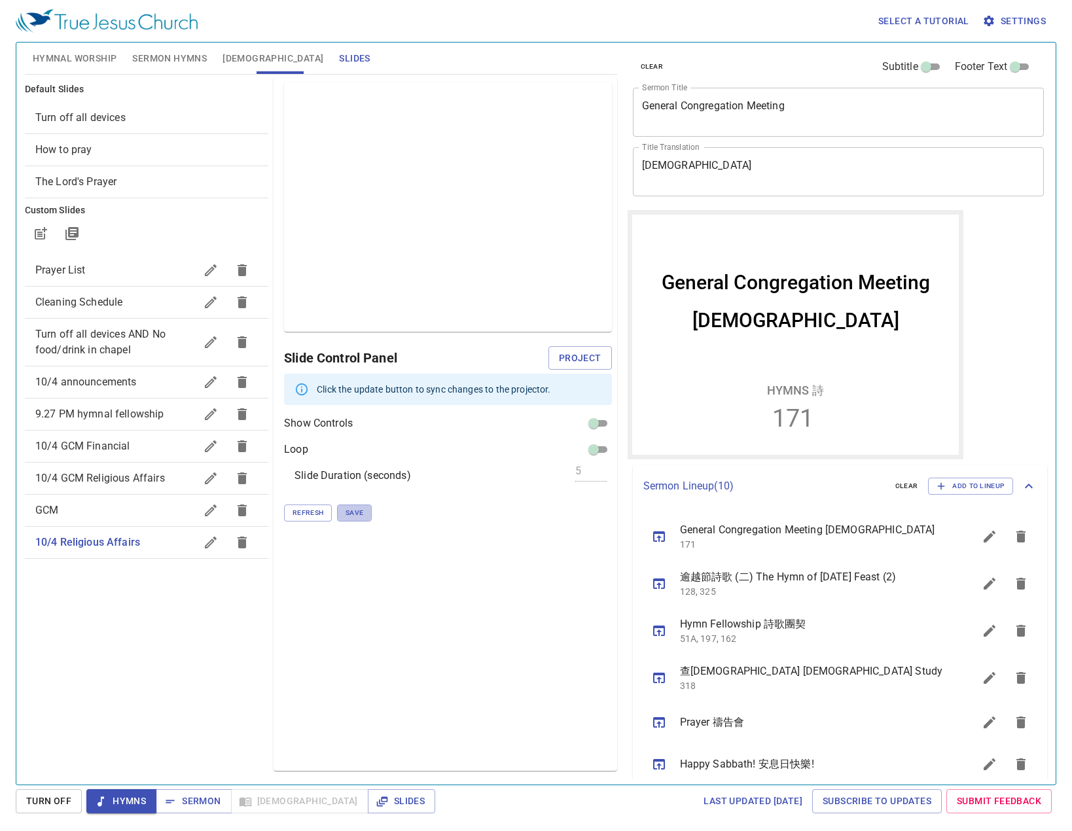
drag, startPoint x: 360, startPoint y: 513, endPoint x: 367, endPoint y: 512, distance: 6.6
click at [363, 513] on button "Save" at bounding box center [354, 513] width 35 height 17
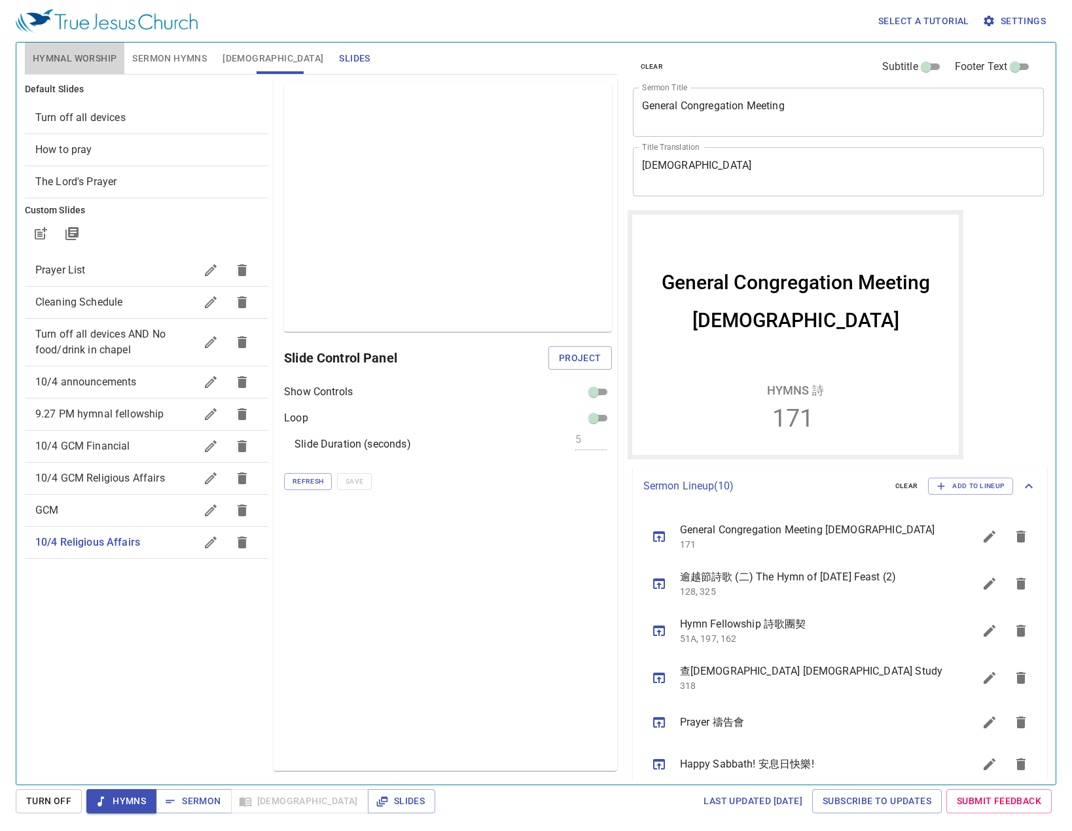
drag, startPoint x: 101, startPoint y: 63, endPoint x: 220, endPoint y: 77, distance: 119.3
click at [109, 77] on div "Hymnal Worship Sermon Hymns [DEMOGRAPHIC_DATA] Slides Hymn search Hymn search c…" at bounding box center [321, 408] width 603 height 742
click at [147, 62] on span "Sermon Hymns" at bounding box center [169, 58] width 75 height 16
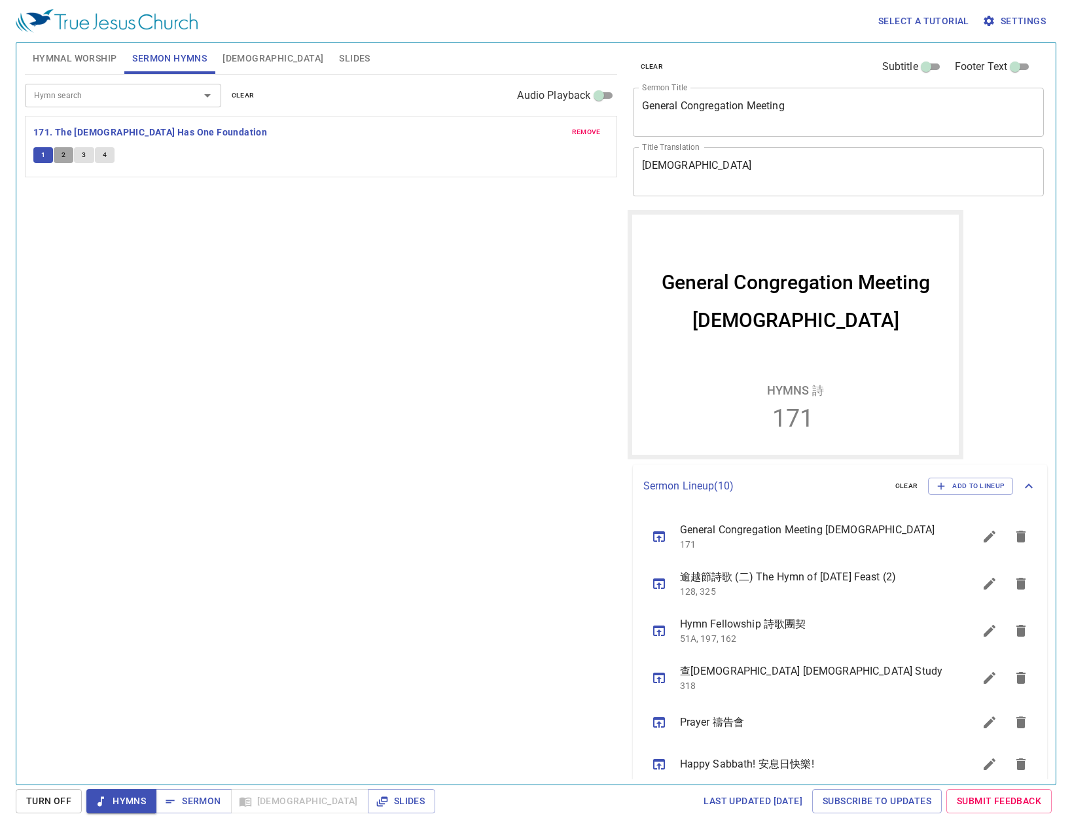
click at [63, 155] on span "2" at bounding box center [64, 155] width 4 height 12
click at [78, 153] on button "3" at bounding box center [84, 155] width 20 height 16
click at [103, 156] on span "4" at bounding box center [105, 155] width 4 height 12
click at [339, 60] on span "Slides" at bounding box center [354, 58] width 31 height 16
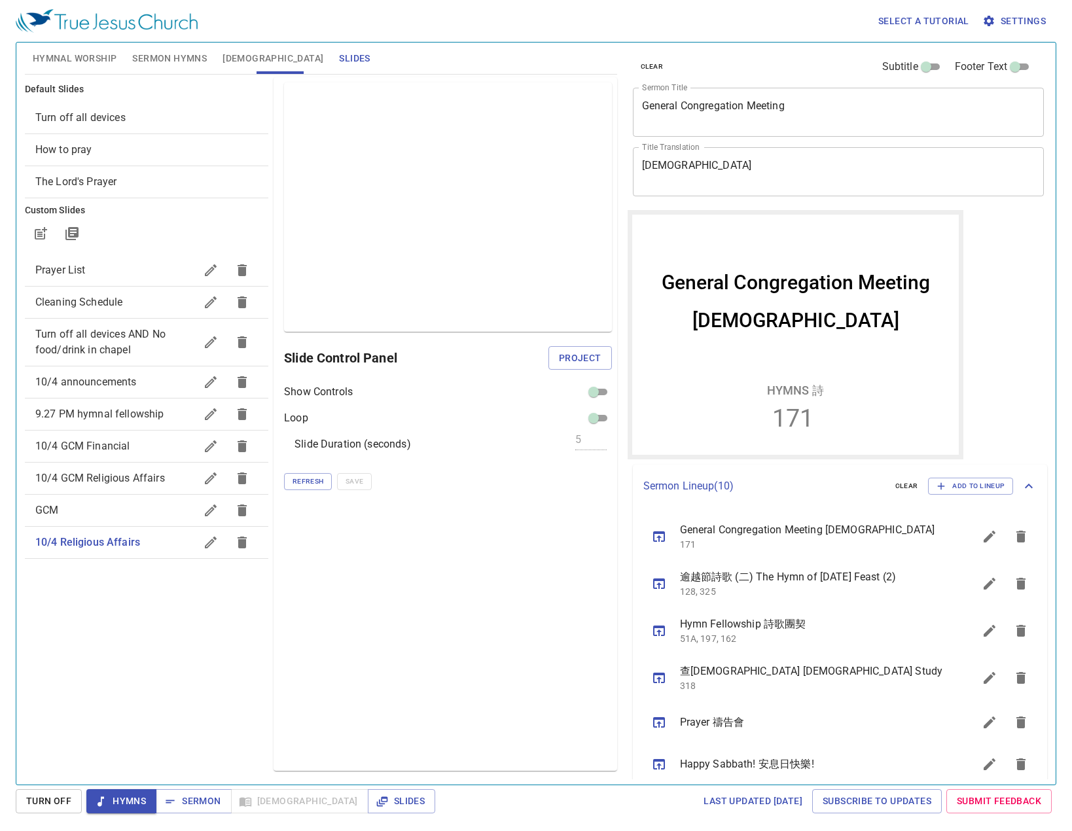
click at [113, 516] on span "GCM" at bounding box center [115, 511] width 160 height 16
click at [579, 355] on span "Project" at bounding box center [580, 358] width 43 height 16
click at [115, 483] on span "10/4 GCM Religious Affairs" at bounding box center [100, 478] width 130 height 12
drag, startPoint x: 149, startPoint y: 549, endPoint x: 155, endPoint y: 488, distance: 61.2
click at [155, 488] on ul "Prayer List Cleaning Schedule Turn off all devices AND No food/drink in chapel …" at bounding box center [147, 406] width 244 height 315
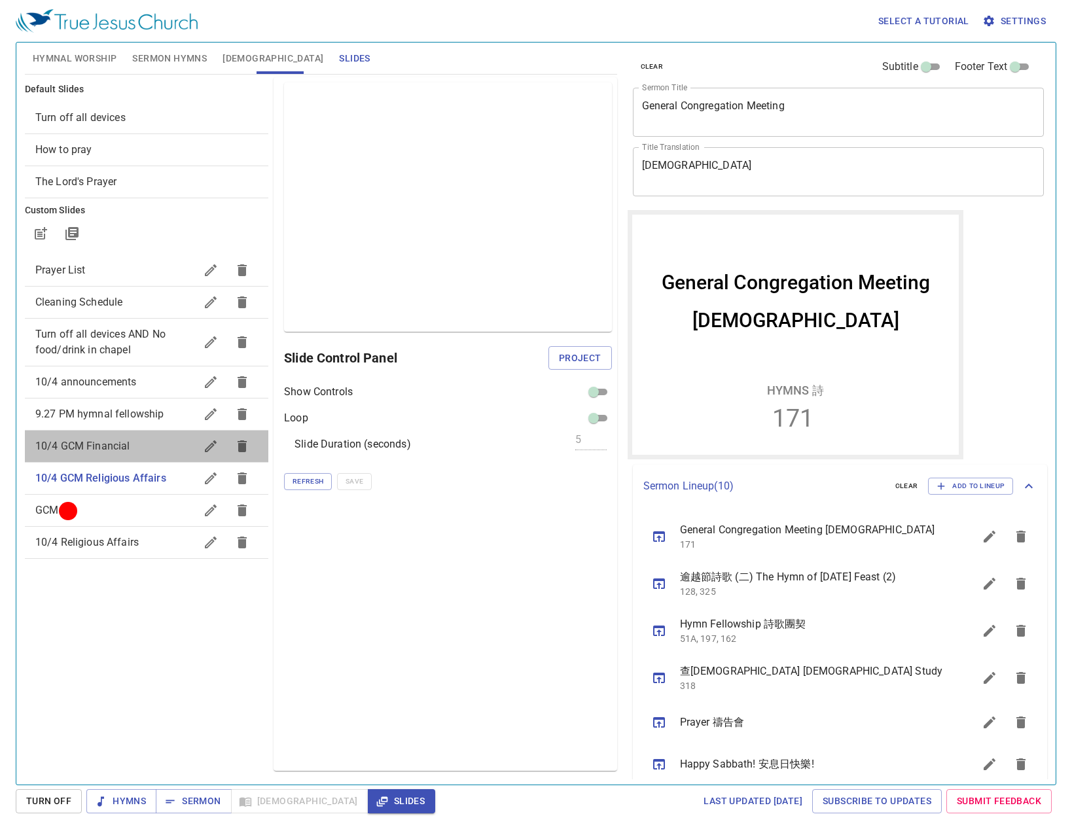
click at [129, 453] on span "10/4 GCM Financial" at bounding box center [115, 447] width 160 height 16
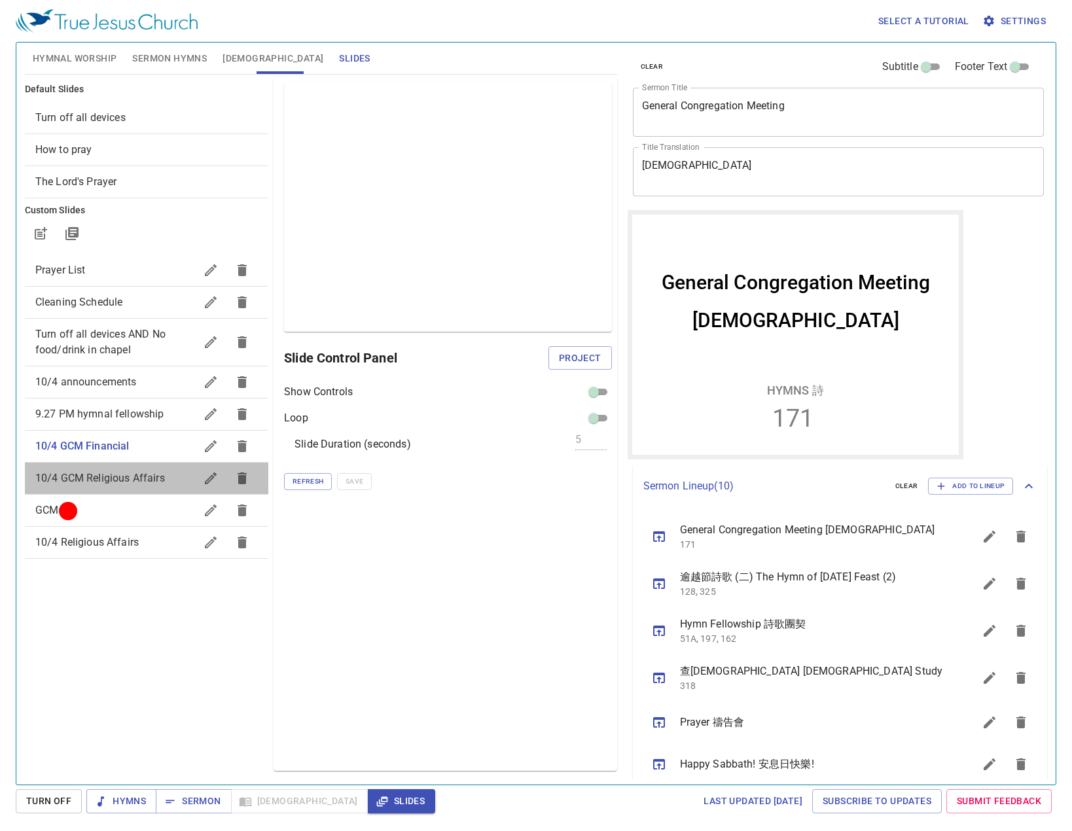
click at [149, 484] on span "10/4 GCM Religious Affairs" at bounding box center [100, 478] width 130 height 12
click at [215, 478] on icon "button" at bounding box center [211, 479] width 16 height 16
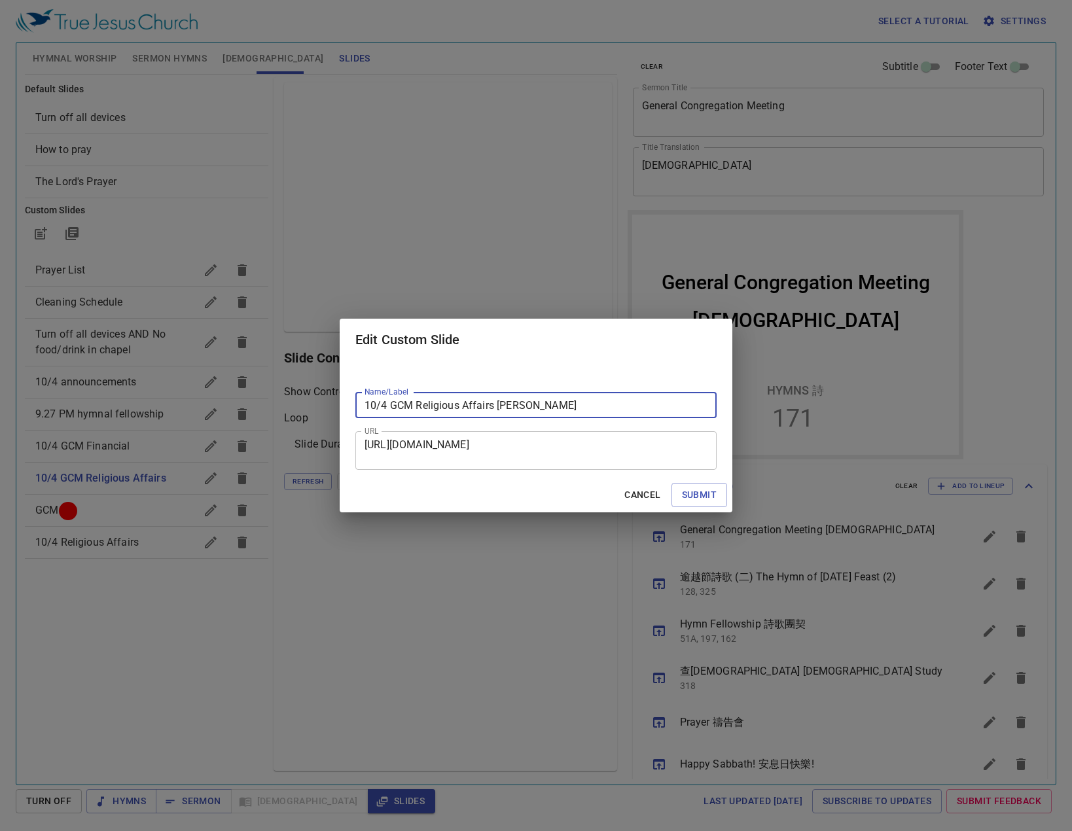
type input "10/4 GCM Religious Affairs [PERSON_NAME]"
click at [672, 483] on button "Submit" at bounding box center [700, 495] width 56 height 24
checkbox input "true"
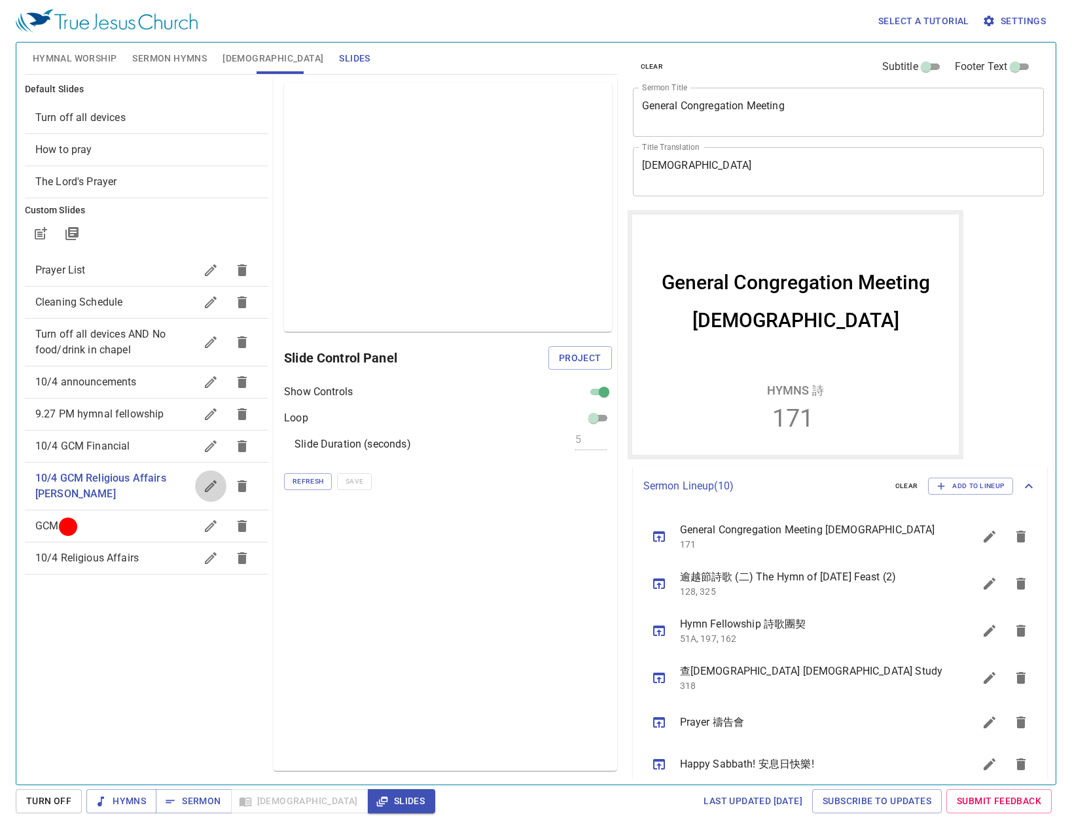
click at [602, 396] on input "checkbox" at bounding box center [604, 395] width 47 height 16
checkbox input "false"
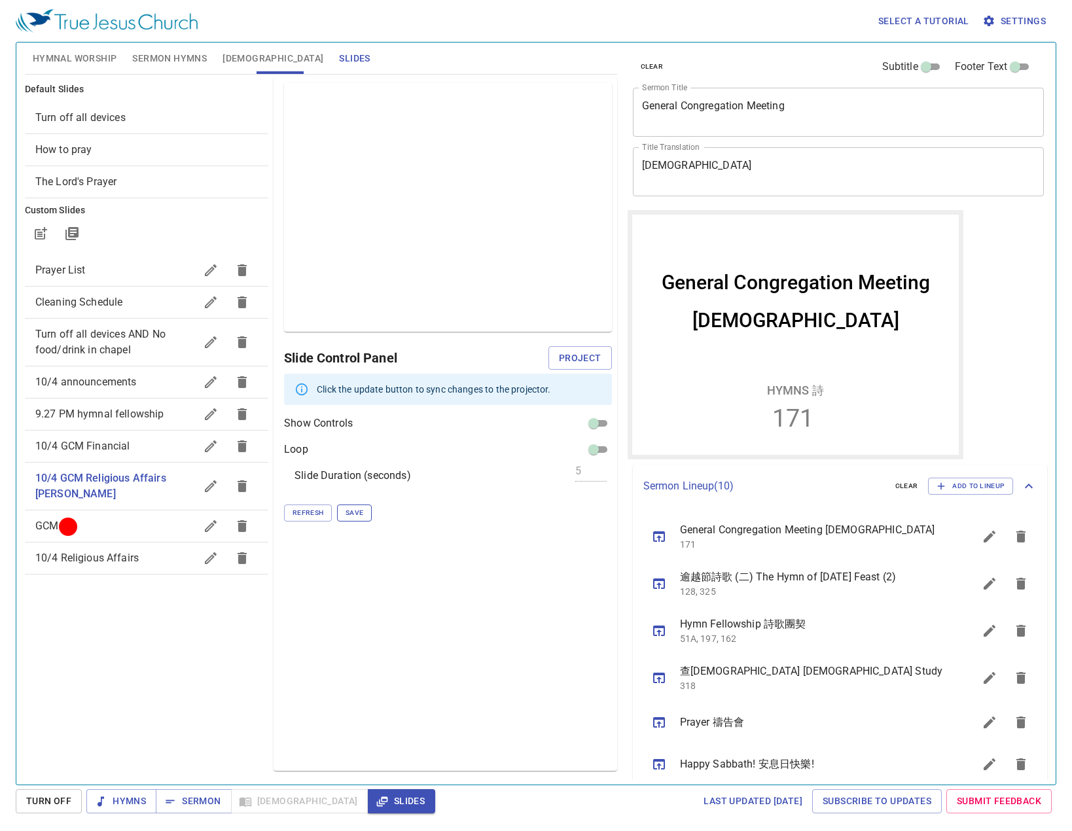
click at [360, 516] on span "Save" at bounding box center [355, 513] width 18 height 12
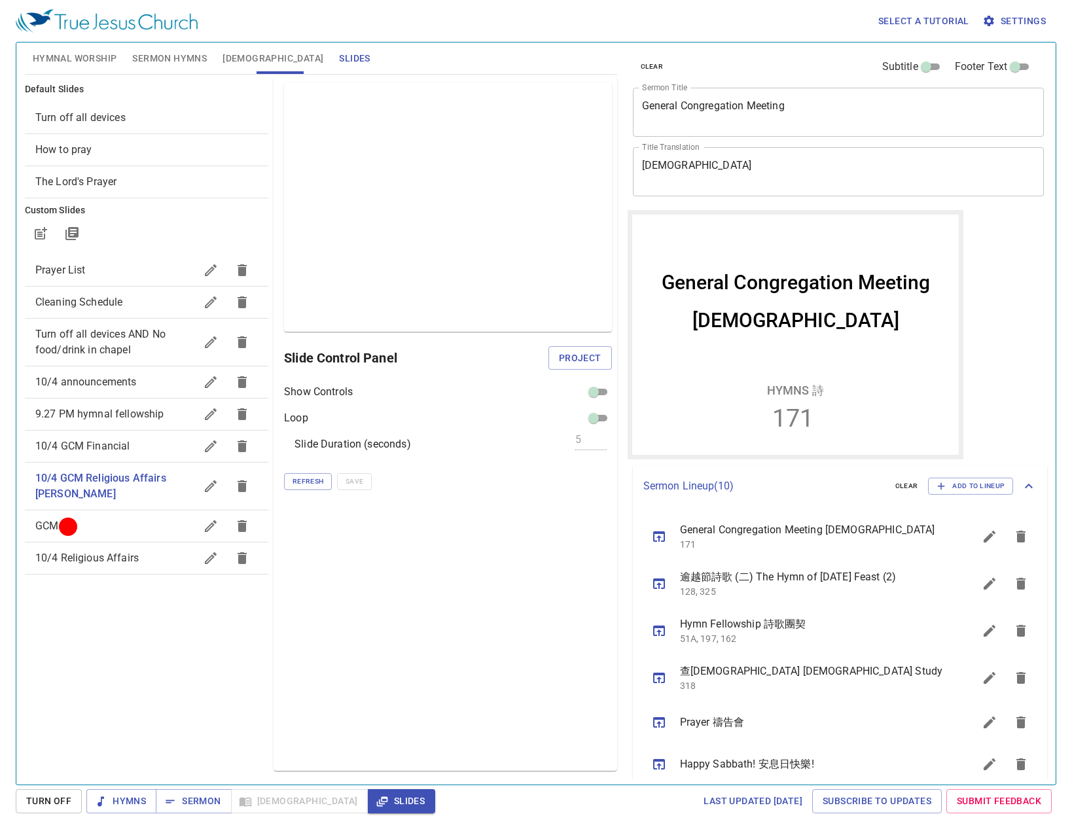
click at [137, 552] on span "10/4 Religious Affairs" at bounding box center [86, 558] width 103 height 12
click at [219, 551] on icon "button" at bounding box center [211, 559] width 16 height 16
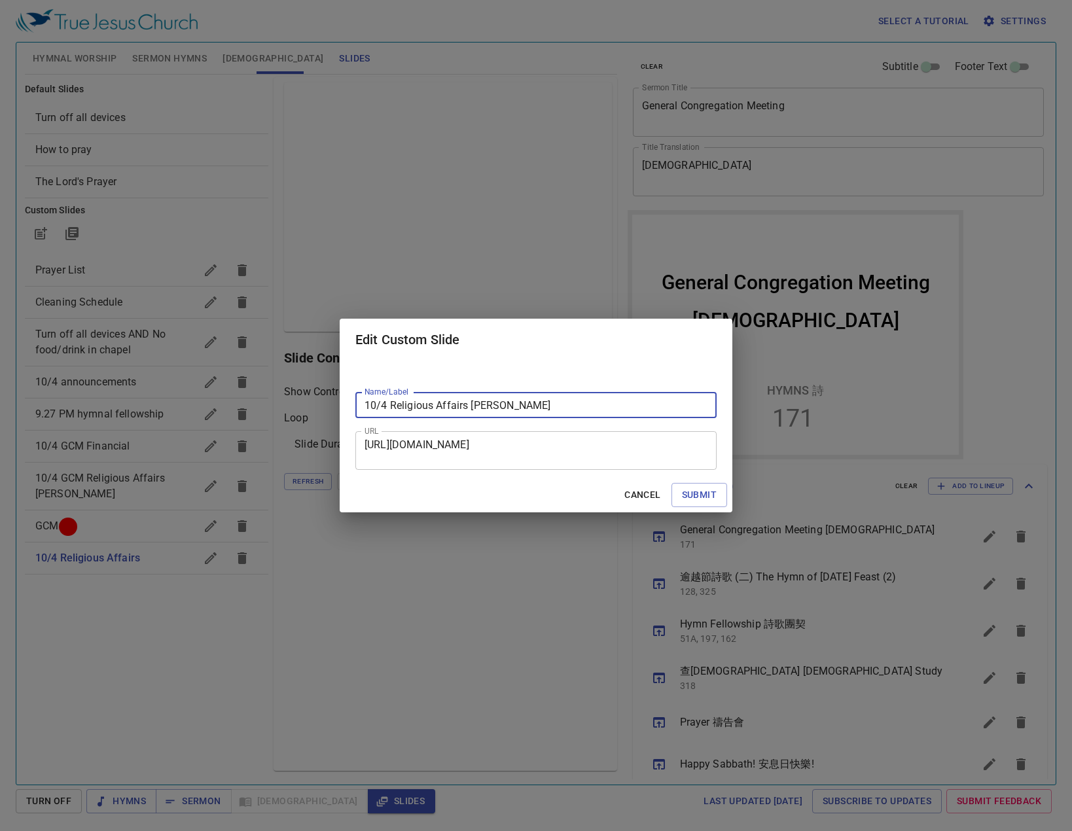
type input "10/4 Religious Affairs [PERSON_NAME]"
click at [672, 483] on button "Submit" at bounding box center [700, 495] width 56 height 24
checkbox input "true"
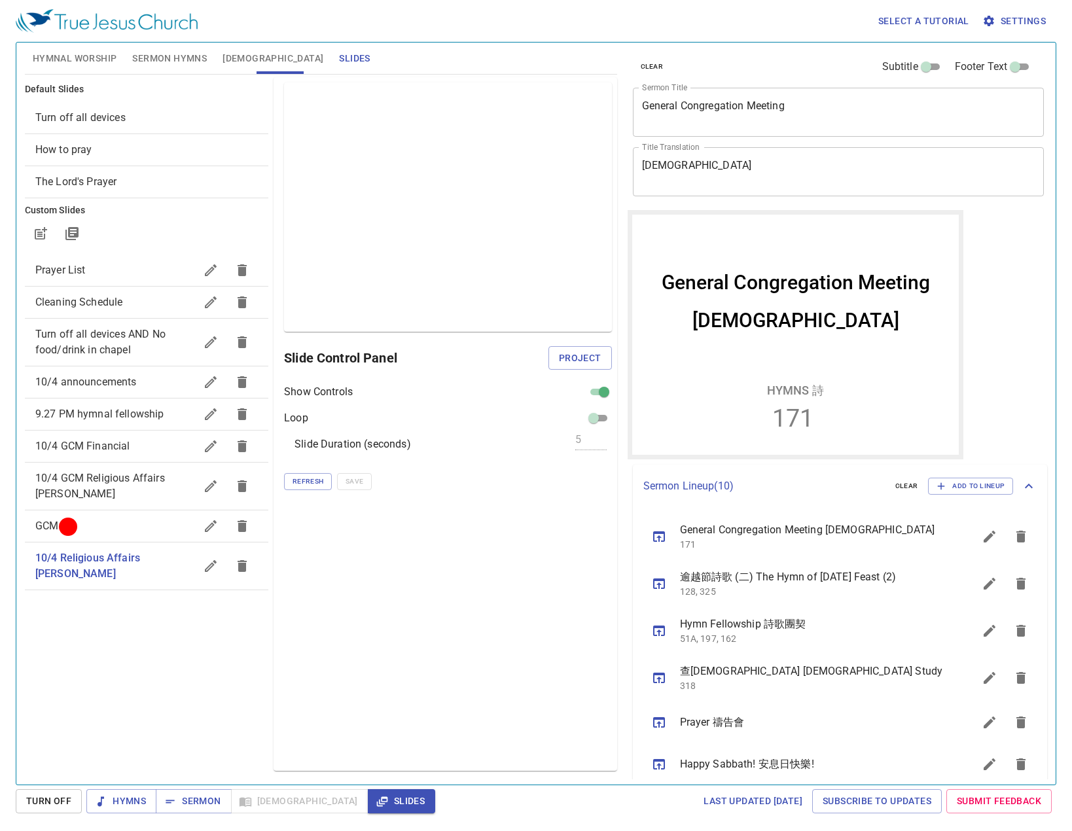
click at [144, 452] on span "10/4 GCM Financial" at bounding box center [115, 447] width 160 height 16
checkbox input "false"
click at [217, 446] on icon "button" at bounding box center [211, 447] width 16 height 16
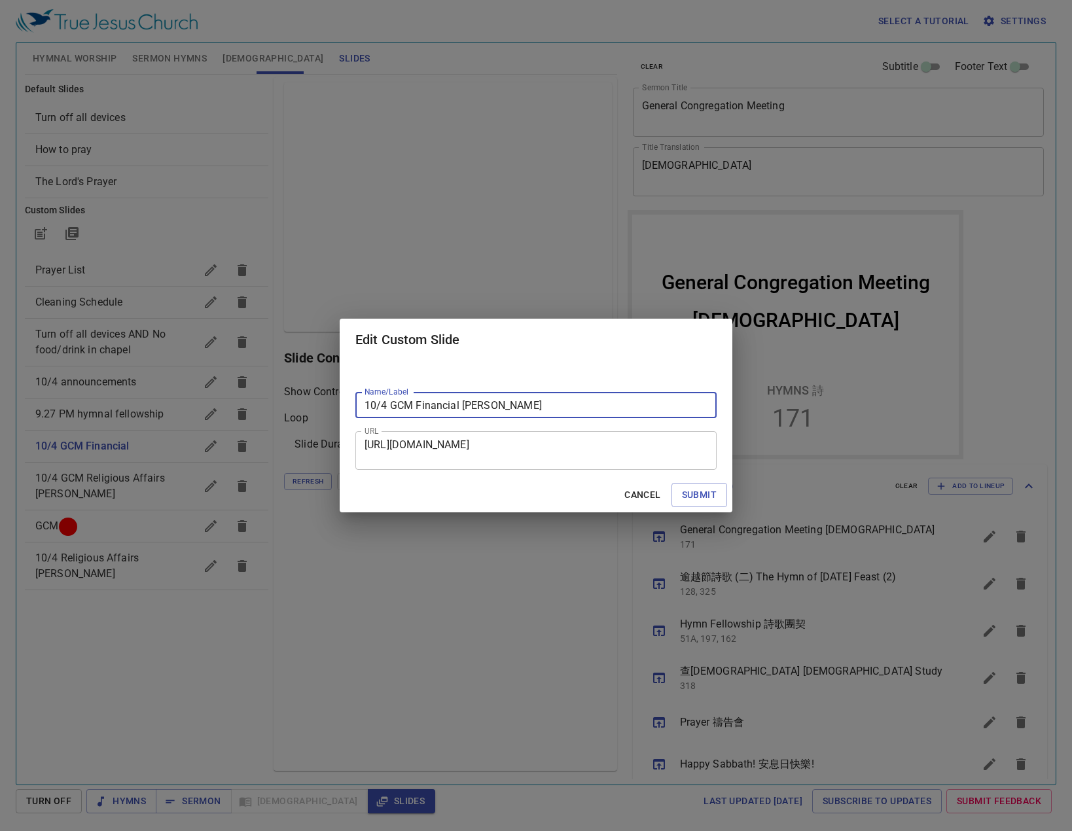
type input "10/4 GCM Financial [PERSON_NAME]"
click at [672, 483] on button "Submit" at bounding box center [700, 495] width 56 height 24
checkbox input "true"
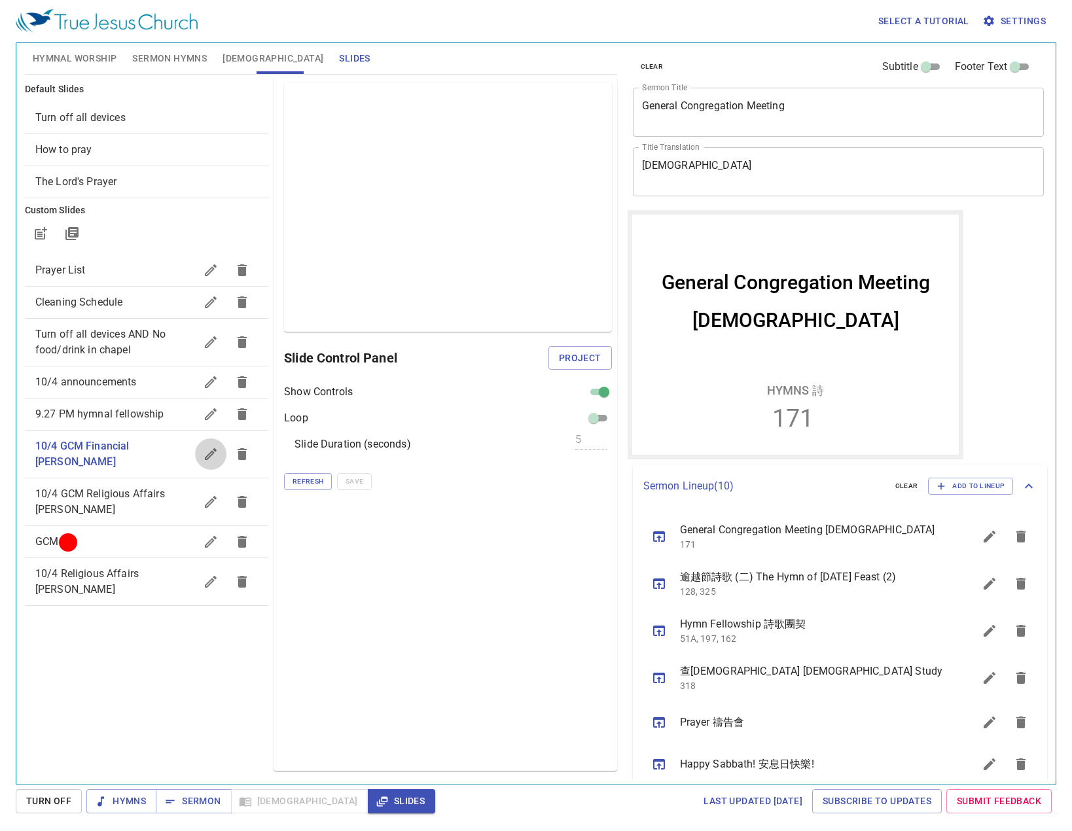
click at [605, 393] on input "checkbox" at bounding box center [604, 395] width 47 height 16
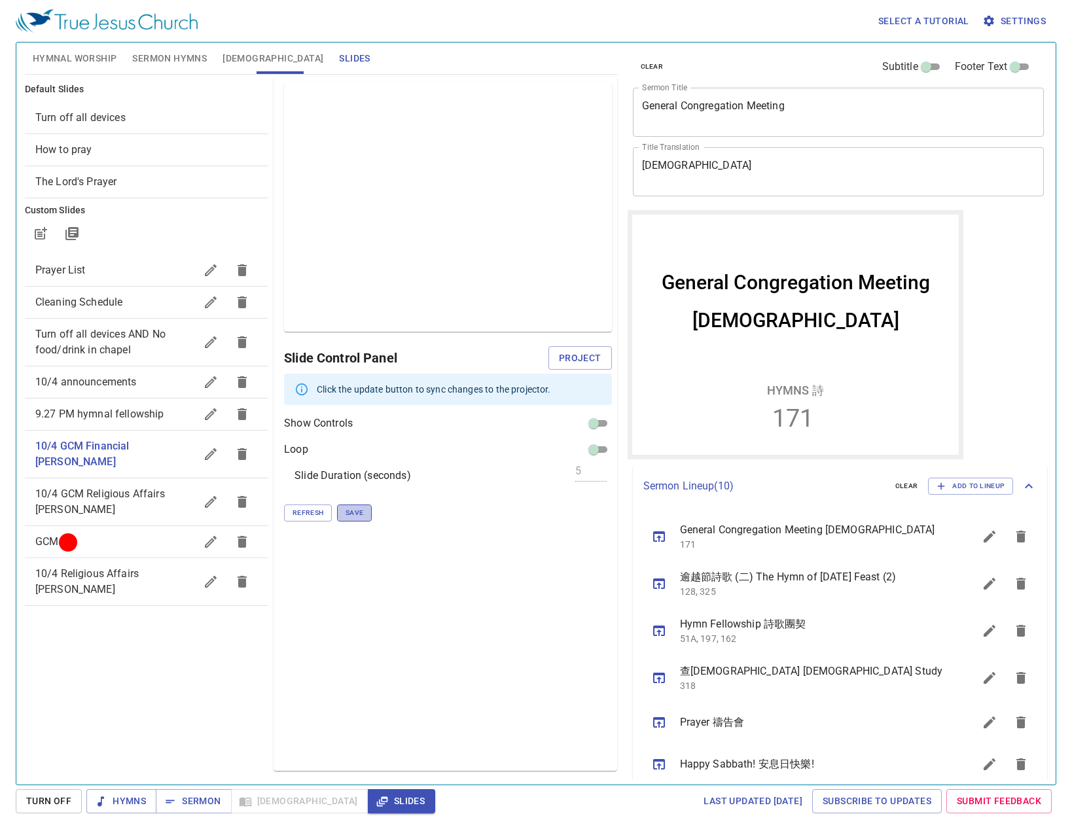
click at [368, 520] on button "Save" at bounding box center [354, 513] width 35 height 17
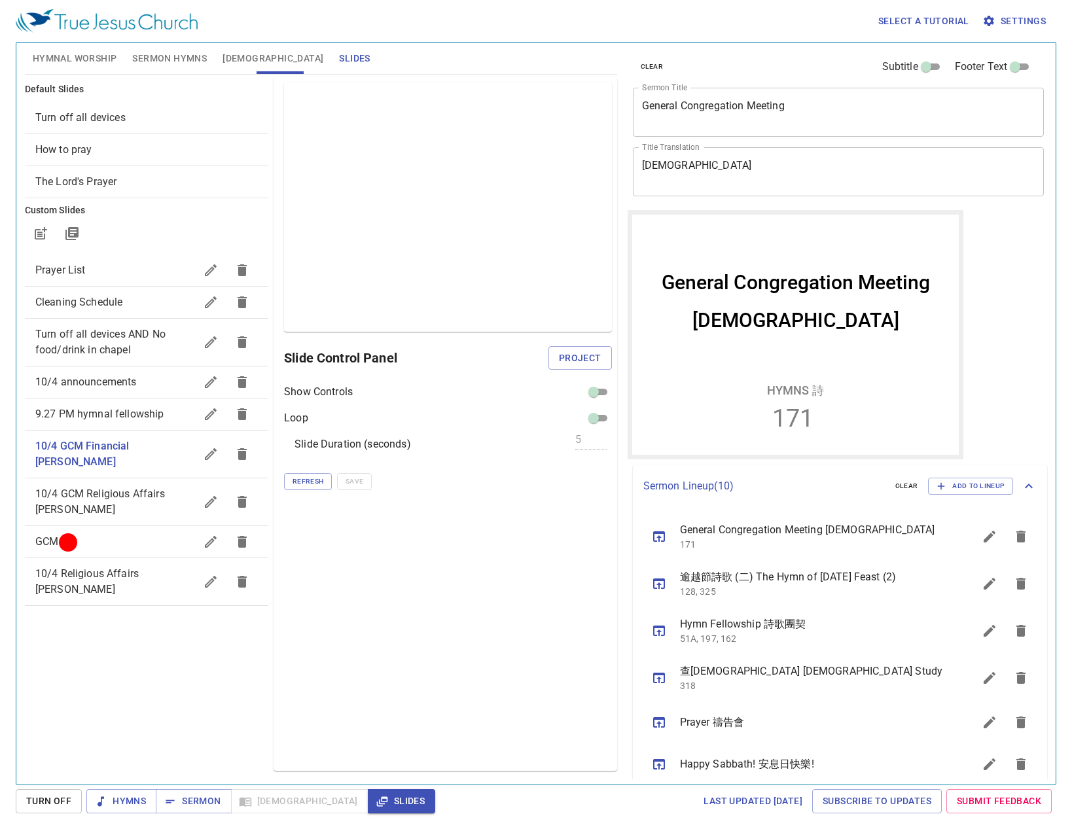
drag, startPoint x: 139, startPoint y: 473, endPoint x: 150, endPoint y: 482, distance: 13.9
click at [142, 488] on span "10/4 GCM Religious Affairs [PERSON_NAME]" at bounding box center [100, 502] width 130 height 28
click at [139, 568] on span "10/4 Religious Affairs [PERSON_NAME]" at bounding box center [86, 582] width 103 height 28
click at [609, 391] on input "checkbox" at bounding box center [604, 395] width 47 height 16
checkbox input "false"
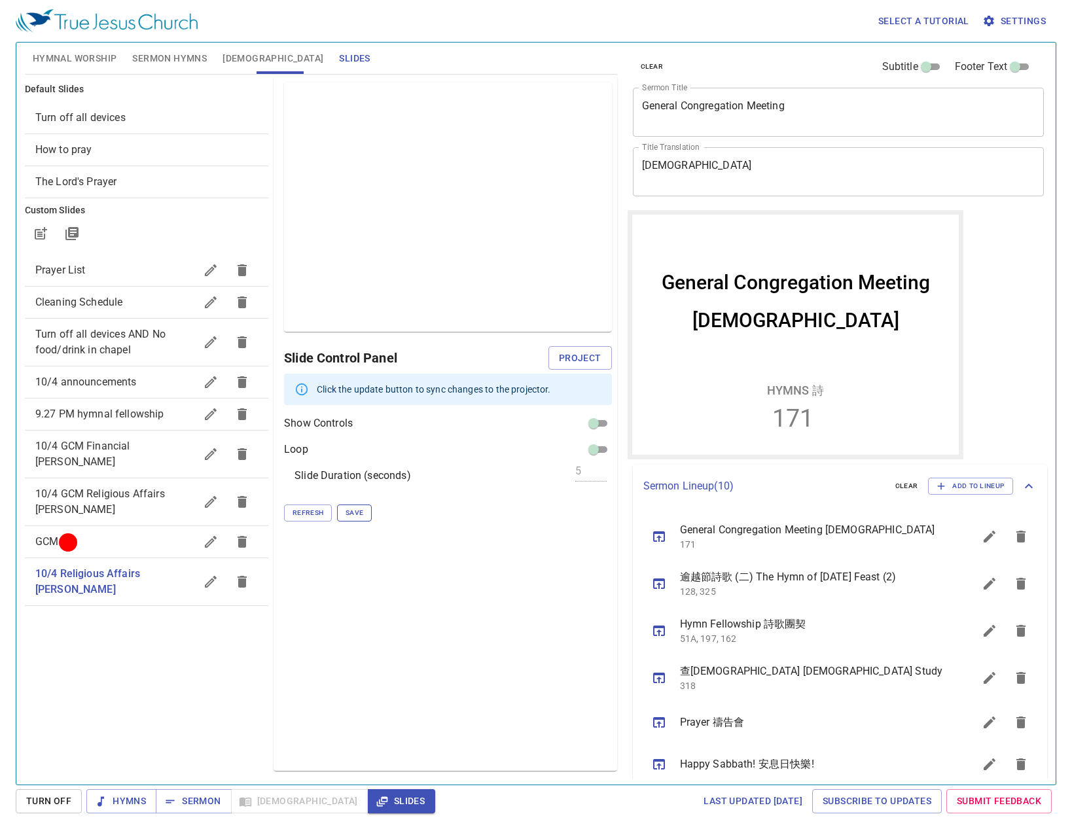
click at [359, 512] on span "Save" at bounding box center [355, 513] width 18 height 12
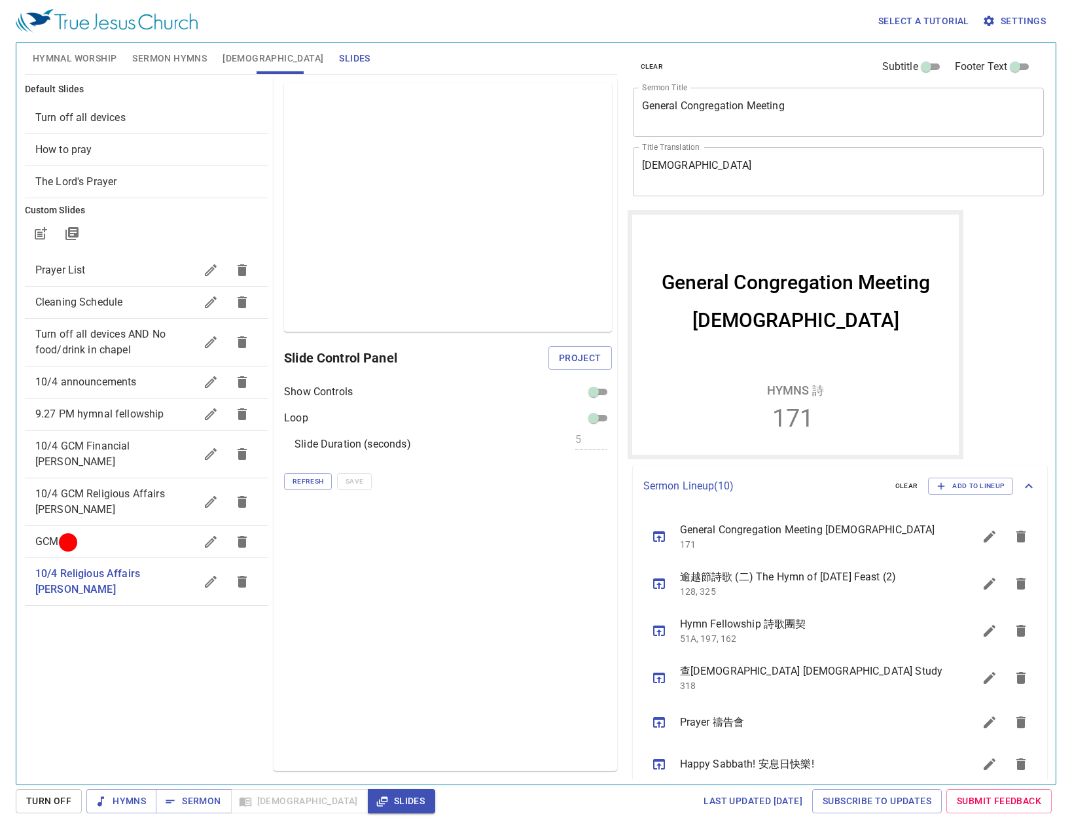
click at [140, 310] on span "Cleaning Schedule" at bounding box center [115, 303] width 160 height 16
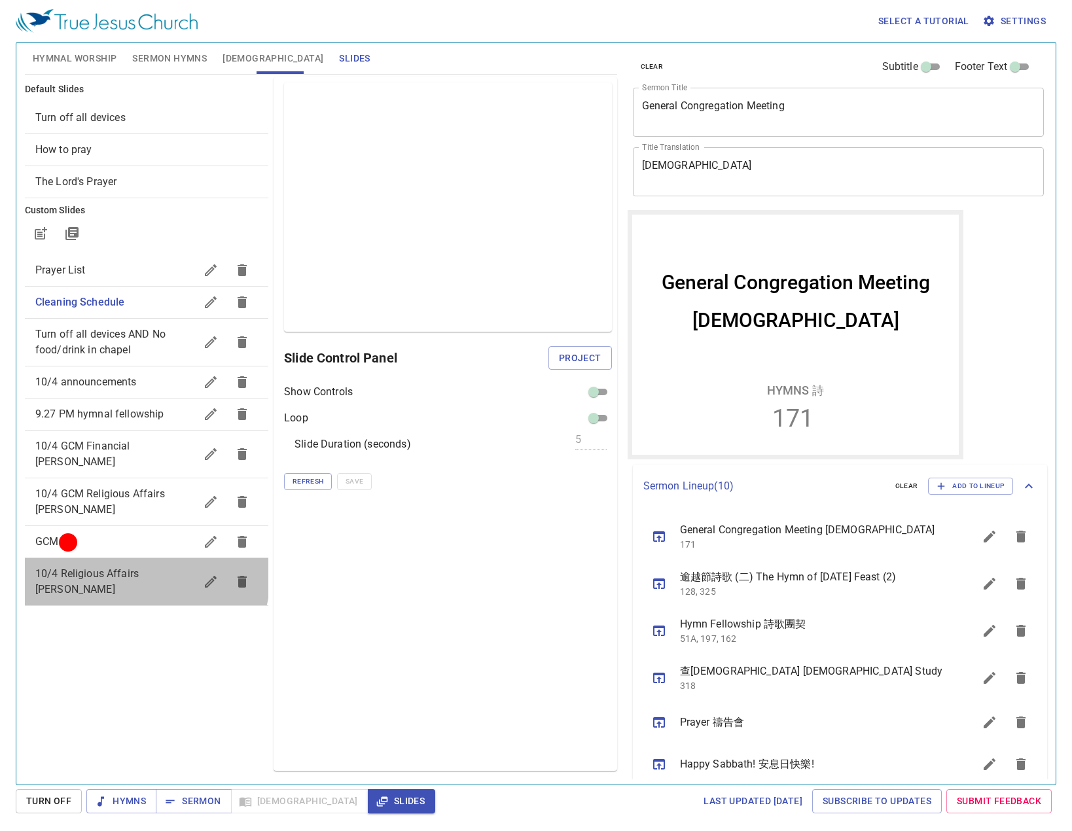
click at [139, 568] on span "10/4 Religious Affairs [PERSON_NAME]" at bounding box center [86, 582] width 103 height 28
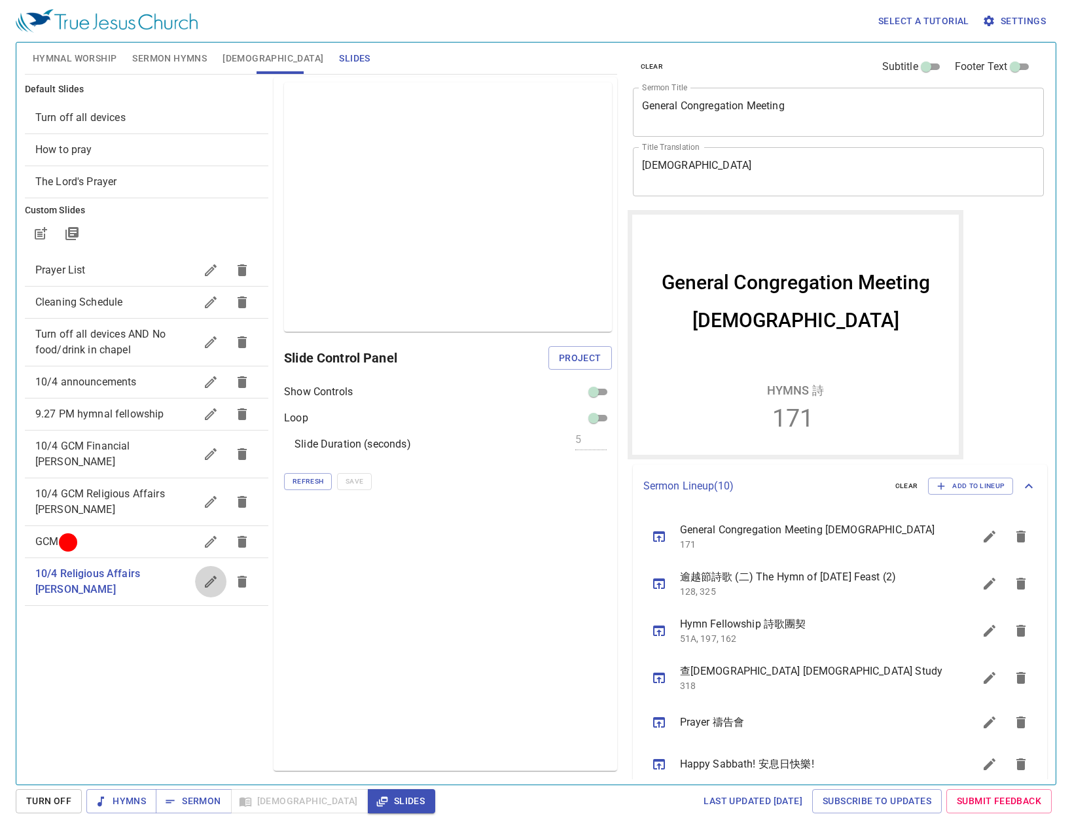
click at [203, 574] on icon "button" at bounding box center [211, 582] width 16 height 16
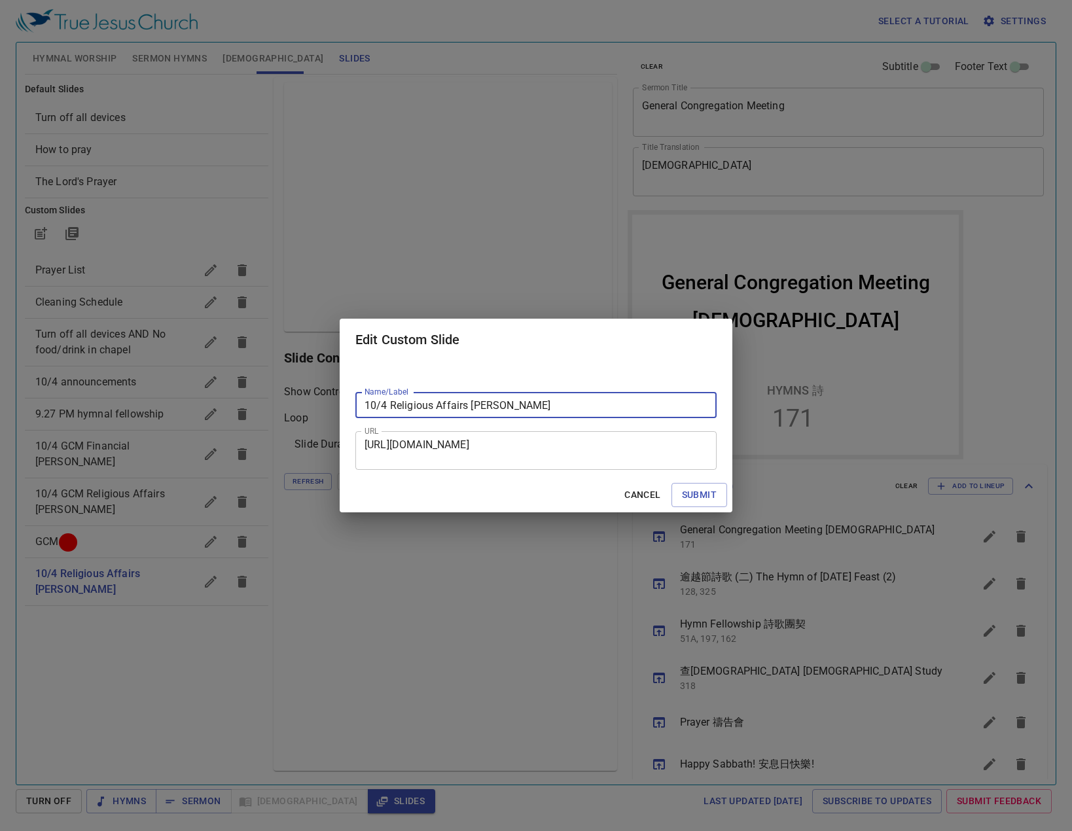
click at [499, 443] on textarea "https://docs.google.com/presentation/d/1ee1eOOX6U8op5l8d5-Wokv8CpPPeKkuG/edit?s…" at bounding box center [536, 451] width 343 height 25
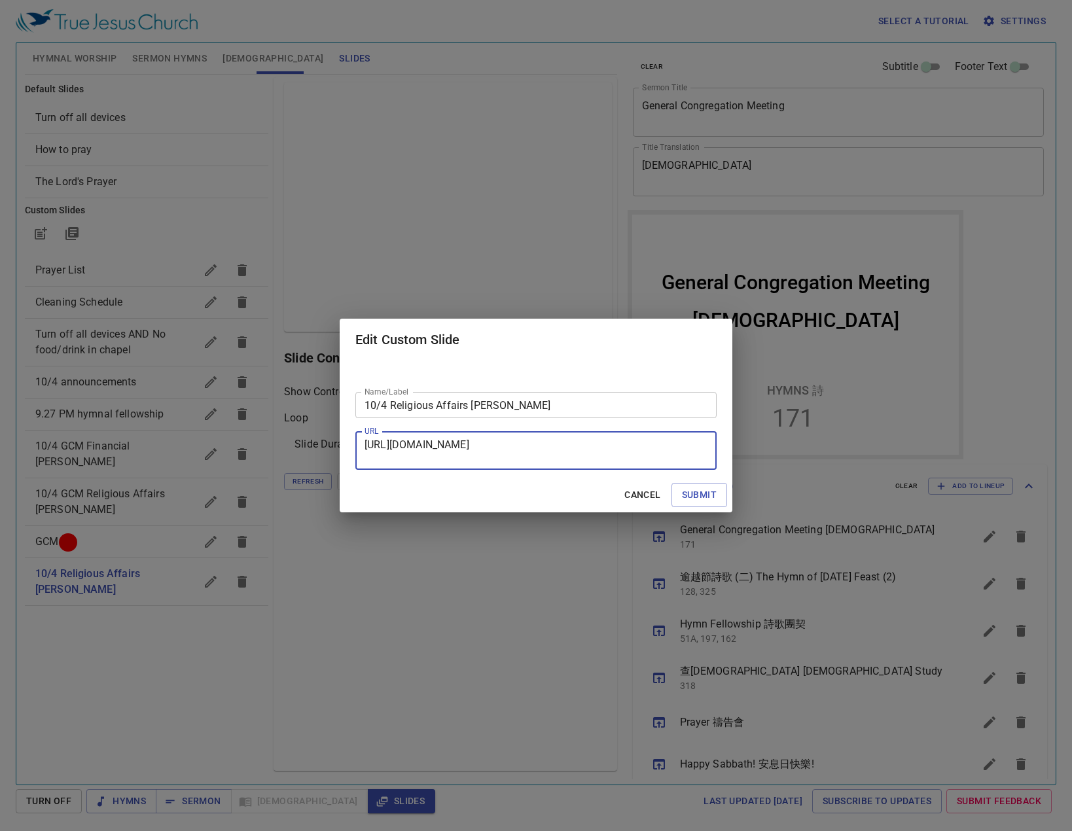
click at [499, 443] on textarea "https://docs.google.com/presentation/d/1ee1eOOX6U8op5l8d5-Wokv8CpPPeKkuG/edit?s…" at bounding box center [536, 451] width 343 height 25
paste textarea "4#slide=id.p4"
type textarea "https://docs.google.com/presentation/d/1ee1eOOX6U8op5l8d5-Wokv8CpPPeKkuG/edit?s…"
click at [702, 488] on span "Submit" at bounding box center [699, 495] width 35 height 16
checkbox input "true"
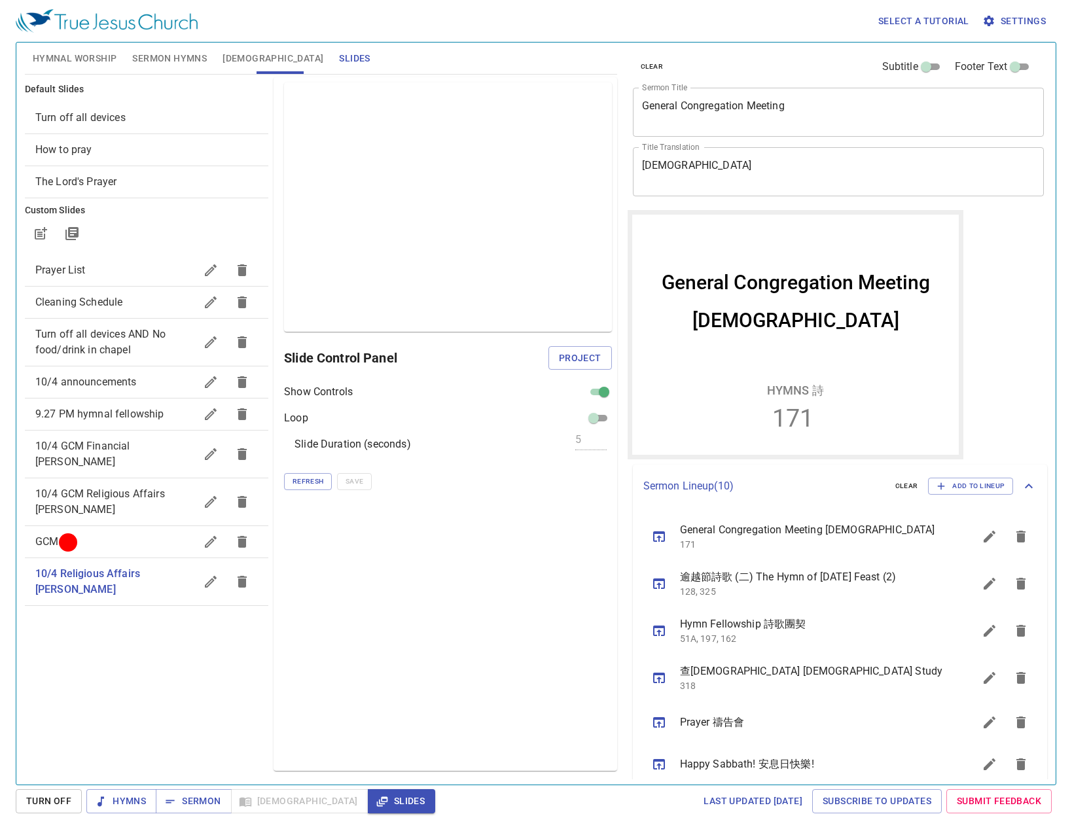
click at [609, 395] on input "checkbox" at bounding box center [604, 395] width 47 height 16
checkbox input "false"
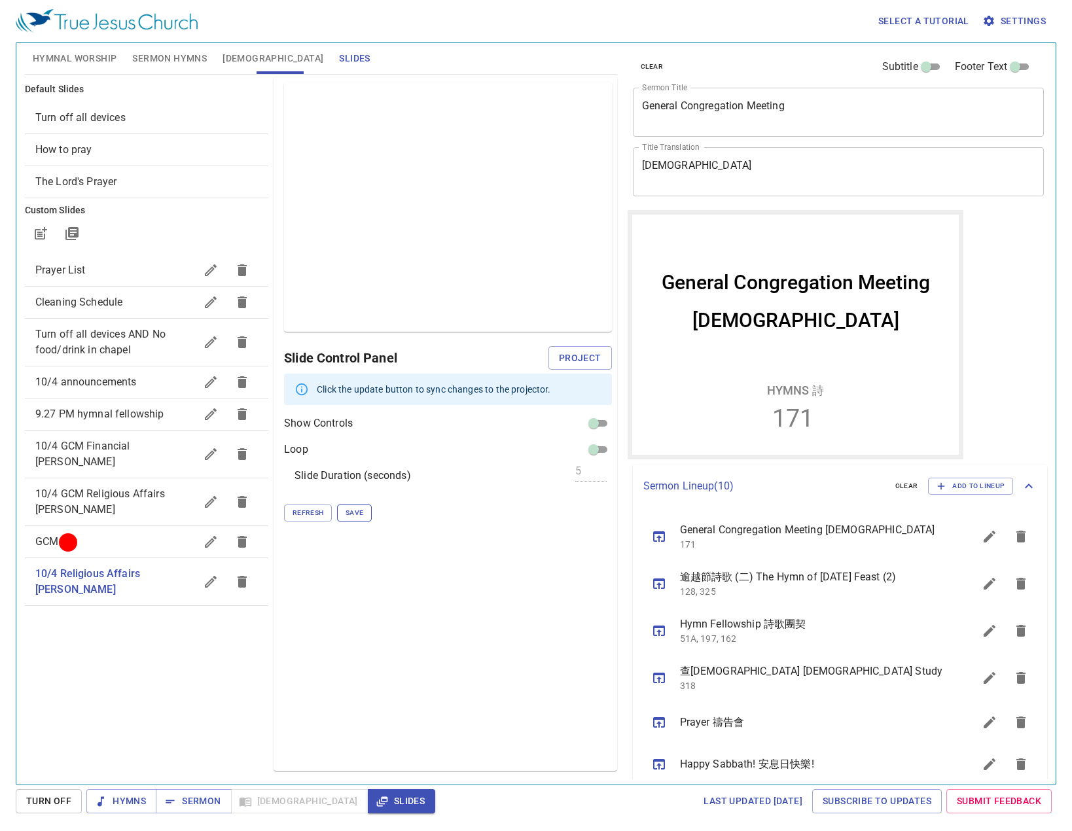
click at [354, 506] on button "Save" at bounding box center [354, 513] width 35 height 17
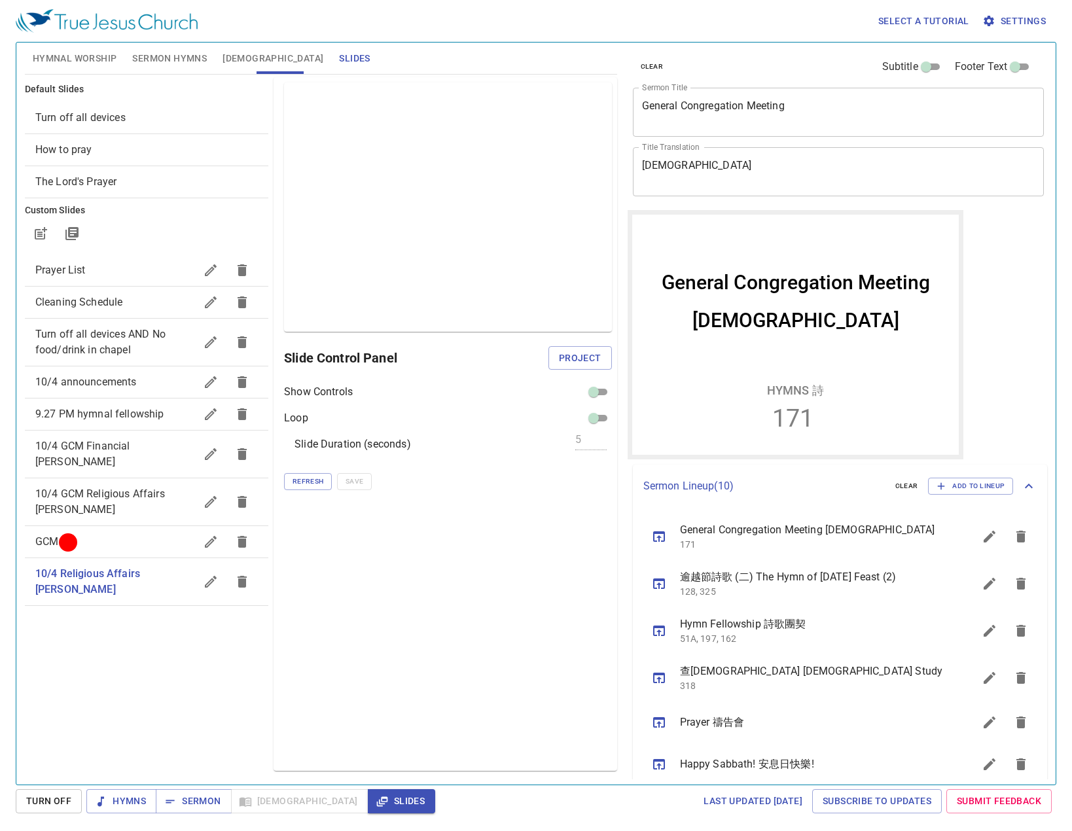
click at [92, 534] on span "GCM" at bounding box center [115, 542] width 160 height 16
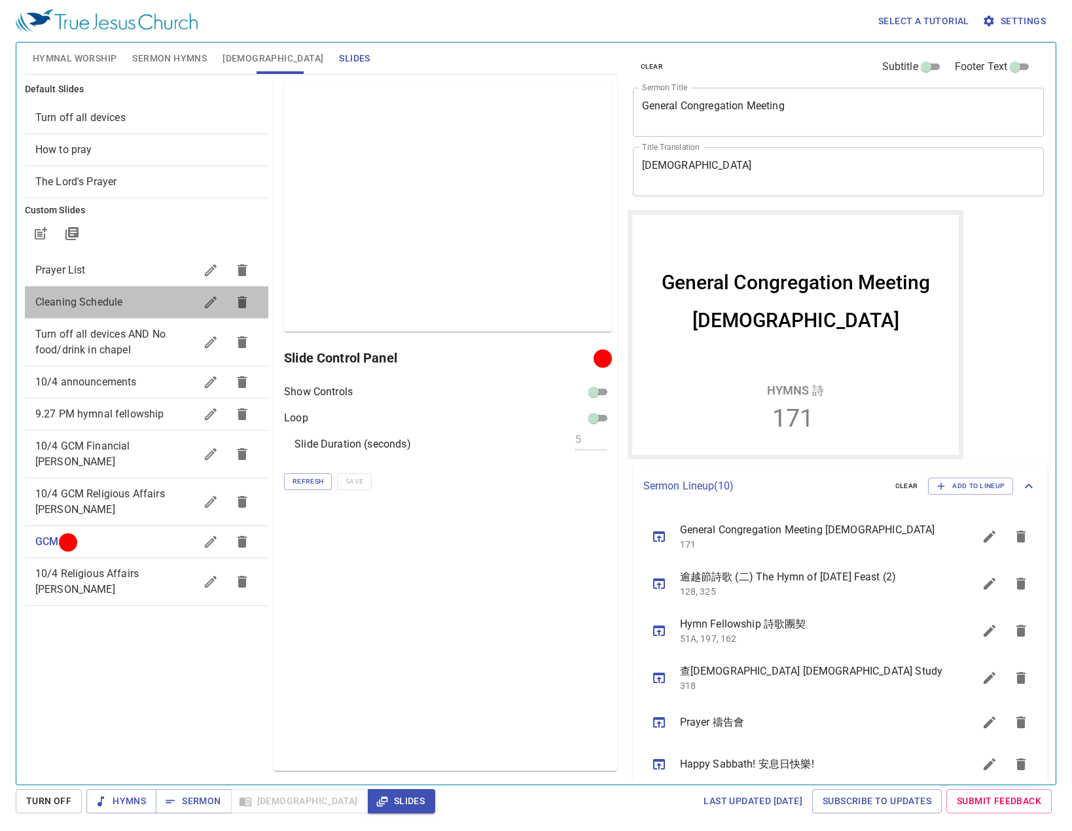
click at [169, 297] on span "Cleaning Schedule" at bounding box center [115, 303] width 160 height 16
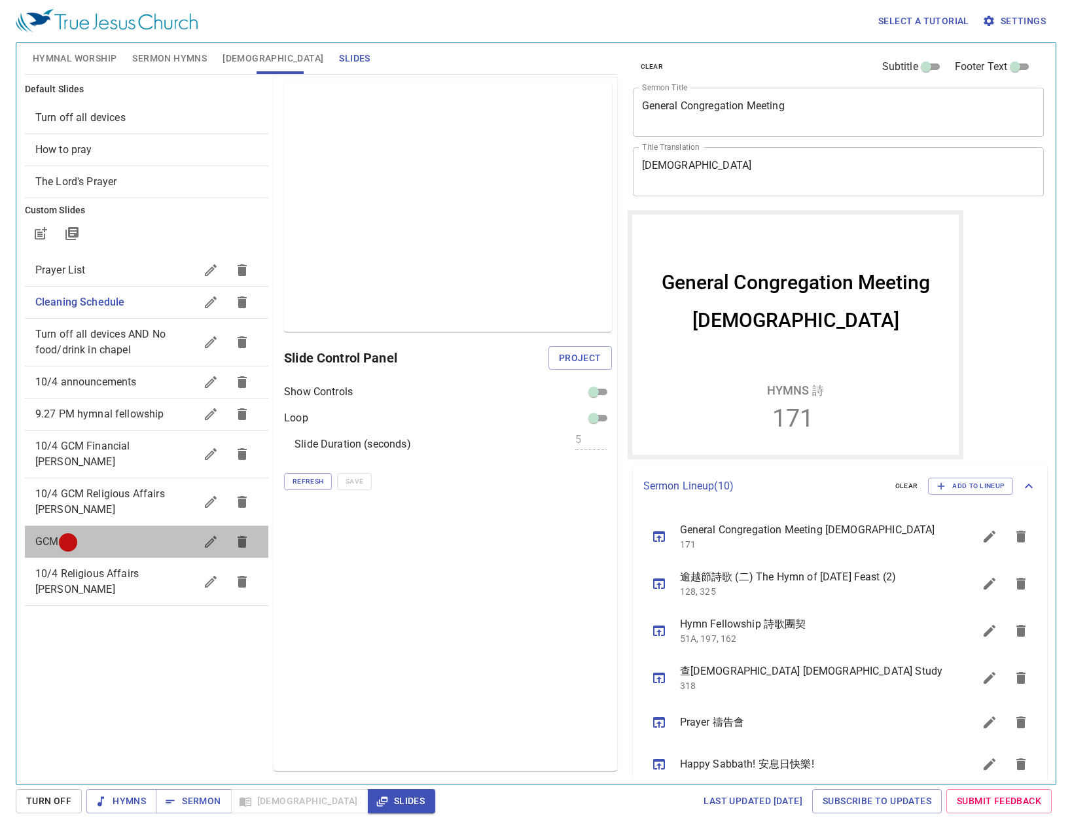
click at [154, 526] on div "GCM" at bounding box center [147, 541] width 244 height 31
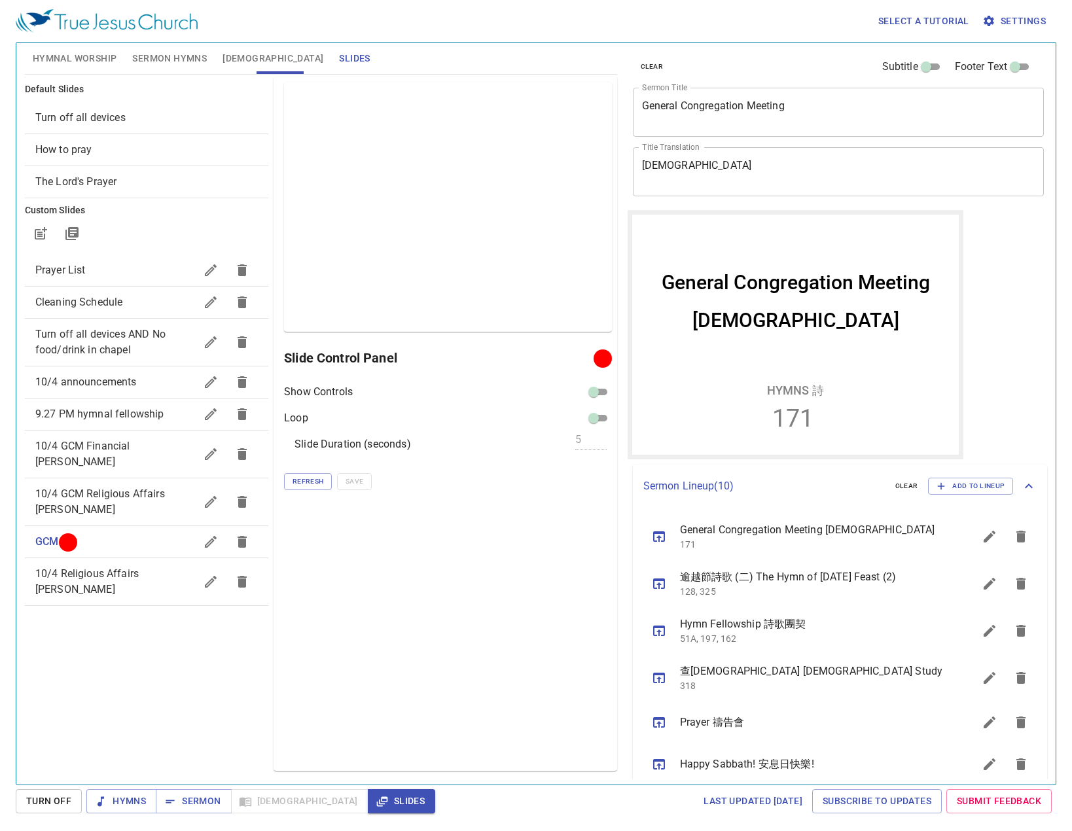
click at [985, 302] on div "clear Subtitle Footer Text Sermon Title General Congregation Meeting x Sermon T…" at bounding box center [838, 408] width 431 height 742
click at [143, 558] on div "10/4 Religious Affairs [PERSON_NAME]" at bounding box center [147, 581] width 244 height 47
click at [551, 363] on button "Project" at bounding box center [580, 358] width 63 height 24
click at [126, 479] on div "10/4 GCM Religious Affairs [PERSON_NAME]" at bounding box center [147, 502] width 244 height 47
click at [569, 355] on span "Project" at bounding box center [580, 358] width 43 height 16
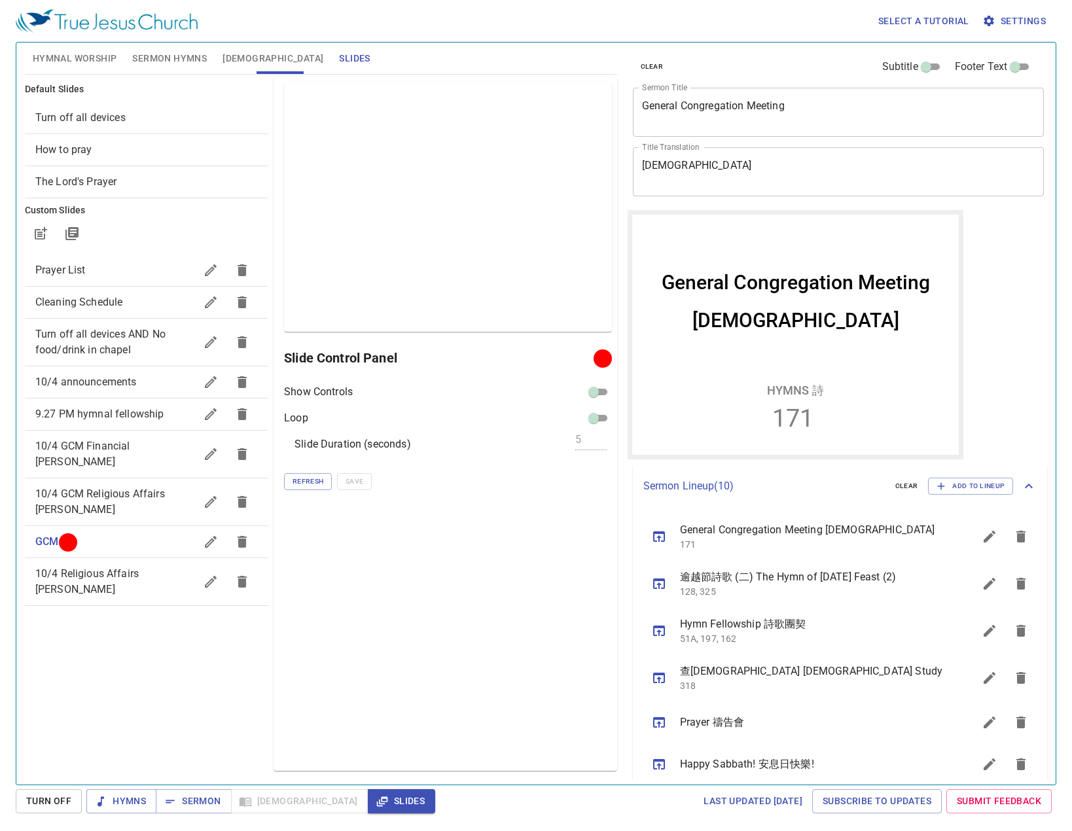
click at [123, 308] on span "Cleaning Schedule" at bounding box center [115, 303] width 160 height 16
click at [215, 298] on icon "button" at bounding box center [211, 303] width 12 height 12
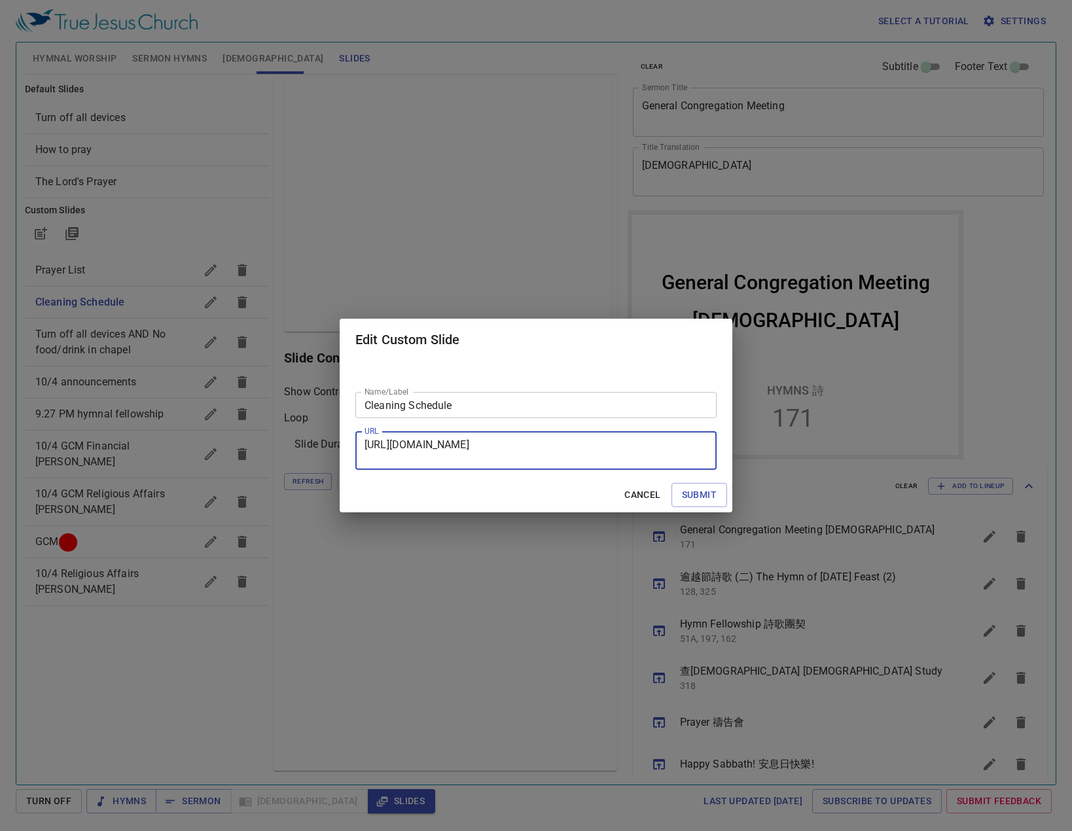
click at [511, 449] on textarea "https://docs.google.com/presentation/d/1CbF42bN-M-T2NLIDOrfVMBe34rGlu5VAqmlyh_o…" at bounding box center [536, 451] width 343 height 25
click at [738, 183] on div "Edit Custom Slide Name/Label Cleaning Schedule Name/Label URL https://docs.goog…" at bounding box center [536, 415] width 1072 height 831
click at [651, 498] on span "Cancel" at bounding box center [642, 495] width 36 height 16
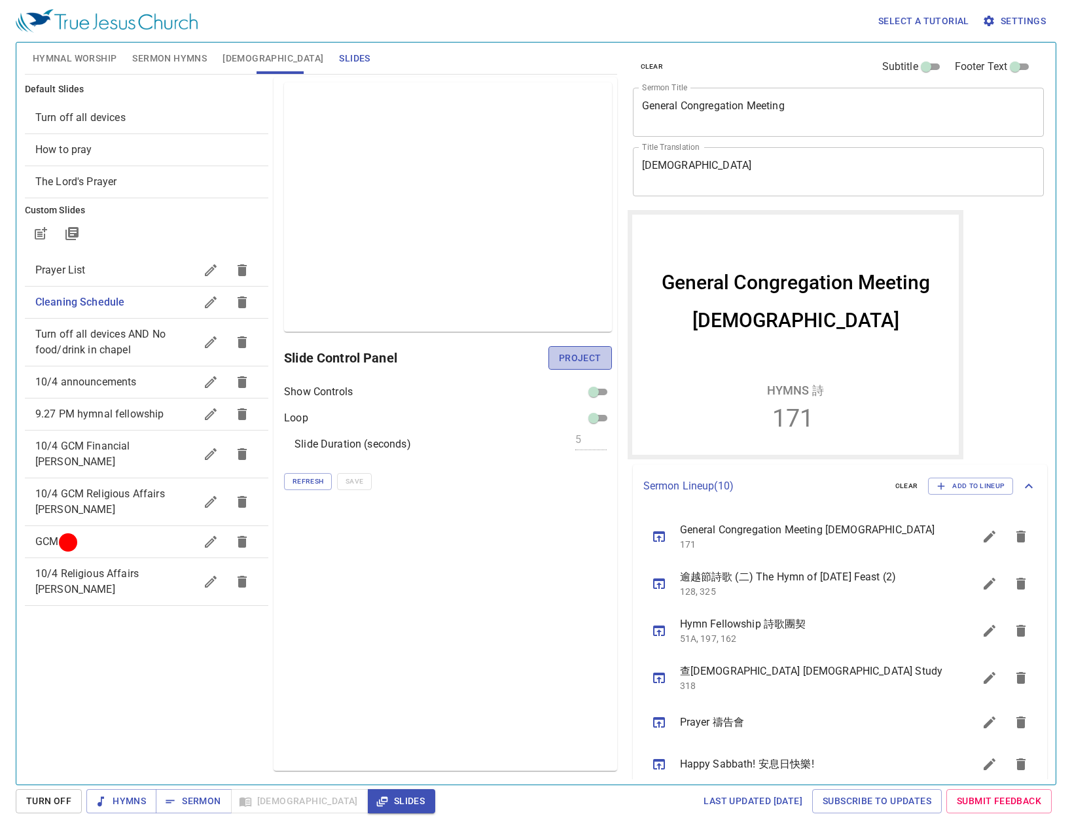
click at [588, 358] on span "Project" at bounding box center [580, 358] width 43 height 16
click at [534, 565] on div "Preview Only Slide Control Panel Show Controls Loop Slide Duration (seconds) 5 …" at bounding box center [445, 424] width 343 height 694
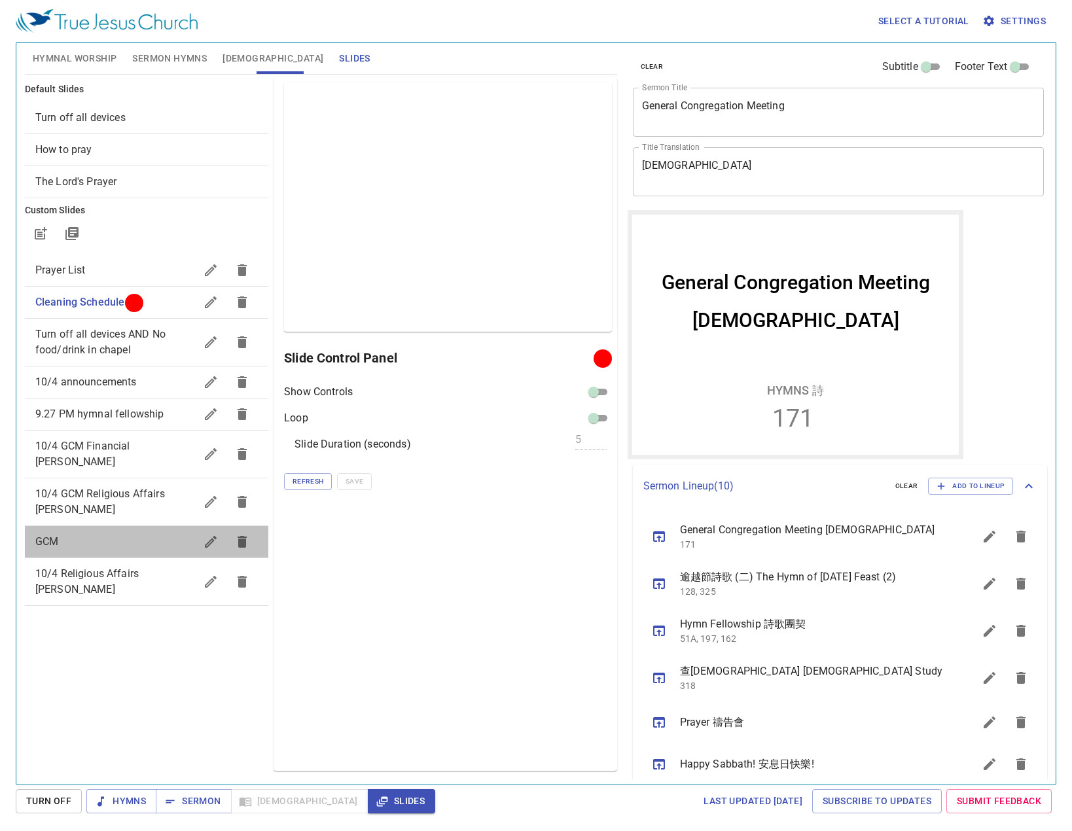
click at [121, 534] on span "GCM" at bounding box center [115, 542] width 160 height 16
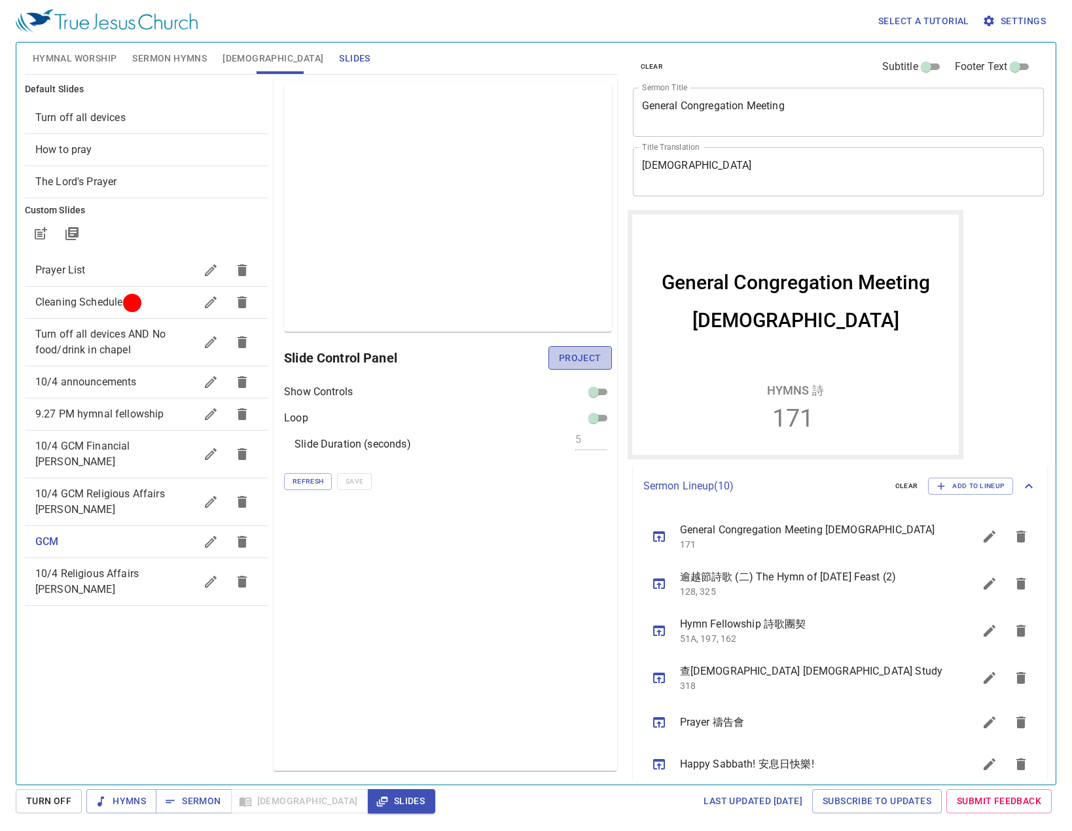
click at [577, 354] on span "Project" at bounding box center [580, 358] width 43 height 16
click at [134, 437] on div "10/4 GCM Financial [PERSON_NAME]" at bounding box center [147, 454] width 244 height 47
click at [587, 367] on button "Project" at bounding box center [580, 358] width 63 height 24
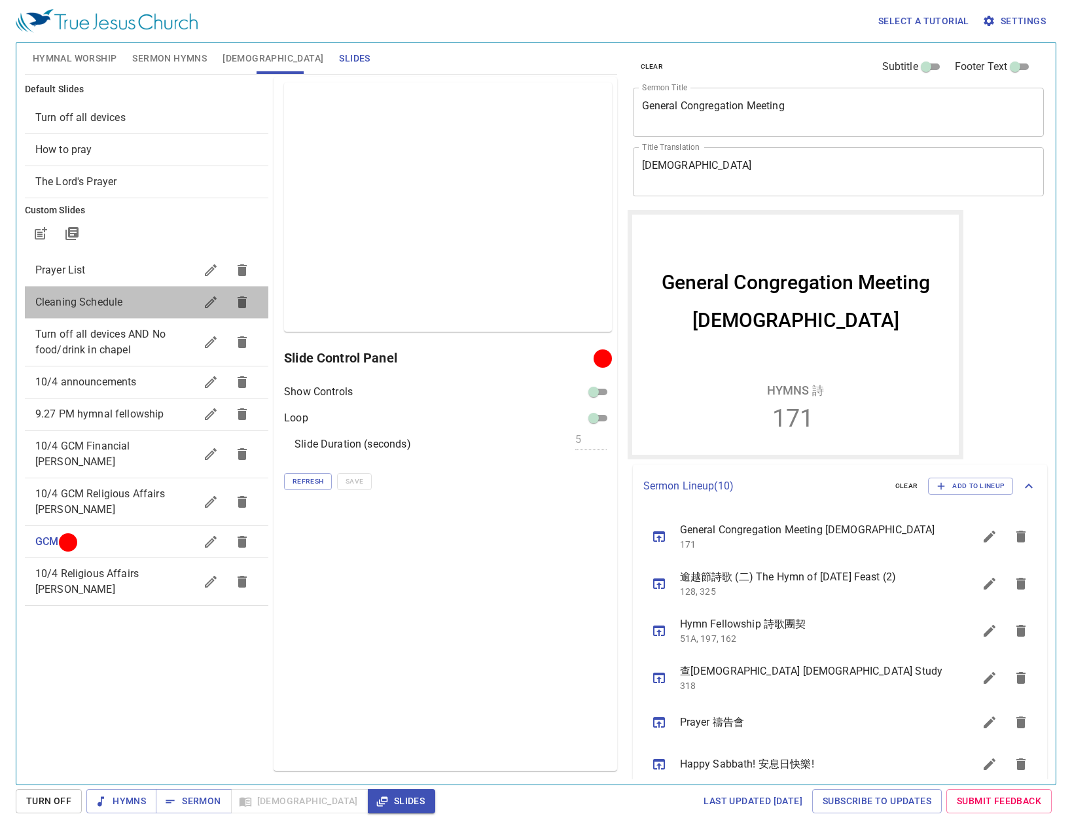
click at [118, 288] on div "Cleaning Schedule" at bounding box center [147, 302] width 244 height 31
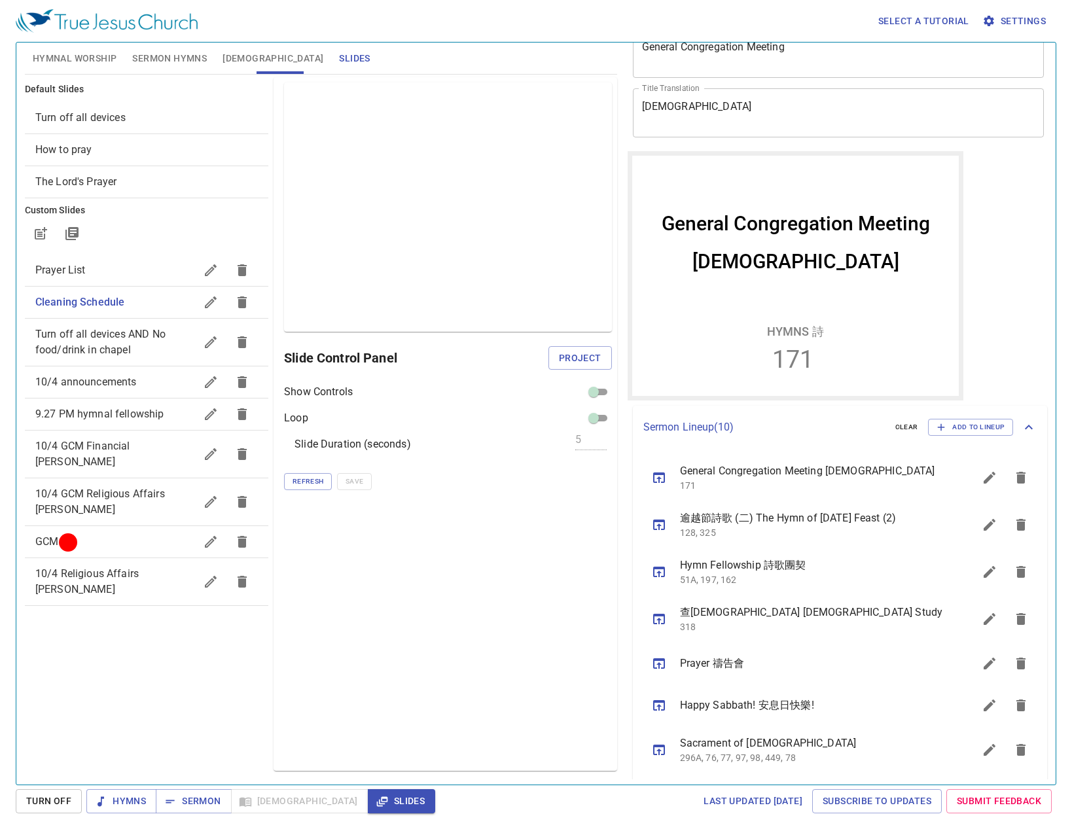
scroll to position [65, 0]
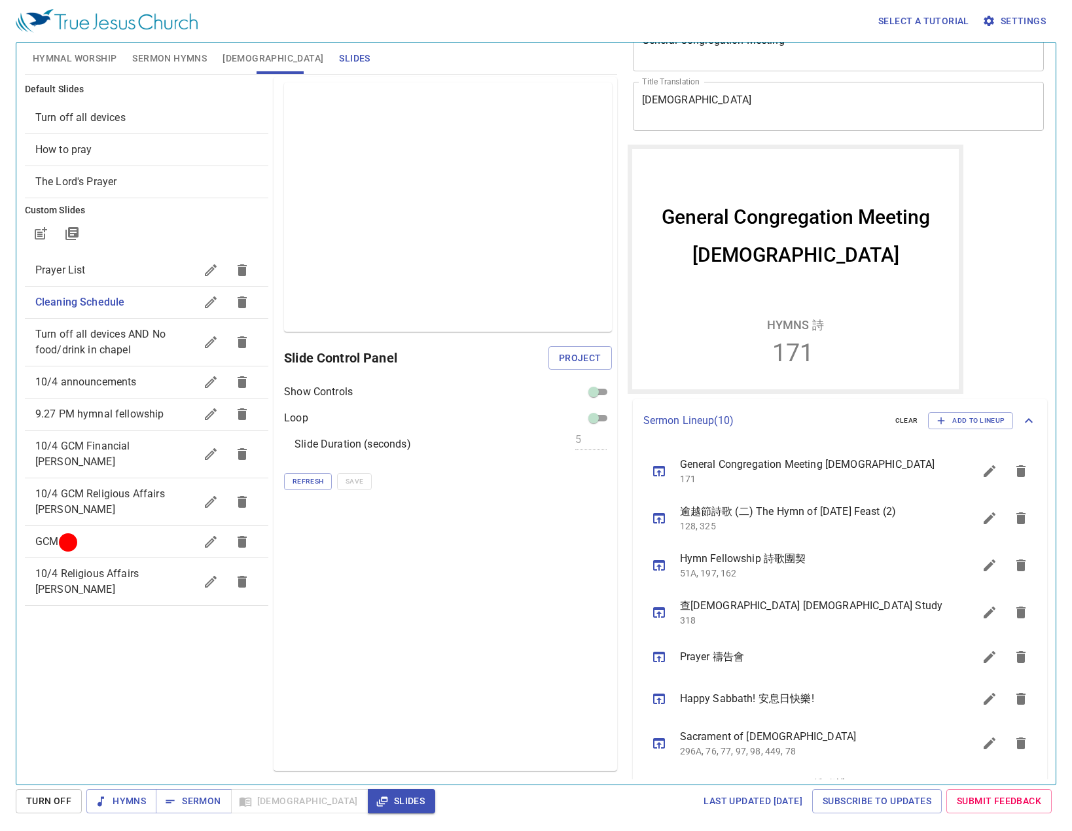
click at [660, 696] on icon "sermon lineup list" at bounding box center [659, 699] width 12 height 10
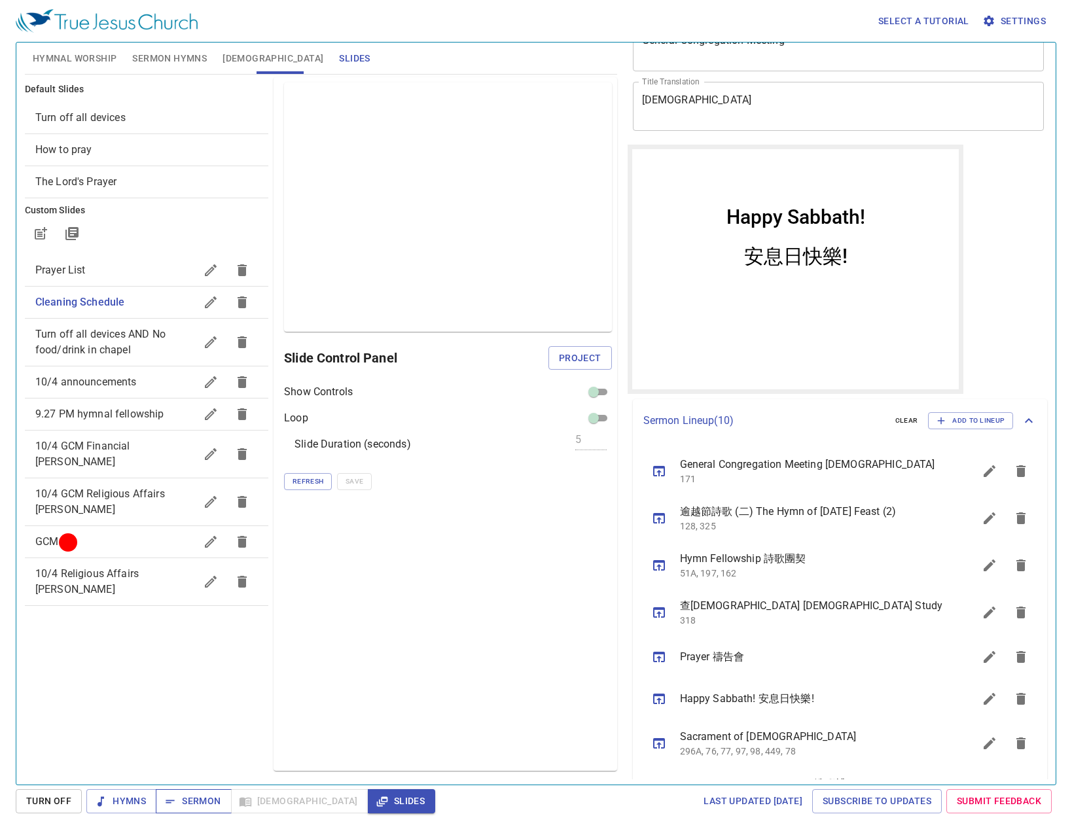
click at [206, 804] on span "Sermon" at bounding box center [193, 801] width 54 height 16
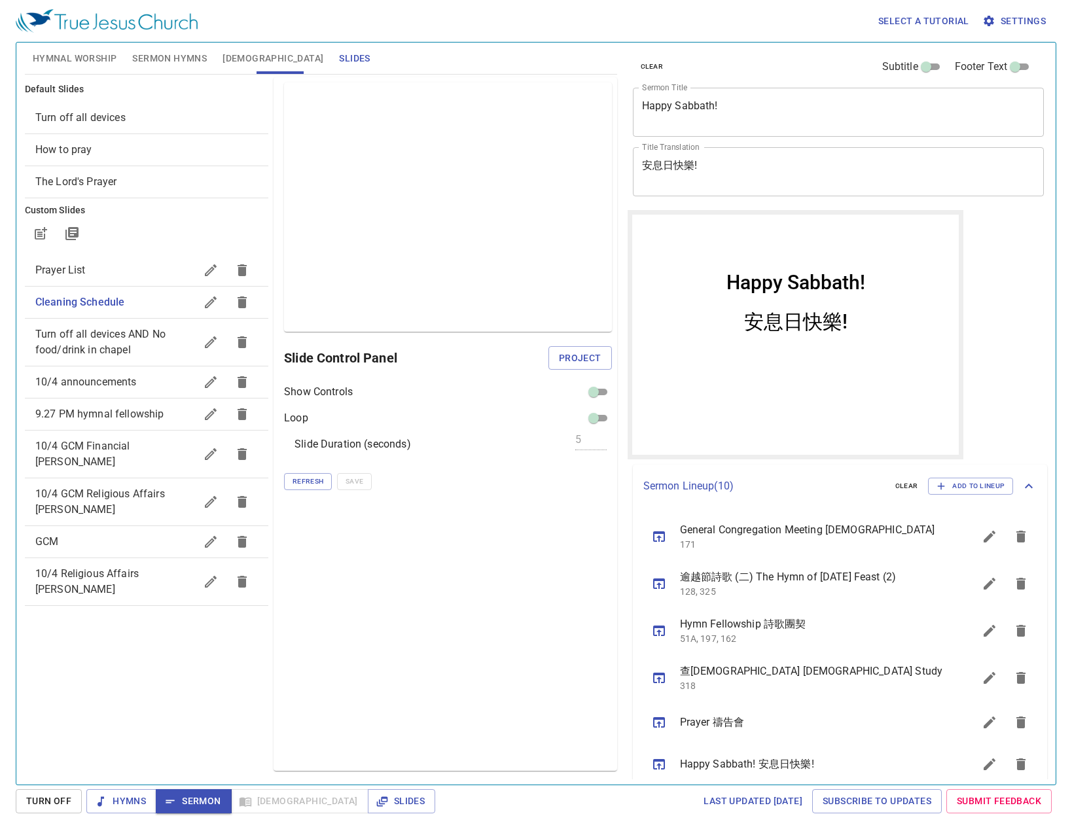
scroll to position [65, 0]
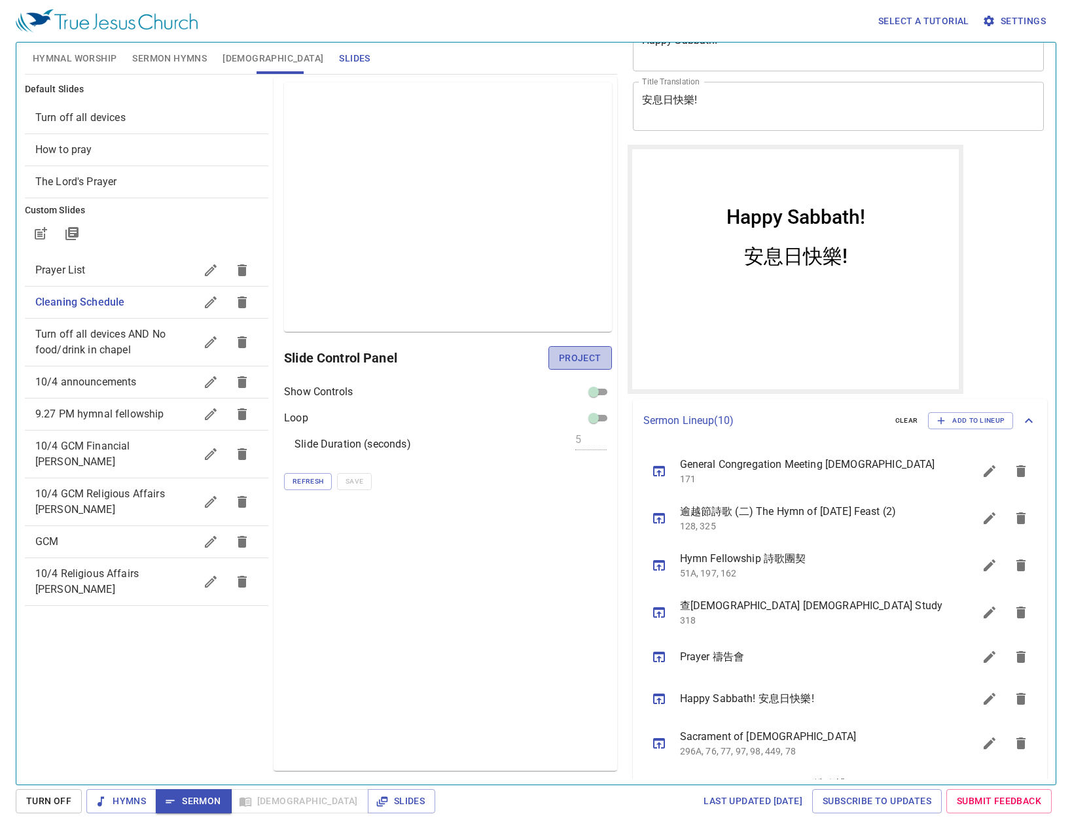
drag, startPoint x: 598, startPoint y: 365, endPoint x: 29, endPoint y: 218, distance: 588.2
click at [598, 365] on span "Project" at bounding box center [580, 358] width 43 height 16
drag, startPoint x: 334, startPoint y: 660, endPoint x: 370, endPoint y: 641, distance: 41.0
click at [346, 655] on div "Preview Only Slide Control Panel Show Controls Loop Slide Duration (seconds) 5 …" at bounding box center [445, 424] width 343 height 694
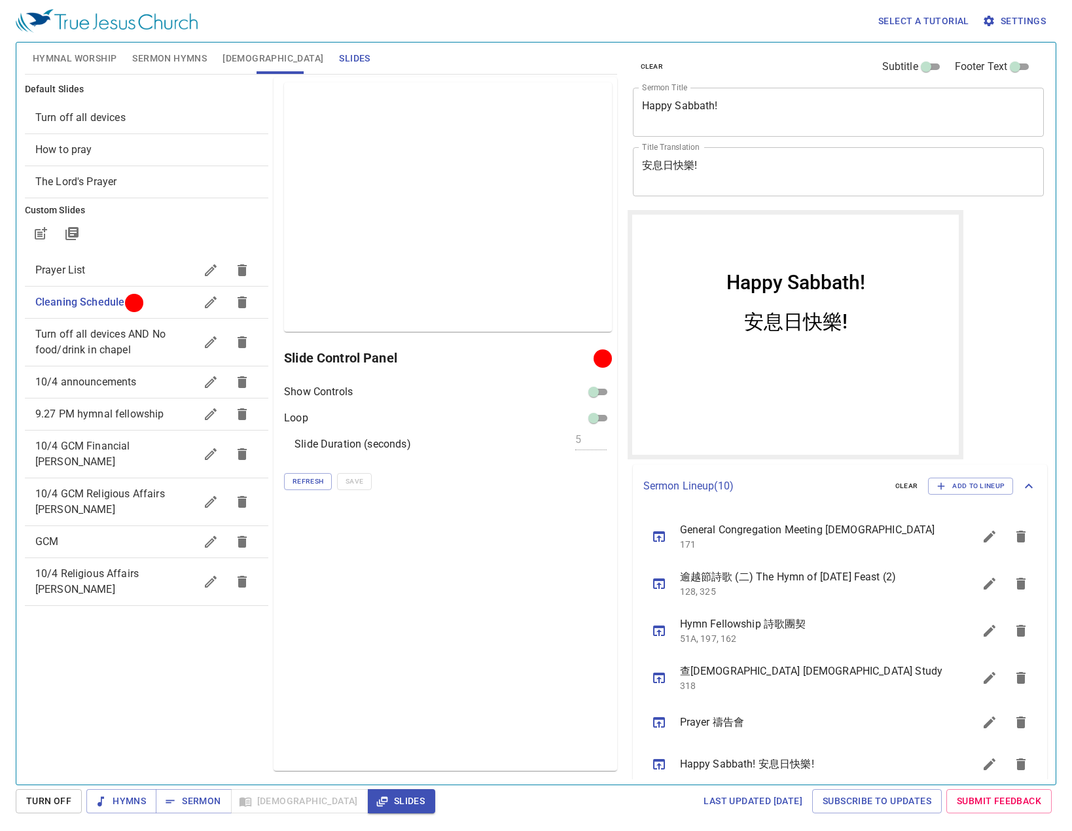
scroll to position [65, 0]
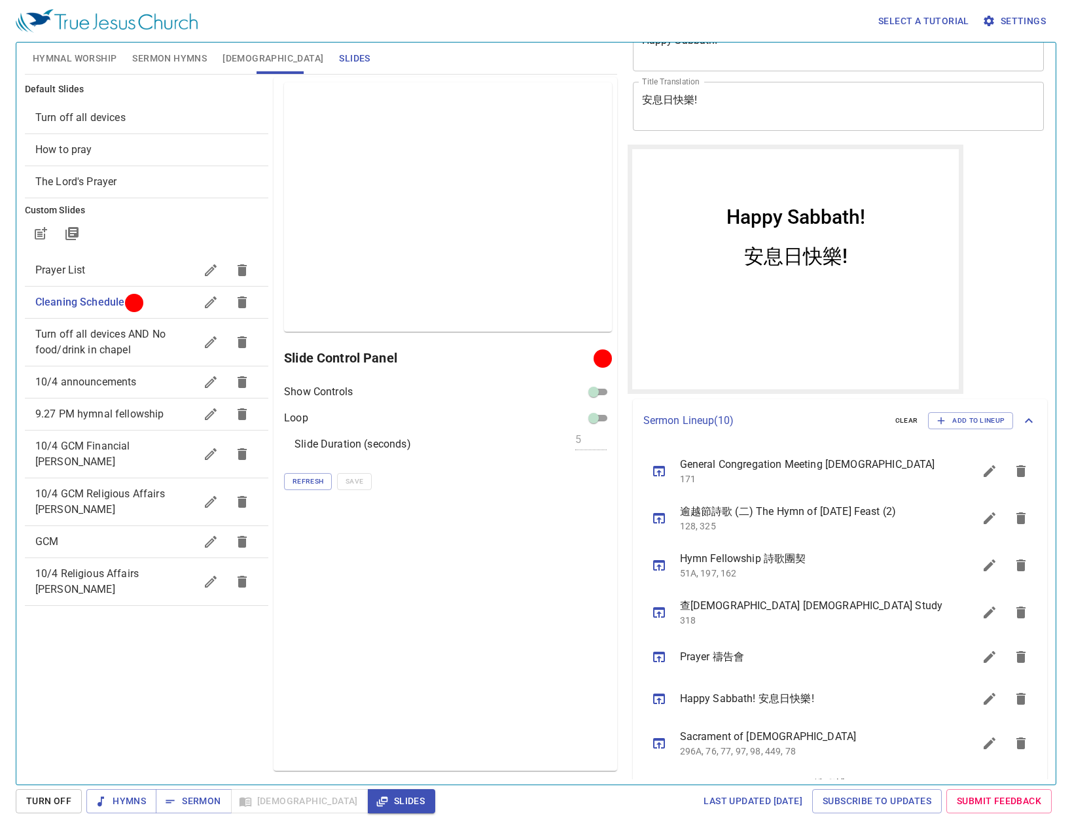
click at [985, 517] on icon "sermon lineup list" at bounding box center [990, 519] width 16 height 16
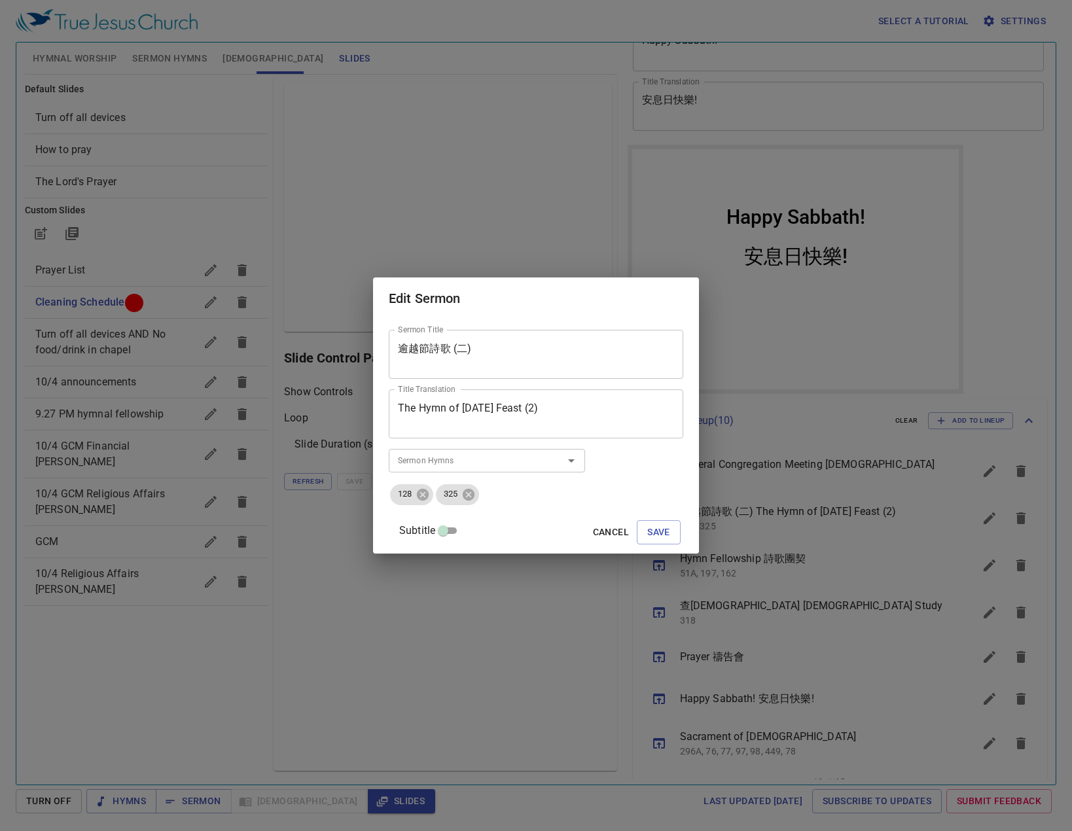
click at [529, 339] on div "逾越節詩歌 (二) Sermon Title" at bounding box center [536, 354] width 295 height 49
click at [524, 342] on textarea "逾越節詩歌 (二)" at bounding box center [536, 354] width 276 height 25
click at [647, 524] on span "Save" at bounding box center [658, 532] width 23 height 16
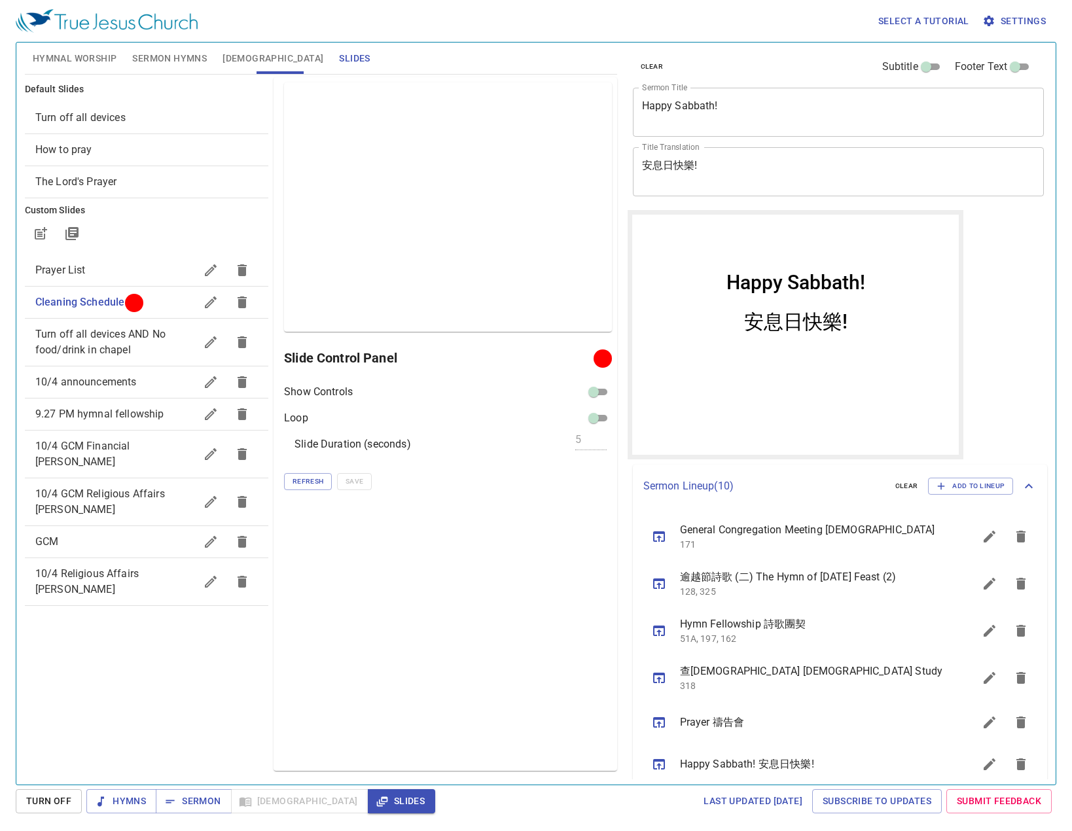
scroll to position [65, 0]
click at [952, 585] on div "逾越節詩歌 (二) The Hymn of Passover Feast (2) 128, 325" at bounding box center [804, 583] width 342 height 47
click at [982, 586] on icon "sermon lineup list" at bounding box center [990, 584] width 16 height 16
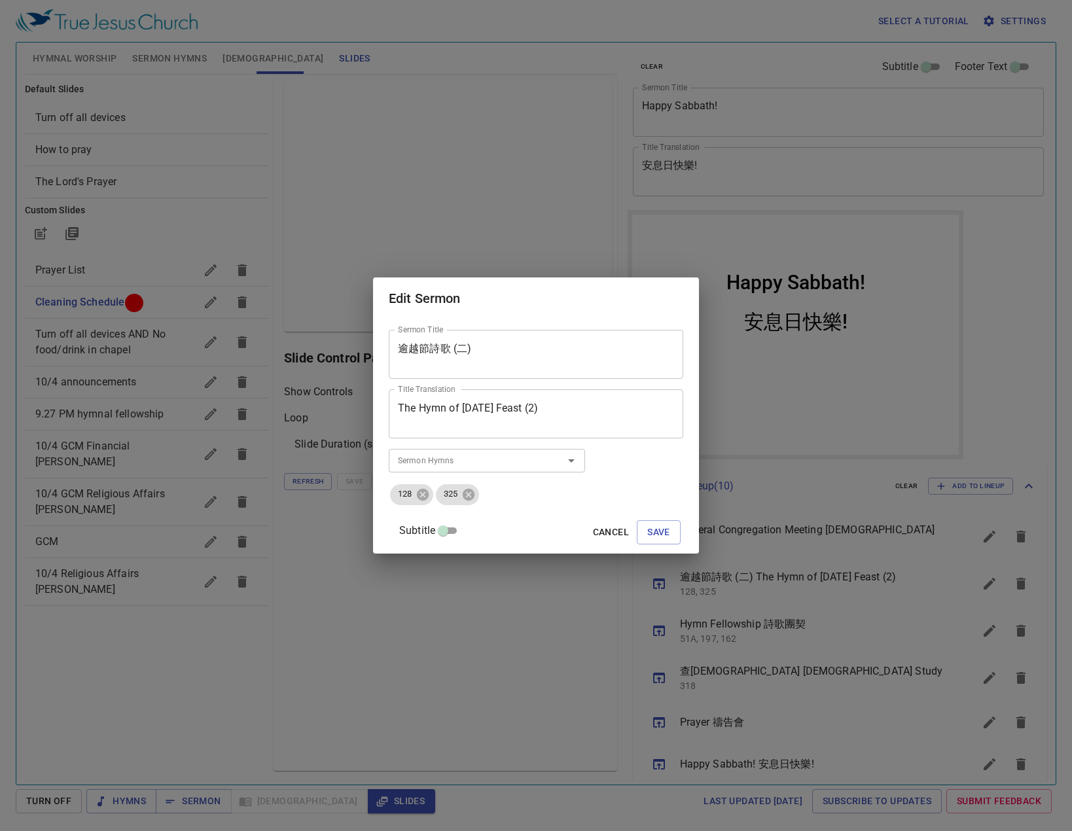
click at [622, 365] on textarea "逾越節詩歌 (二)" at bounding box center [536, 354] width 276 height 25
click at [588, 542] on button "Cancel" at bounding box center [611, 532] width 46 height 24
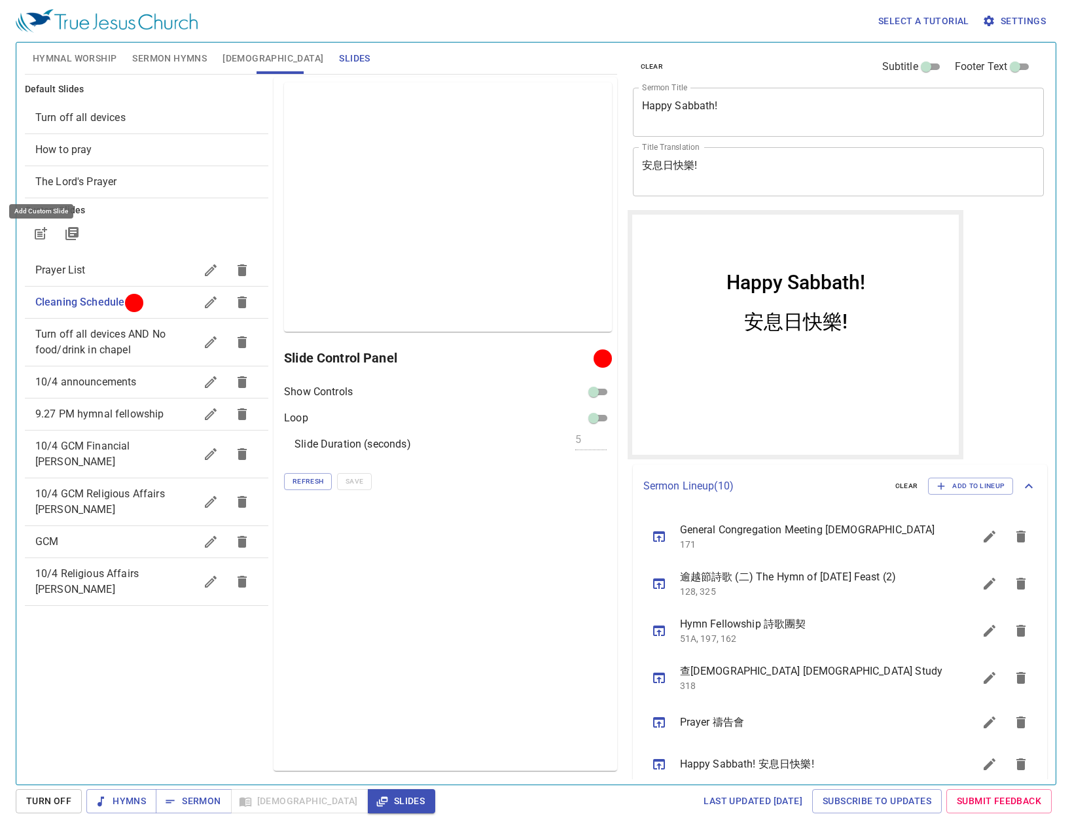
click at [41, 235] on icon "button" at bounding box center [41, 234] width 16 height 16
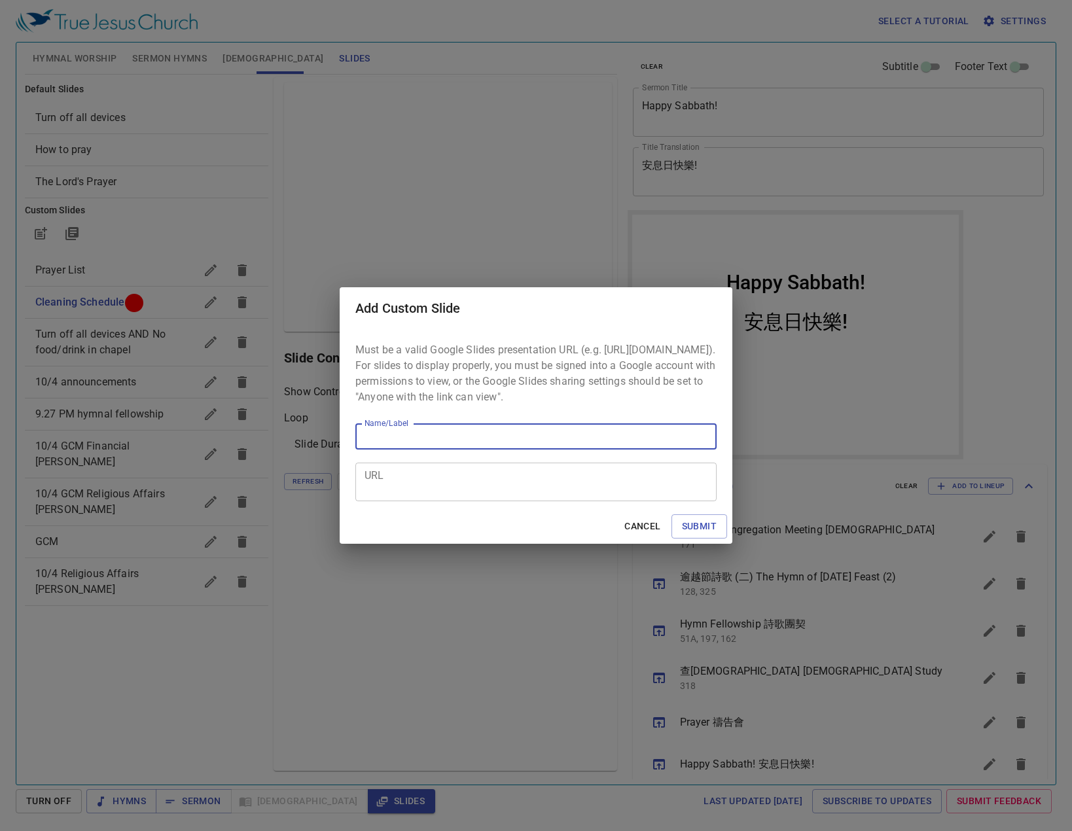
type input "https://docs.google.com/presentation/d/1UvQWuE5svGNS15gVQBaCmLbfH_H9no9wZCSwuXs…"
click at [616, 445] on input "https://docs.google.com/presentation/d/1UvQWuE5svGNS15gVQBaCmLbfH_H9no9wZCSwuXs…" at bounding box center [535, 437] width 361 height 26
click at [616, 443] on input "https://docs.google.com/presentation/d/1UvQWuE5svGNS15gVQBaCmLbfH_H9no9wZCSwuXs…" at bounding box center [535, 437] width 361 height 26
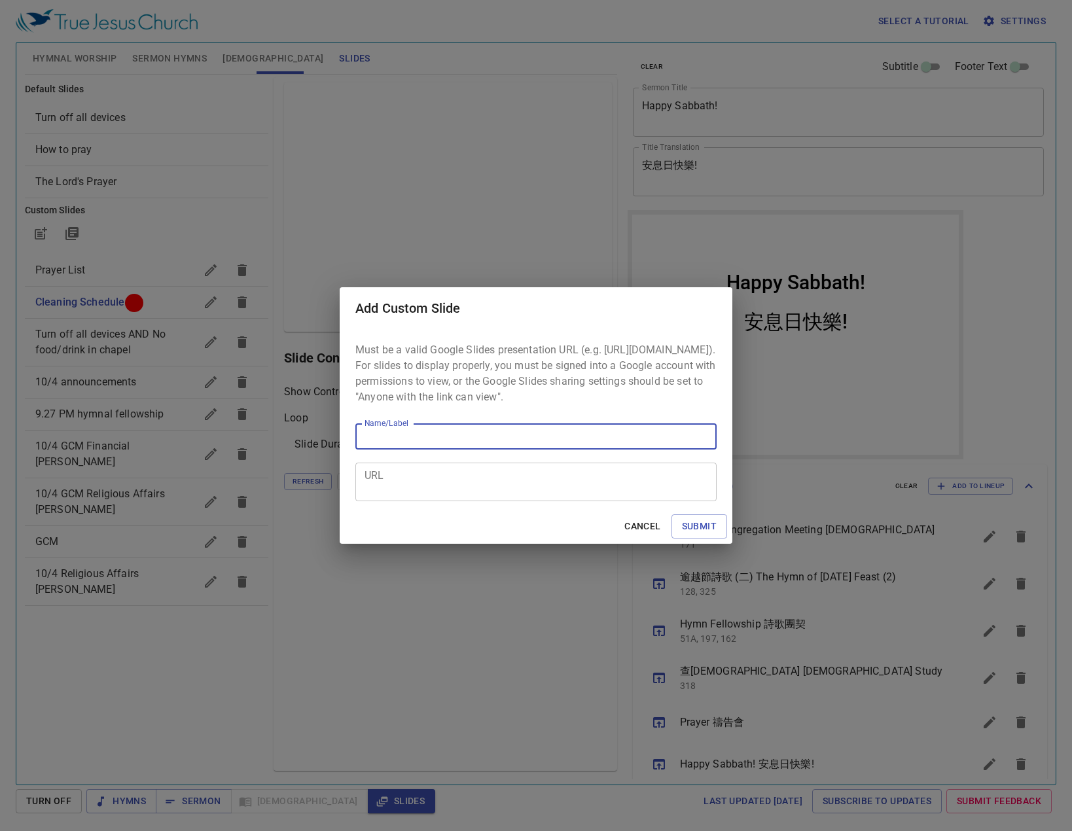
scroll to position [0, 0]
type input "NCC Delegates"
click at [503, 482] on textarea "URL" at bounding box center [536, 482] width 343 height 25
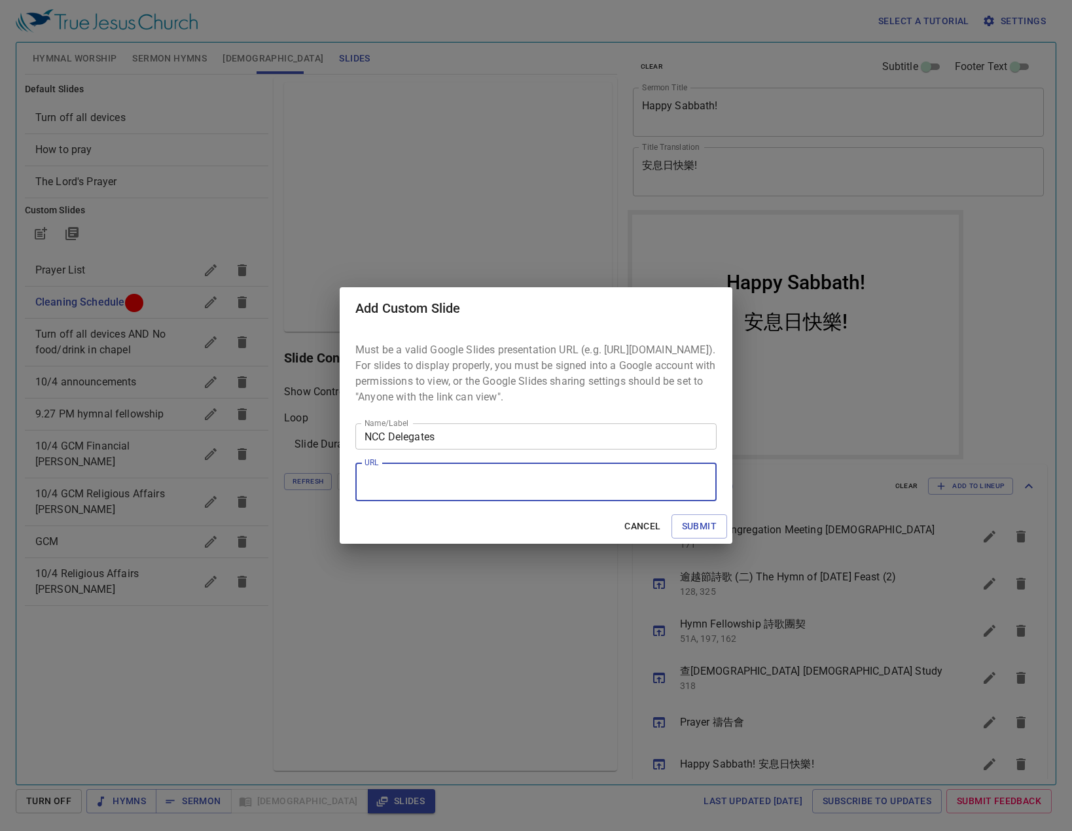
click at [564, 495] on textarea "URL" at bounding box center [536, 482] width 343 height 25
paste textarea "https://docs.google.com/presentation/d/1UvQWuE5svGNS15gVQBaCmLbfH_H9no9wZCSwuXs…"
type textarea "https://docs.google.com/presentation/d/1UvQWuE5svGNS15gVQBaCmLbfH_H9no9wZCSwuXs…"
click at [710, 527] on span "Submit" at bounding box center [699, 526] width 35 height 16
checkbox input "true"
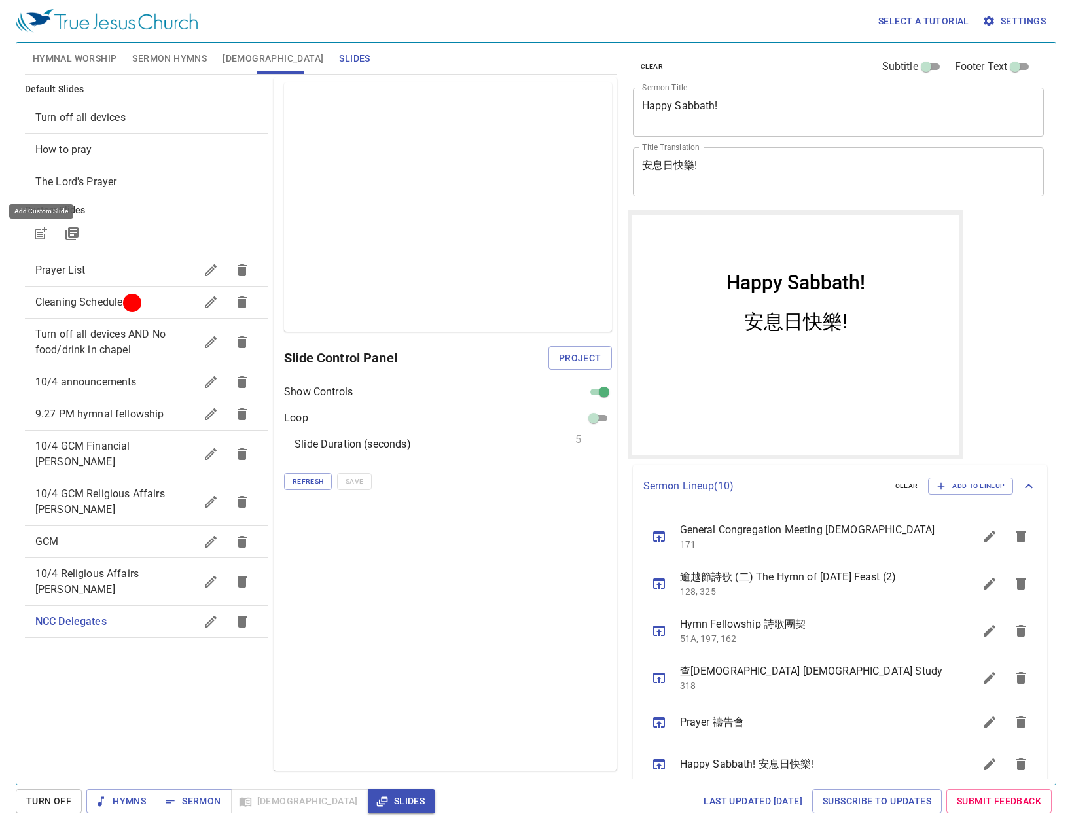
drag, startPoint x: 0, startPoint y: 0, endPoint x: 547, endPoint y: 514, distance: 750.7
click at [160, 614] on span "NCC Delegates" at bounding box center [115, 622] width 160 height 16
click at [602, 390] on input "checkbox" at bounding box center [604, 395] width 47 height 16
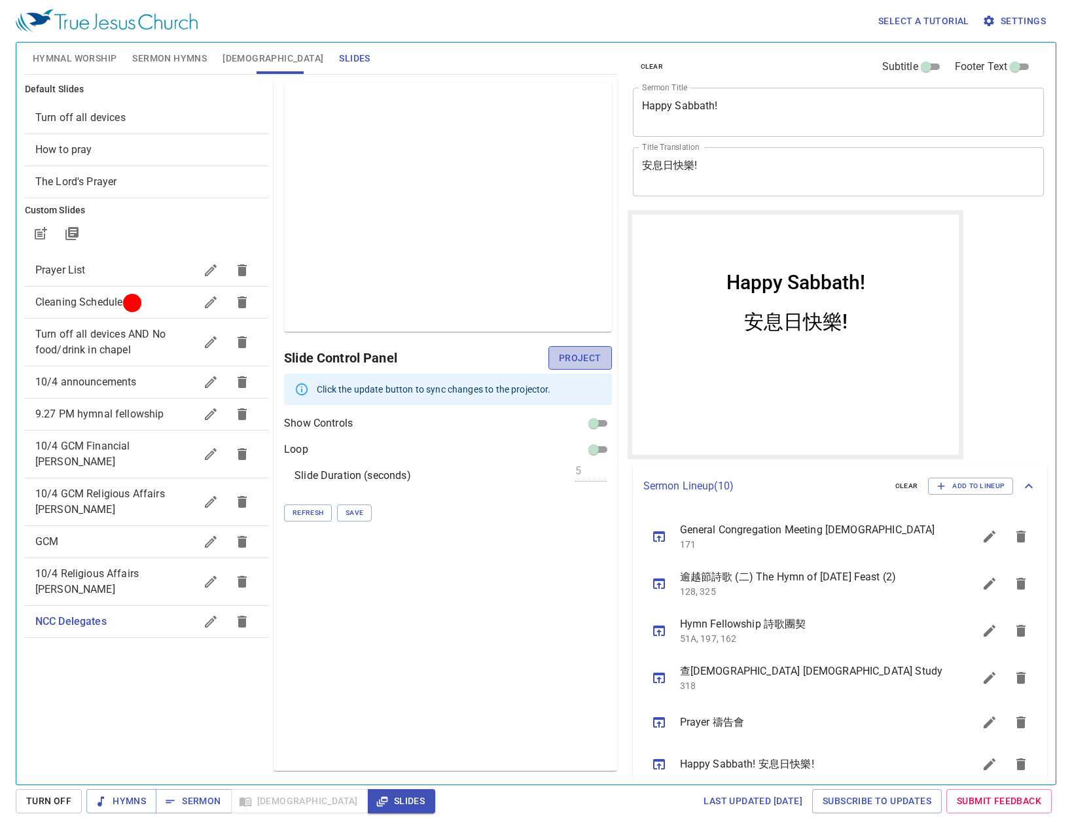
click at [578, 355] on span "Project" at bounding box center [580, 358] width 43 height 16
click at [221, 803] on button "Sermon" at bounding box center [193, 801] width 75 height 24
click at [378, 798] on span "Slides" at bounding box center [401, 801] width 46 height 16
click at [192, 803] on span "Sermon" at bounding box center [193, 801] width 54 height 16
click at [124, 797] on span "Hymns" at bounding box center [121, 801] width 49 height 16
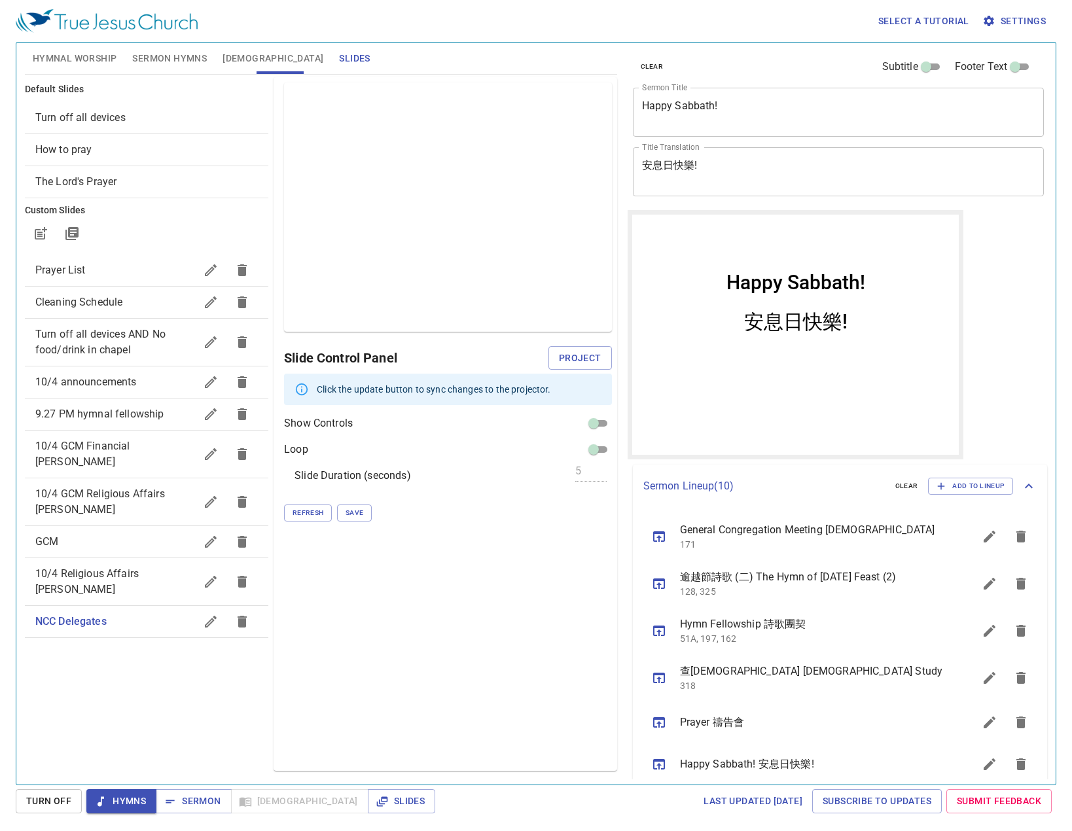
click at [158, 48] on button "Sermon Hymns" at bounding box center [169, 58] width 90 height 31
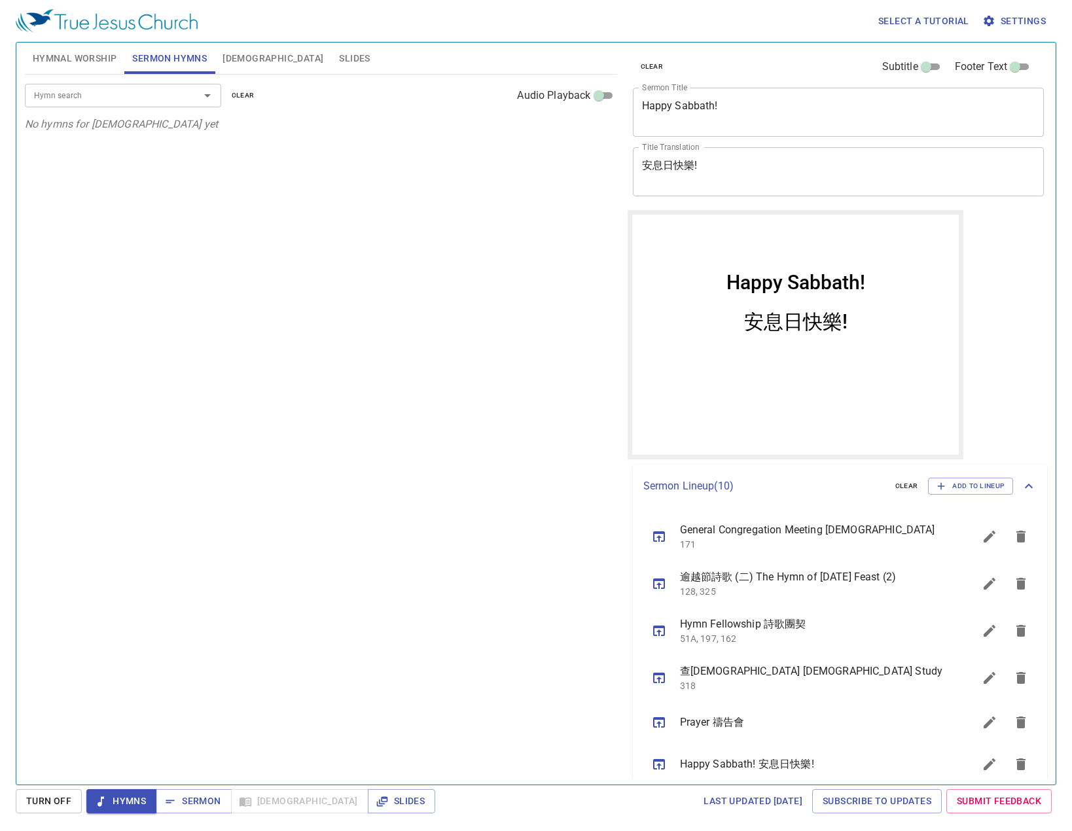
click at [194, 816] on div "Select a tutorial Settings Hymnal Worship Sermon Hymns Bible Slides Hymn search…" at bounding box center [536, 415] width 1072 height 831
drag, startPoint x: 640, startPoint y: 542, endPoint x: 646, endPoint y: 539, distance: 7.3
click at [641, 540] on ul "General Congregation Meeting 信徒大會 171 逾越節詩歌 (二) The Hymn of Passover Feast (2) …" at bounding box center [840, 749] width 415 height 482
click at [649, 537] on button "sermon lineup list" at bounding box center [658, 536] width 31 height 31
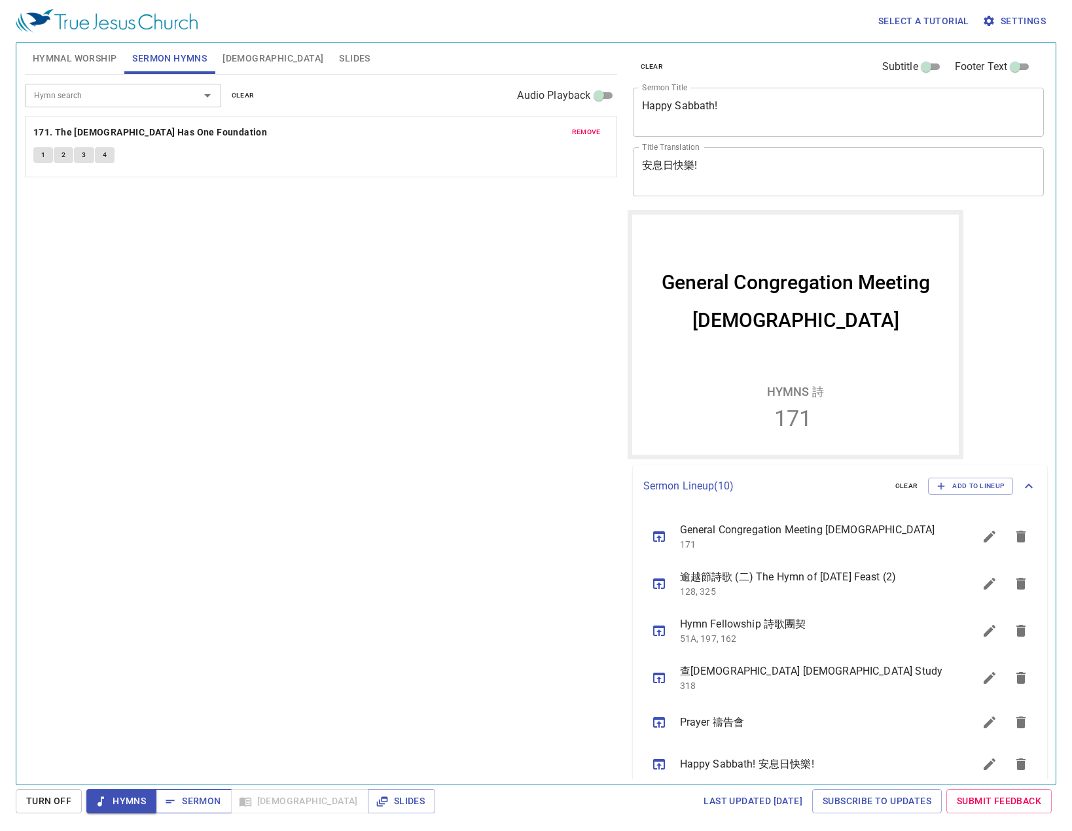
click at [188, 798] on span "Sermon" at bounding box center [193, 801] width 54 height 16
click at [529, 629] on div "Hymn search Hymn search clear Audio Playback remove 171. The Church Has One Fou…" at bounding box center [321, 424] width 592 height 699
click at [368, 792] on button "Slides" at bounding box center [401, 801] width 67 height 24
click at [662, 532] on icon "sermon lineup list" at bounding box center [659, 537] width 12 height 10
click at [217, 789] on div "Select a tutorial Settings Hymnal Worship Sermon Hymns Bible Slides Hymn search…" at bounding box center [536, 415] width 1072 height 831
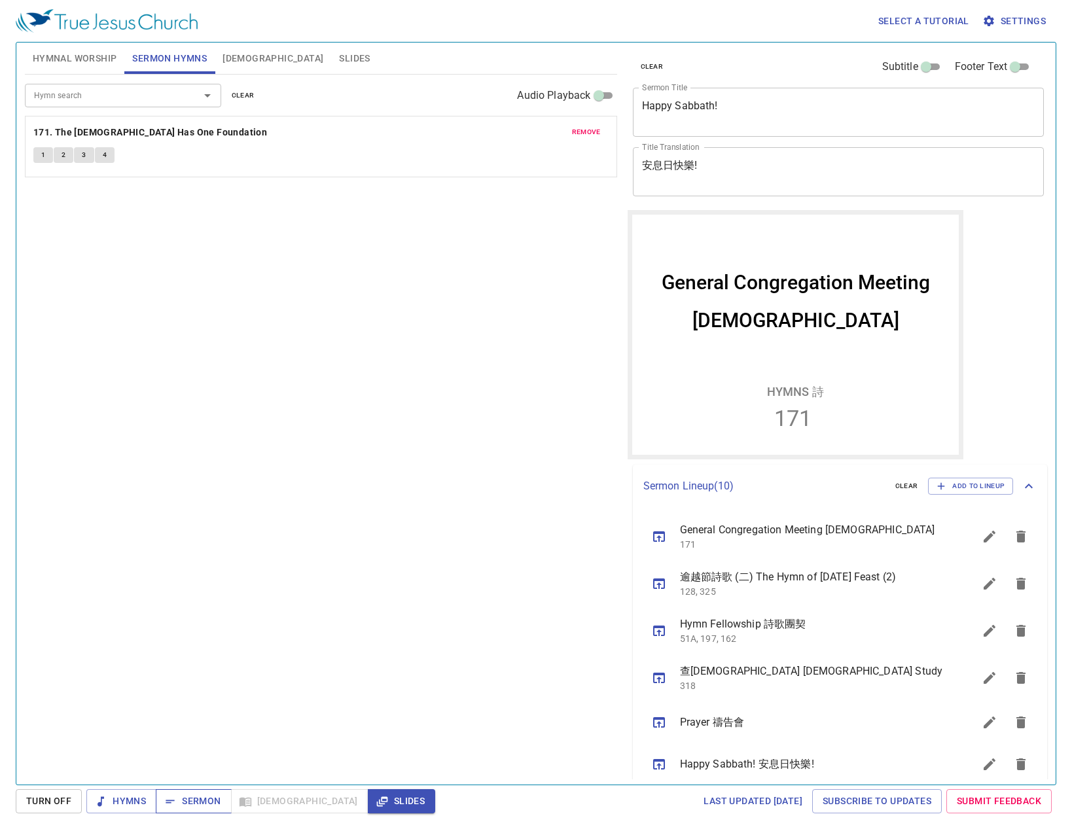
click at [217, 800] on span "Sermon" at bounding box center [193, 801] width 54 height 16
click at [668, 544] on button "sermon lineup list" at bounding box center [658, 536] width 31 height 31
click at [668, 541] on button "sermon lineup list" at bounding box center [658, 536] width 31 height 31
click at [136, 797] on span "Hymns" at bounding box center [121, 801] width 49 height 16
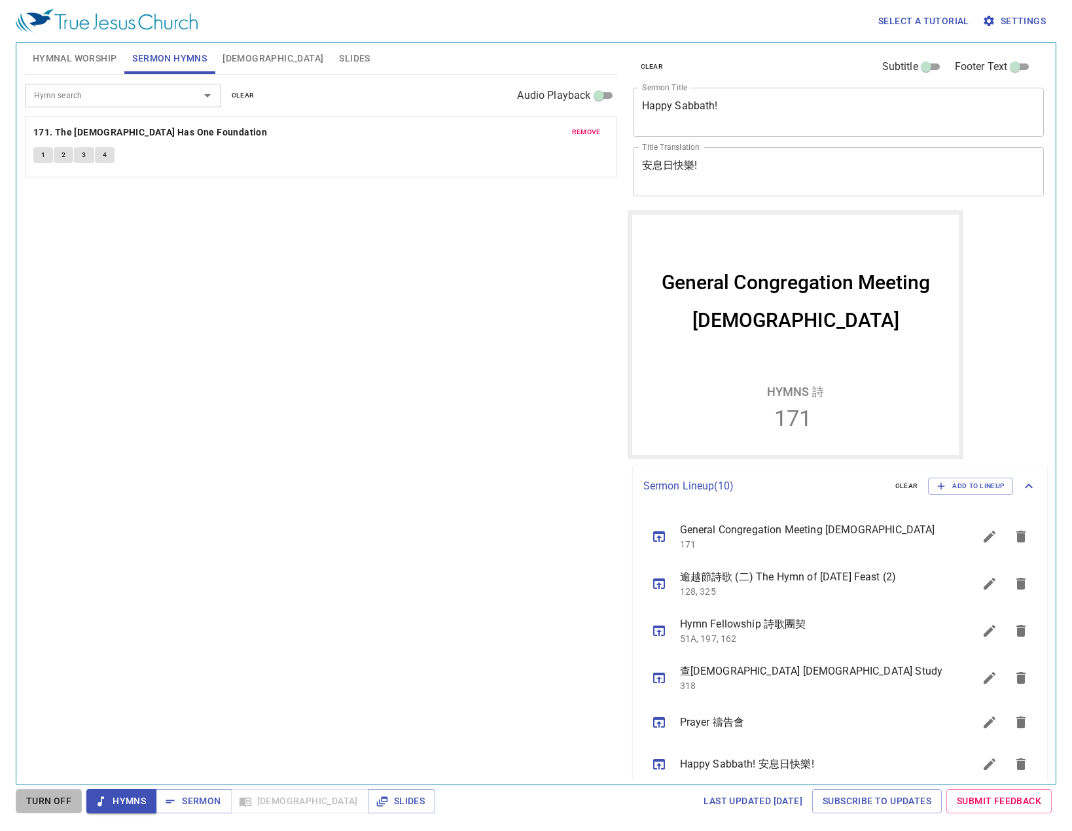
click at [64, 800] on span "Turn Off" at bounding box center [48, 801] width 45 height 16
click at [219, 807] on span "Sermon" at bounding box center [193, 801] width 54 height 16
click at [368, 811] on button "Slides" at bounding box center [401, 801] width 67 height 24
click at [339, 52] on span "Slides" at bounding box center [354, 58] width 31 height 16
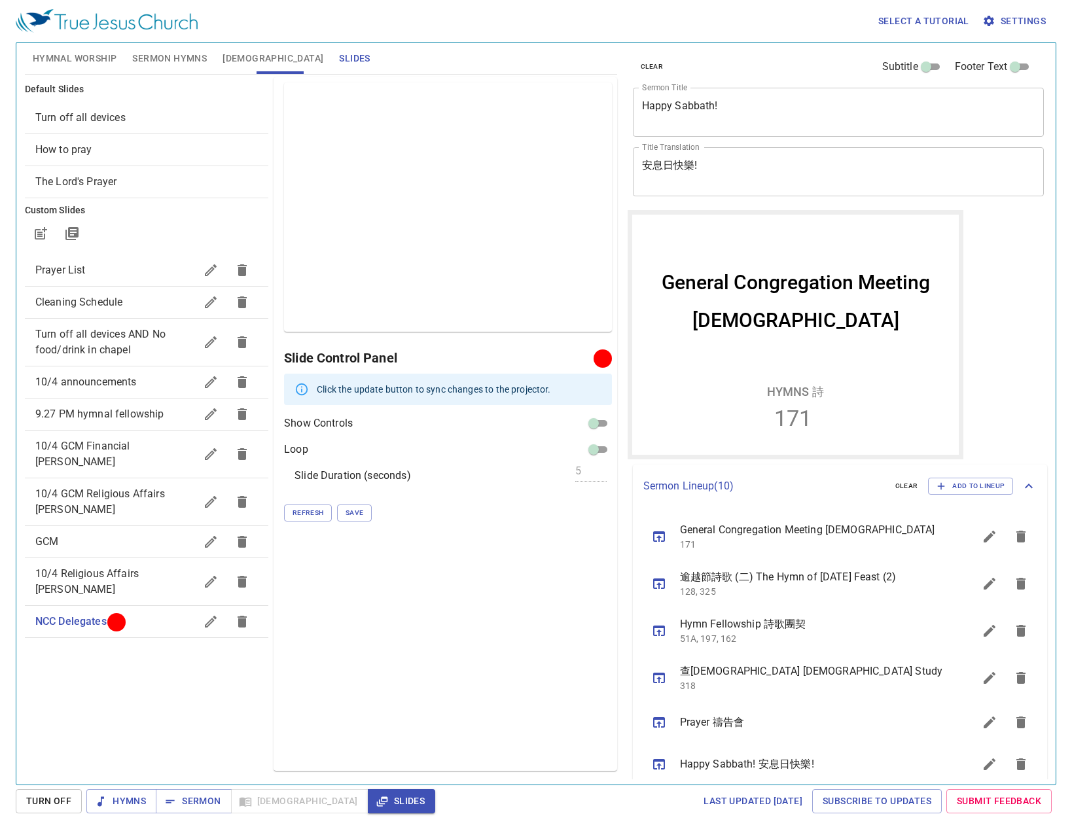
click at [219, 614] on icon "button" at bounding box center [211, 622] width 16 height 16
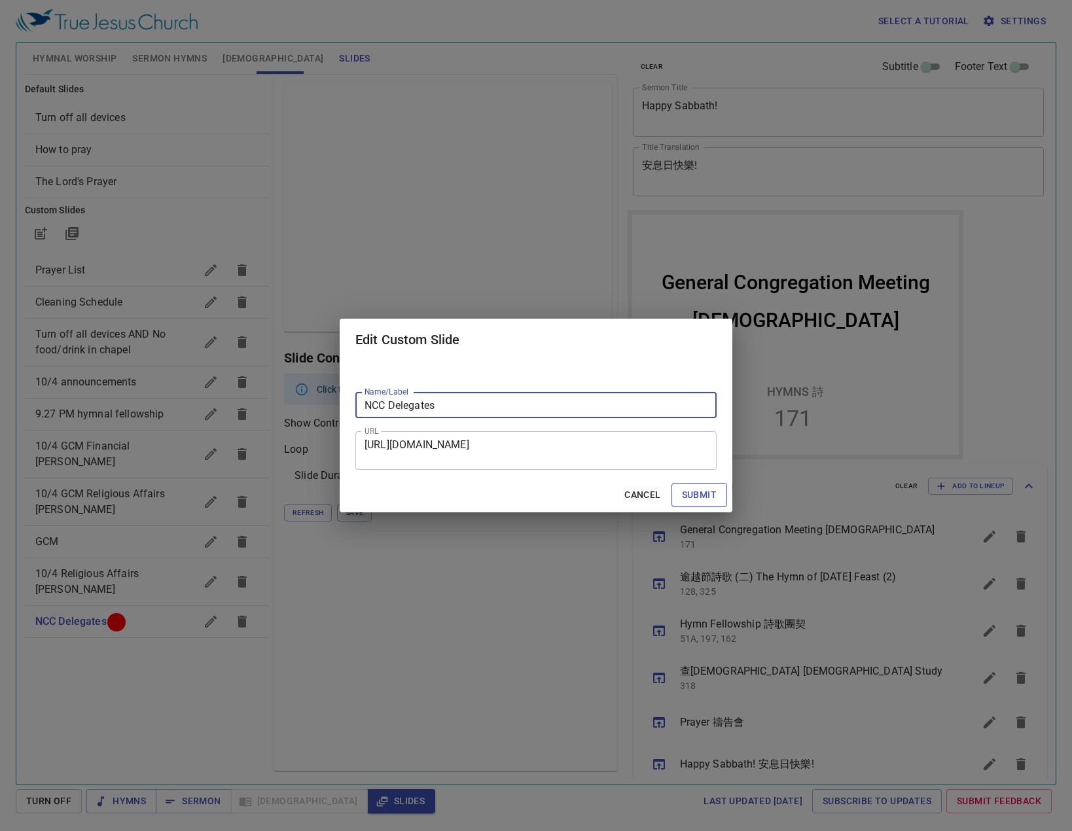
click at [711, 492] on span "Submit" at bounding box center [699, 495] width 35 height 16
checkbox input "true"
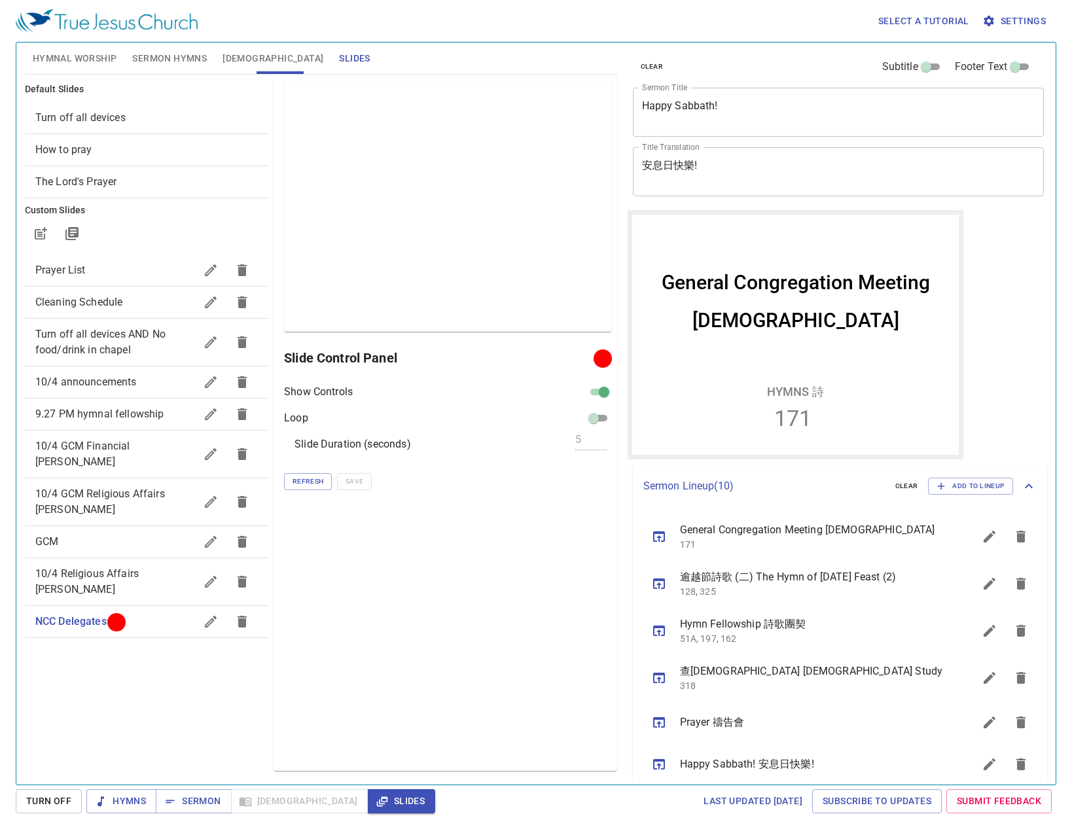
click at [596, 389] on input "checkbox" at bounding box center [604, 395] width 47 height 16
checkbox input "false"
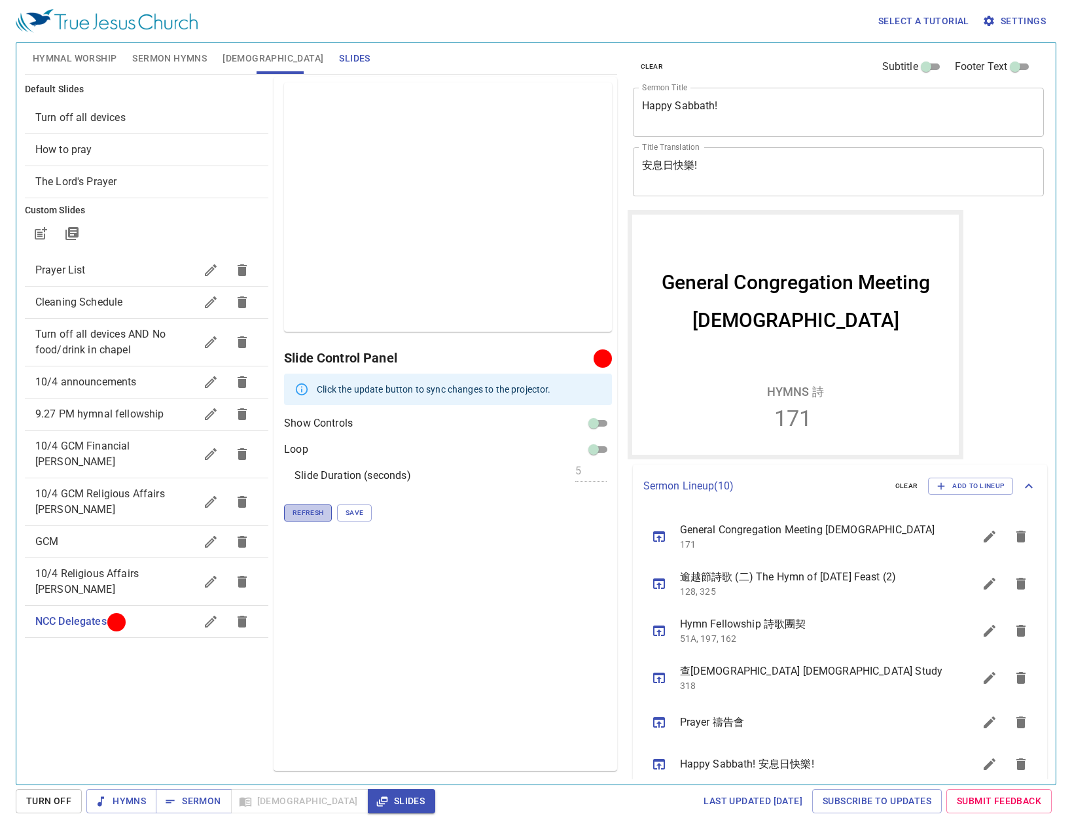
click at [321, 517] on span "Refresh" at bounding box center [308, 513] width 31 height 12
click at [314, 513] on span "Refresh" at bounding box center [308, 513] width 31 height 12
